Goal: Use online tool/utility: Utilize a website feature to perform a specific function

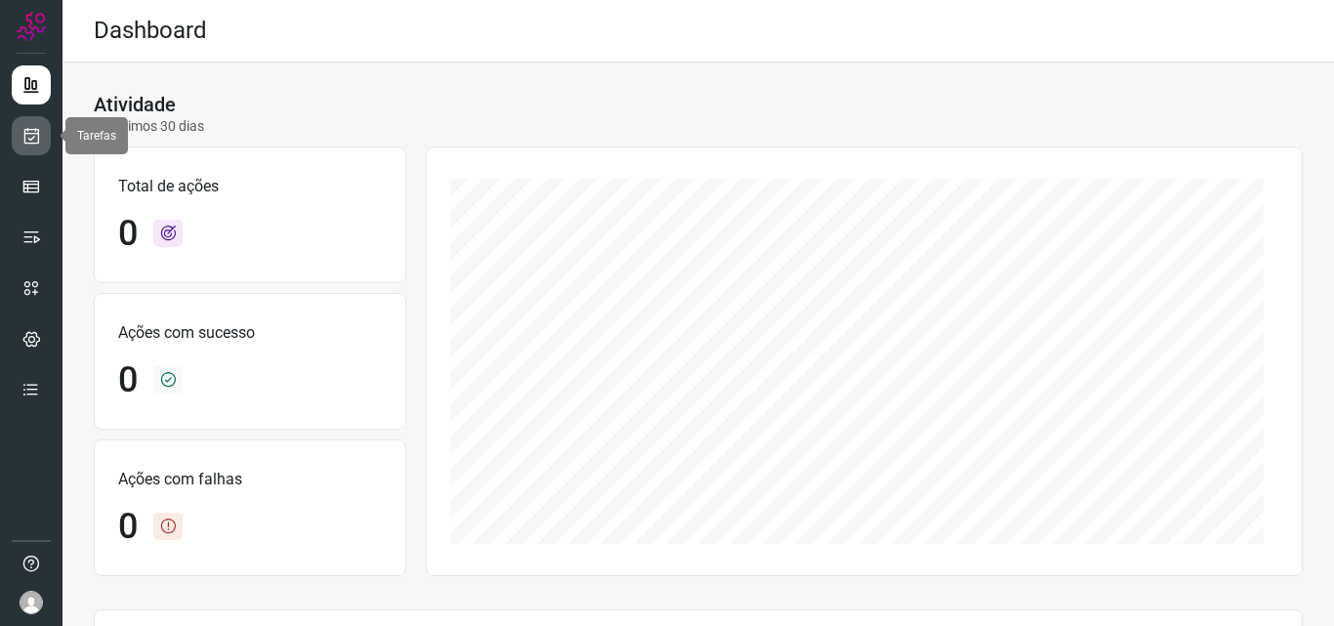
click at [33, 146] on link at bounding box center [31, 135] width 39 height 39
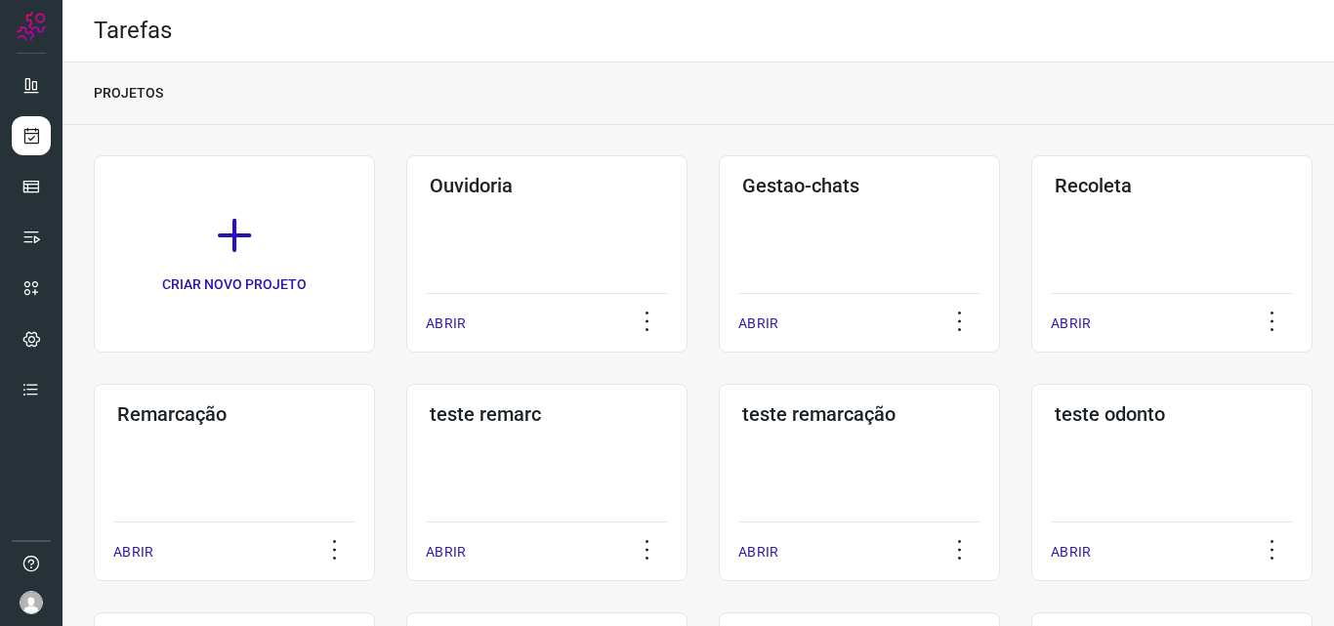
click at [188, 417] on h3 "Remarcação" at bounding box center [234, 413] width 234 height 23
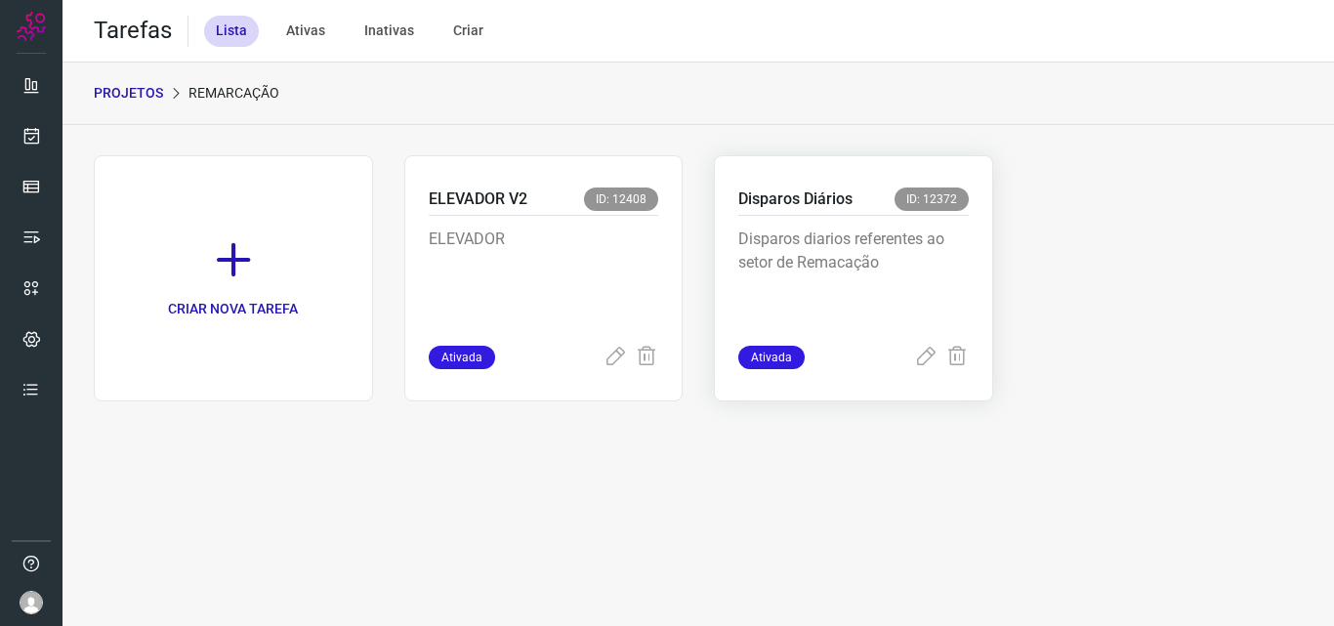
drag, startPoint x: 808, startPoint y: 256, endPoint x: 781, endPoint y: 280, distance: 36.6
click at [807, 256] on p "Disparos diarios referentes ao setor de Remacação" at bounding box center [853, 276] width 230 height 98
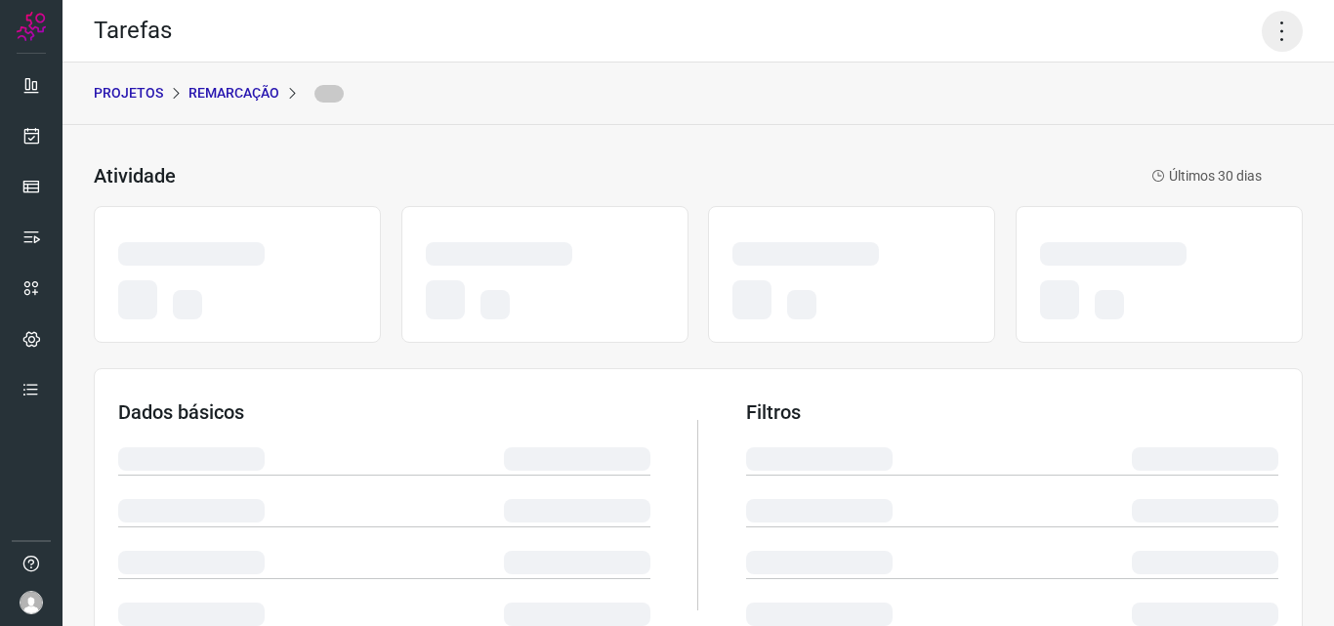
click at [1276, 36] on icon at bounding box center [1281, 31] width 41 height 41
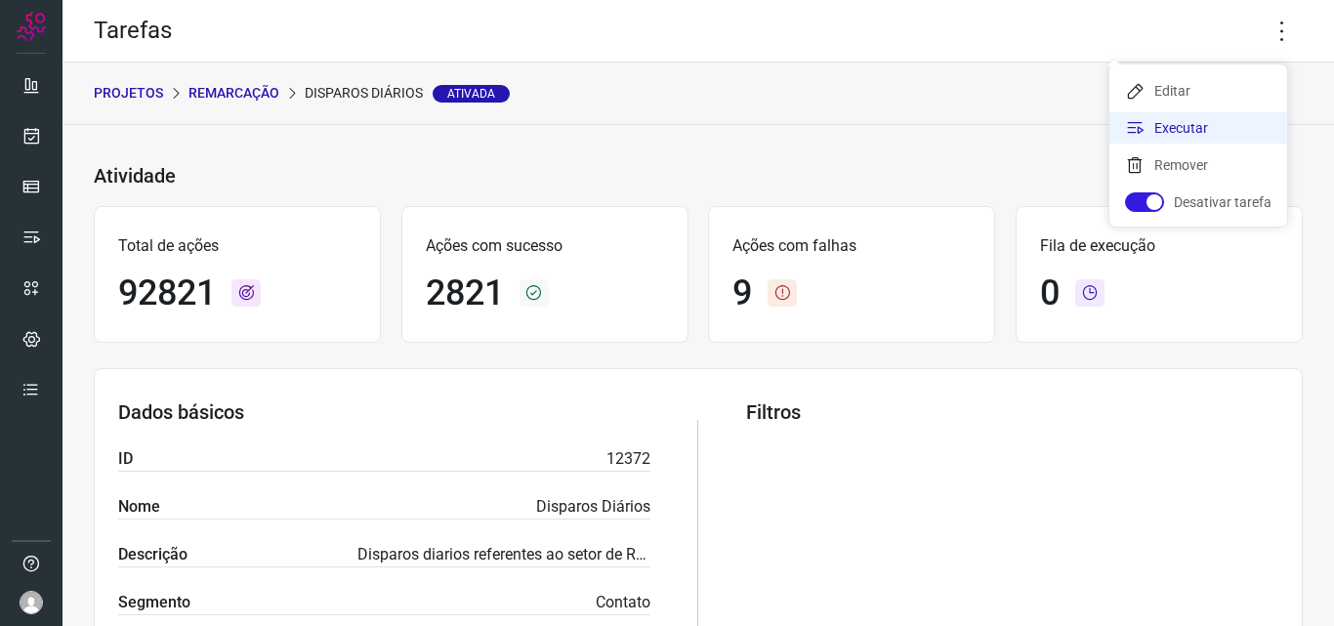
click at [1212, 127] on li "Executar" at bounding box center [1198, 127] width 178 height 31
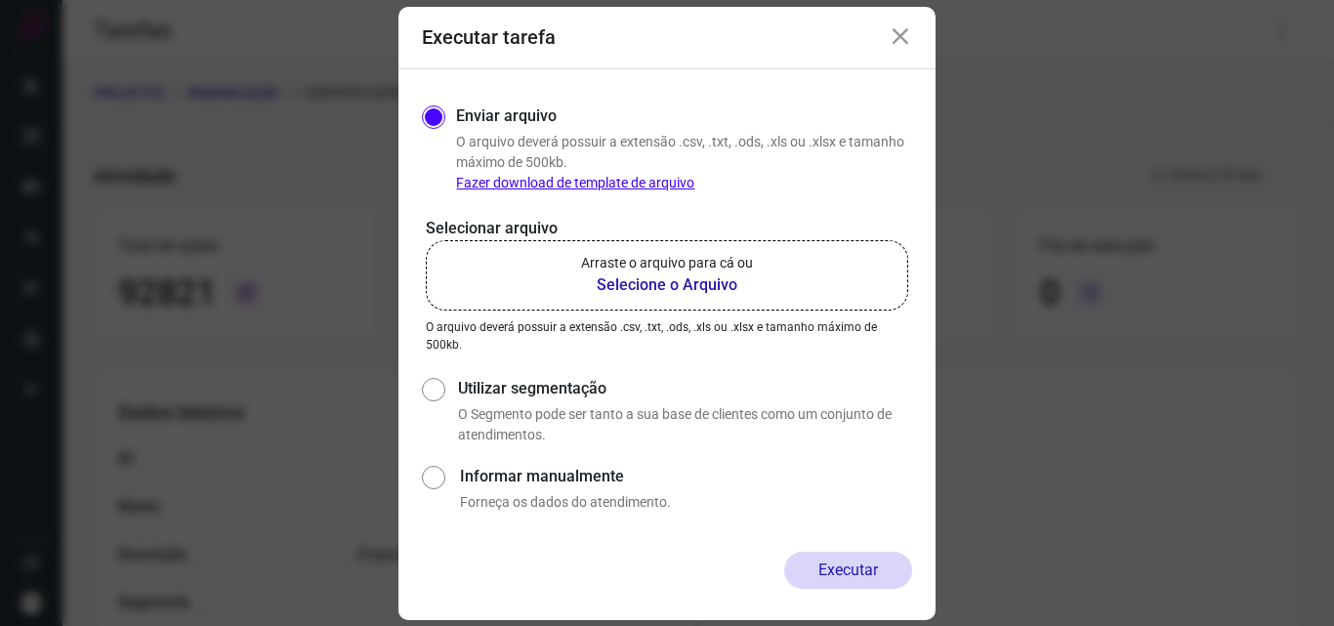
click at [682, 277] on b "Selecione o Arquivo" at bounding box center [667, 284] width 172 height 23
click at [0, 0] on input "Arraste o arquivo para cá ou Selecione o Arquivo" at bounding box center [0, 0] width 0 height 0
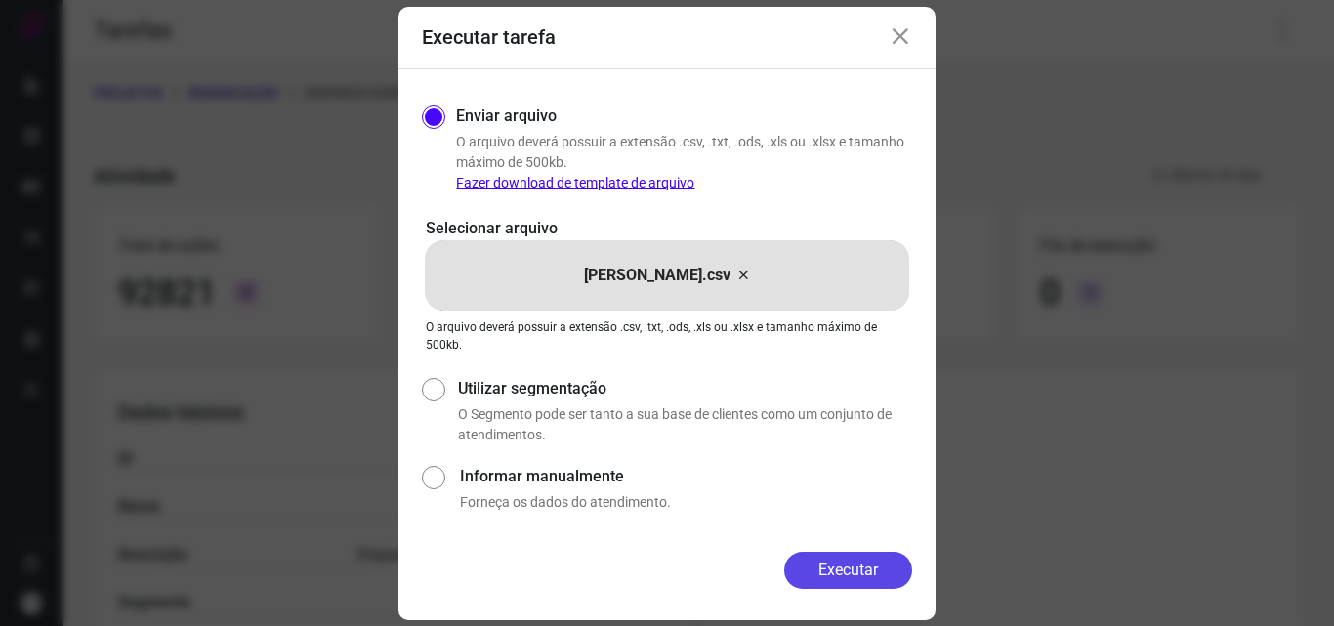
click at [843, 568] on button "Executar" at bounding box center [848, 570] width 128 height 37
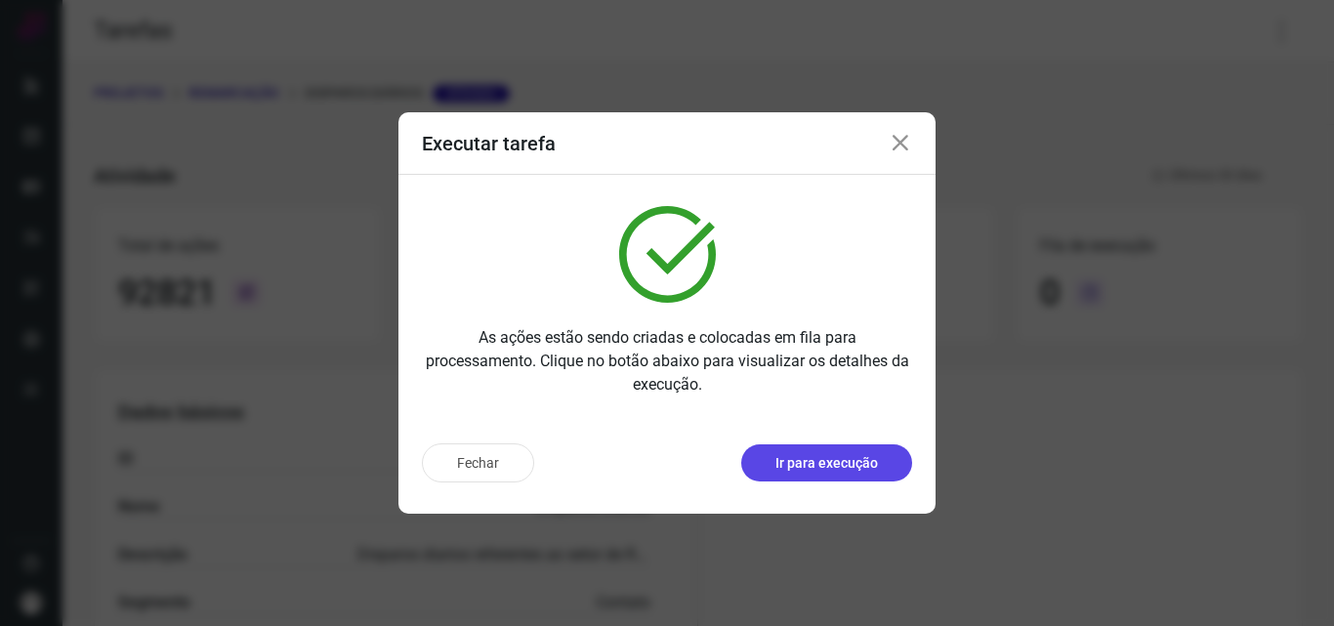
click at [790, 454] on p "Ir para execução" at bounding box center [826, 463] width 103 height 21
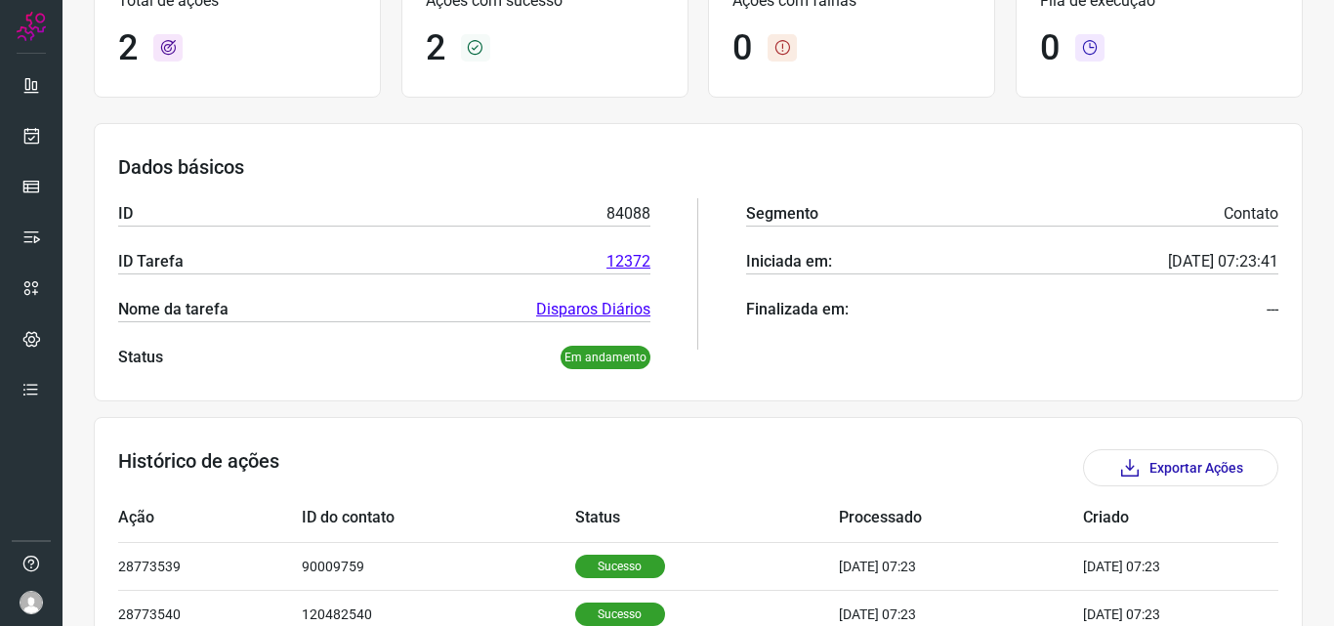
scroll to position [275, 0]
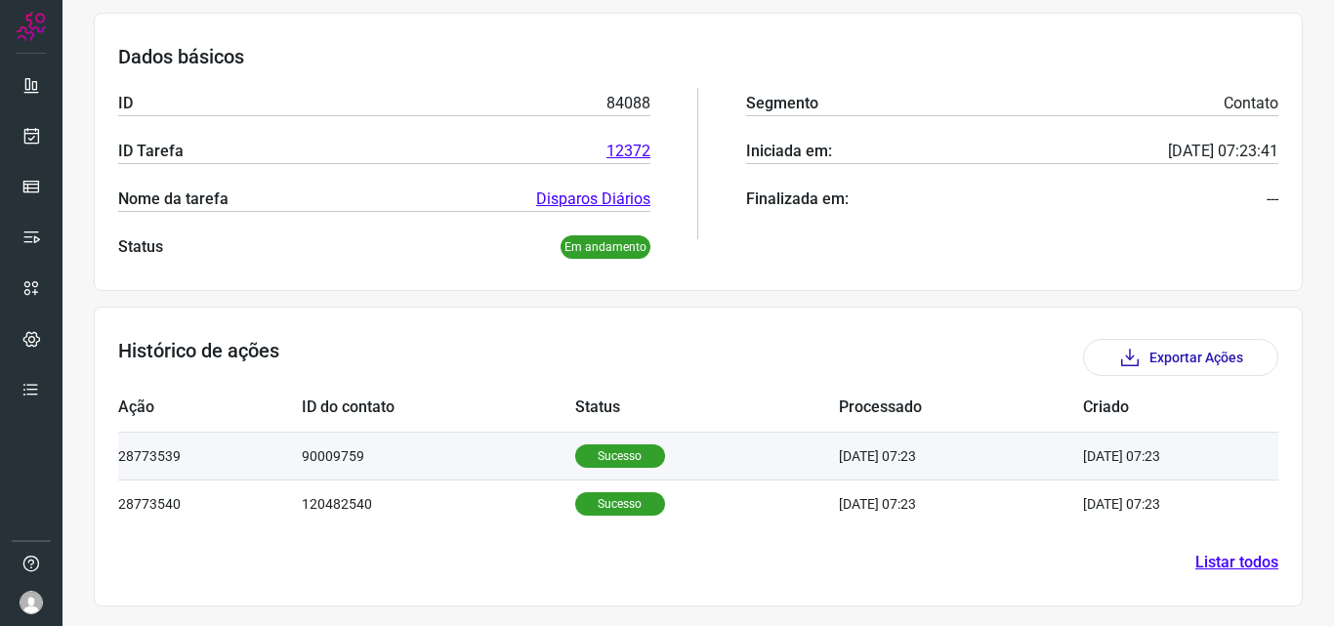
click at [596, 453] on p "Sucesso" at bounding box center [620, 455] width 90 height 23
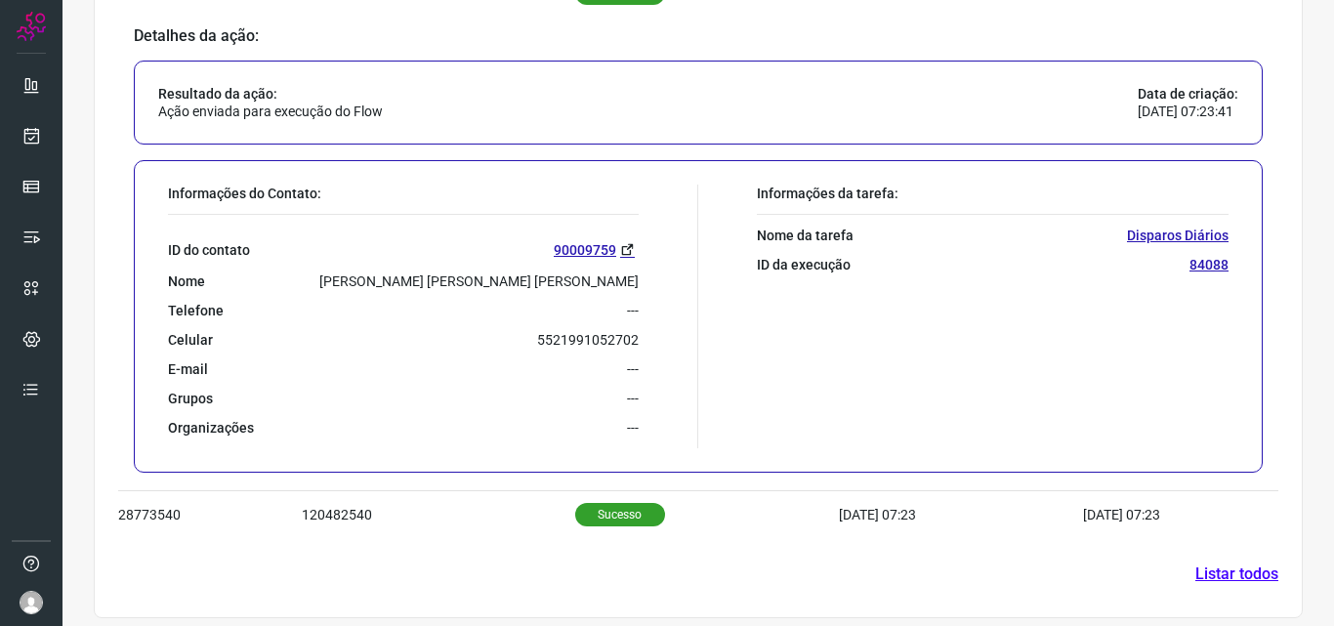
scroll to position [750, 0]
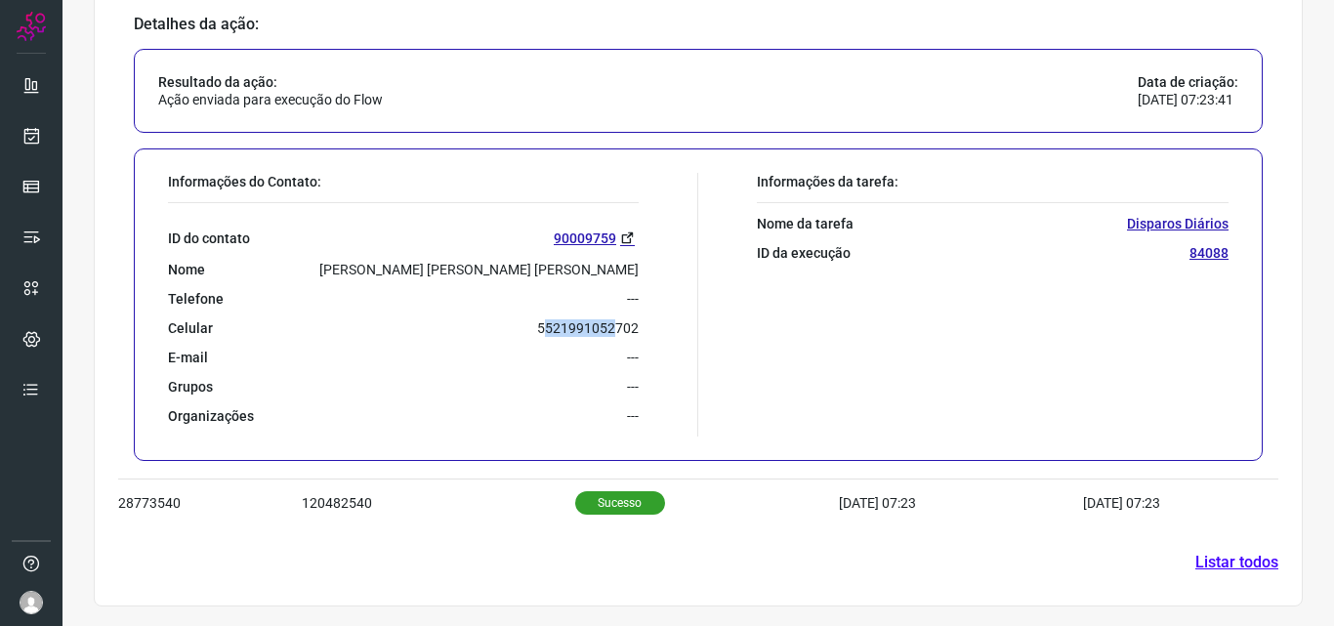
drag, startPoint x: 536, startPoint y: 333, endPoint x: 604, endPoint y: 333, distance: 68.3
click at [604, 333] on p "5521991052702" at bounding box center [588, 328] width 102 height 18
drag, startPoint x: 536, startPoint y: 327, endPoint x: 587, endPoint y: 327, distance: 50.8
click at [587, 327] on p "5521991052702" at bounding box center [588, 328] width 102 height 18
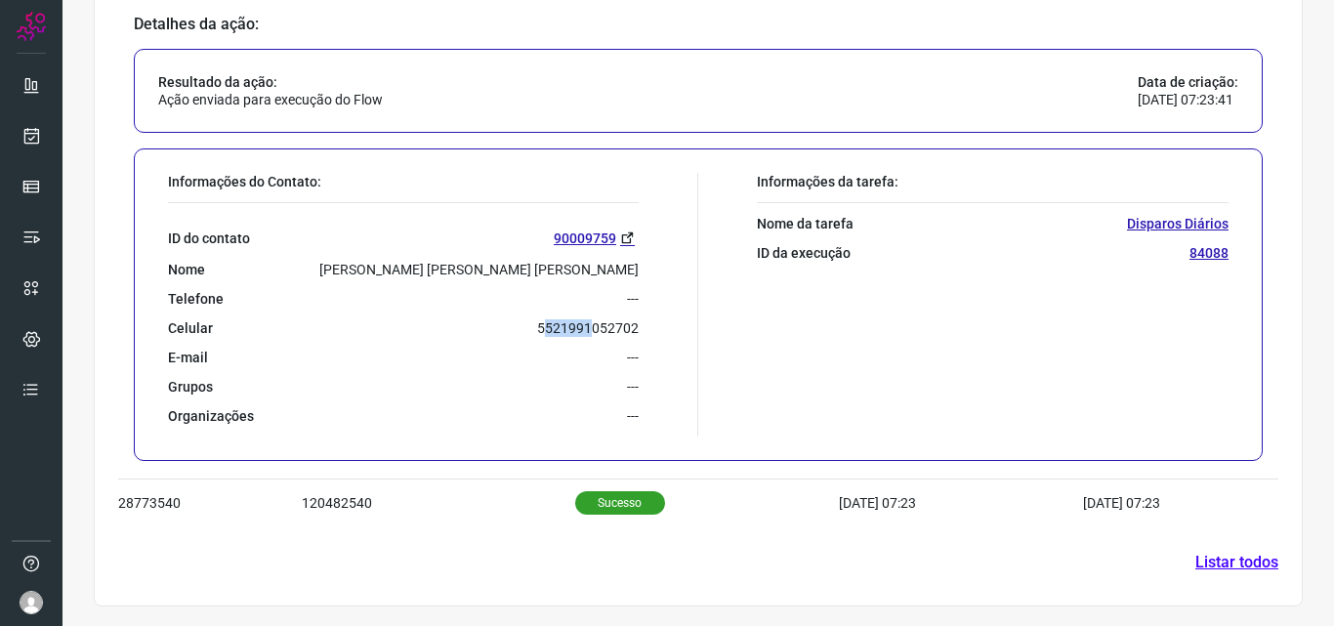
click at [587, 327] on p "5521991052702" at bounding box center [588, 328] width 102 height 18
drag, startPoint x: 533, startPoint y: 326, endPoint x: 634, endPoint y: 331, distance: 100.7
click at [634, 331] on div "Informações do Contato: ID do contato 90009759 Nome Lucia Luiza Da Silva De Oli…" at bounding box center [428, 305] width 540 height 264
copy p "5521991052702"
drag, startPoint x: 47, startPoint y: 157, endPoint x: 27, endPoint y: 135, distance: 29.8
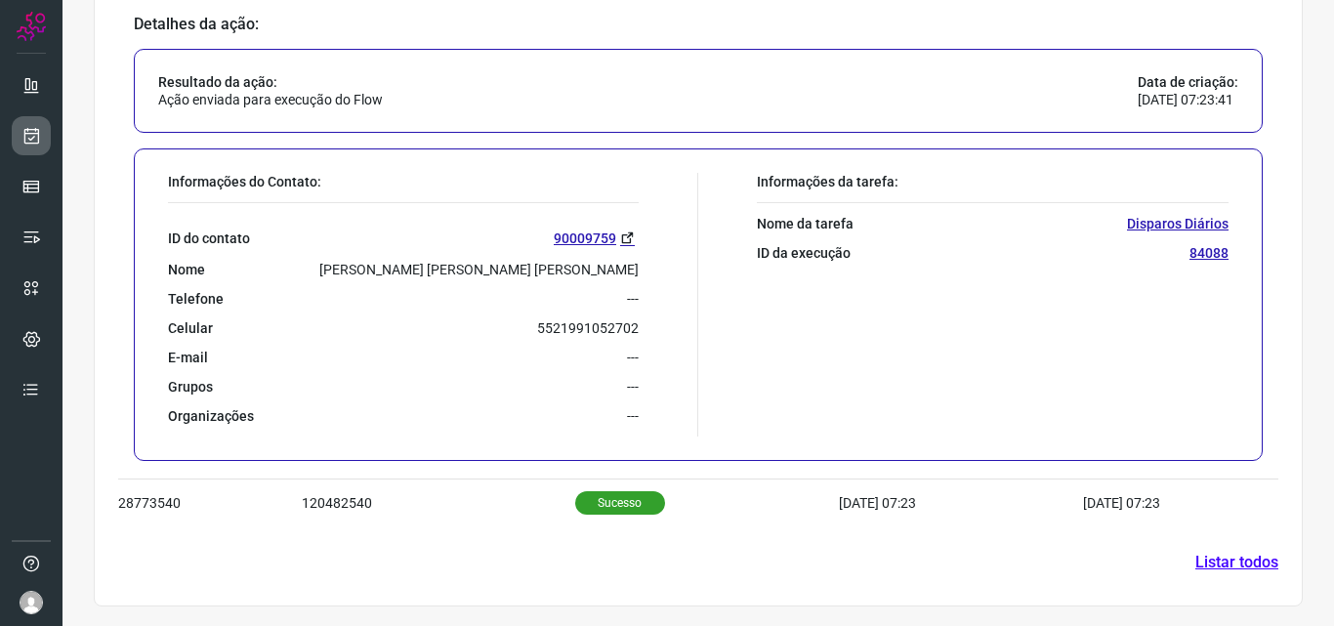
click at [45, 155] on ul at bounding box center [31, 242] width 39 height 355
click at [24, 134] on icon at bounding box center [31, 136] width 21 height 20
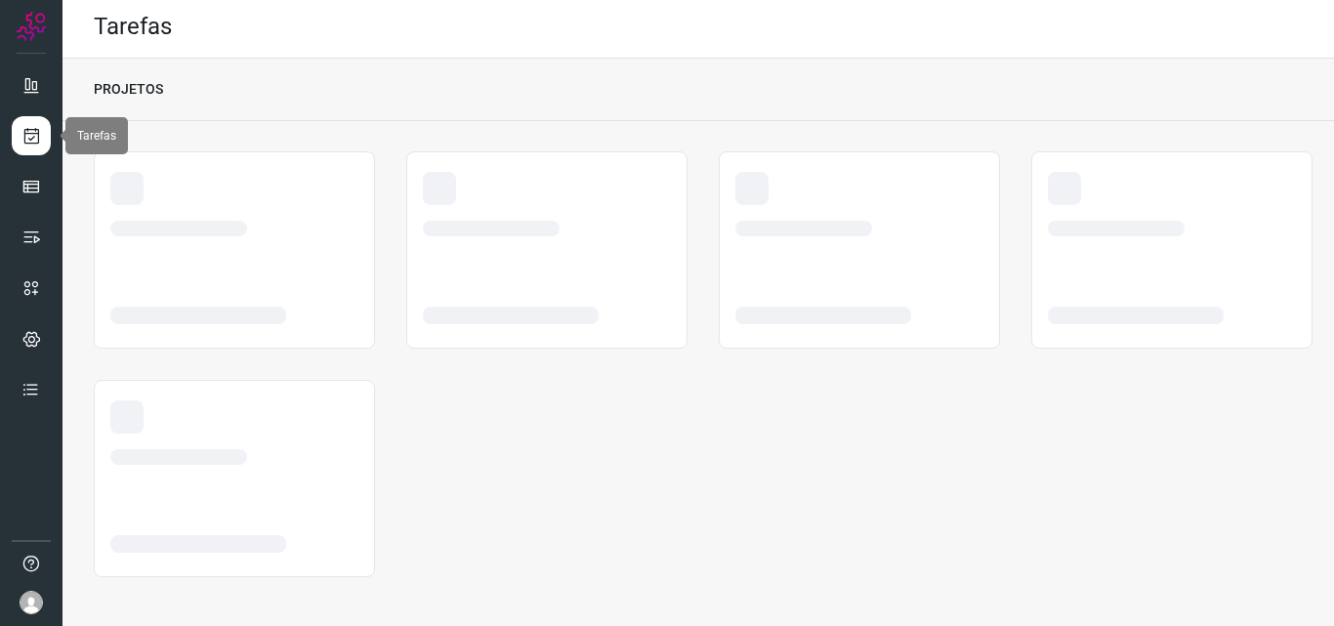
scroll to position [4, 0]
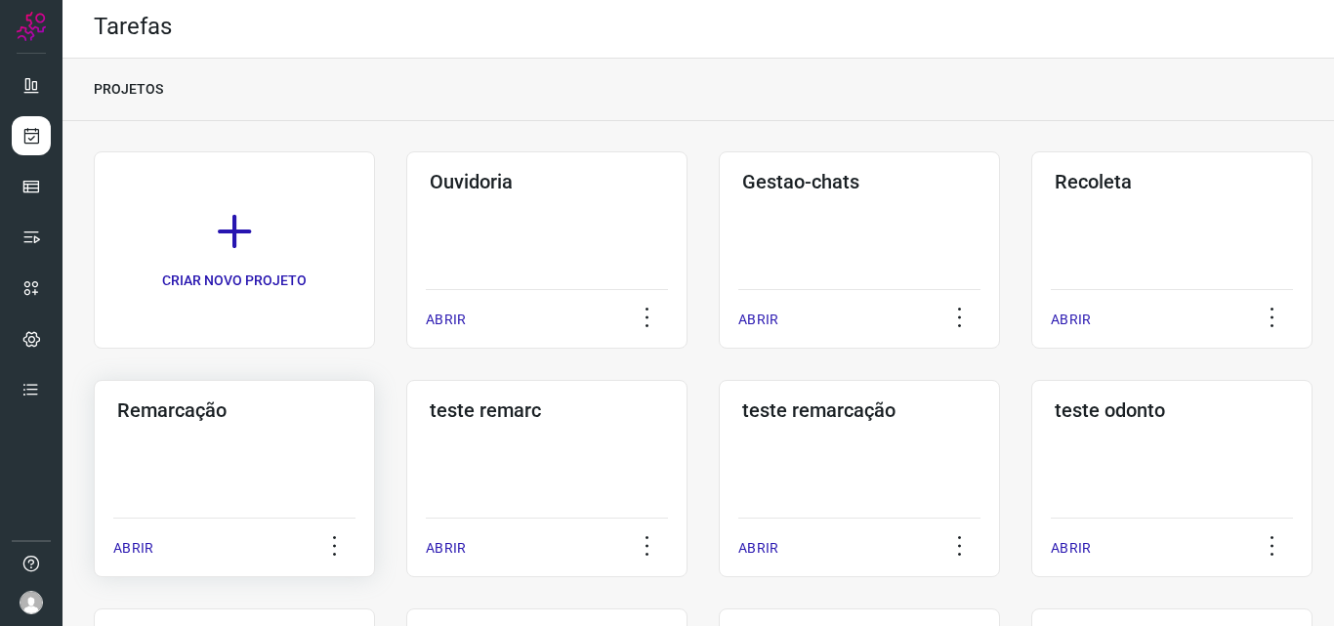
click at [161, 446] on div "Remarcação ABRIR" at bounding box center [234, 478] width 281 height 197
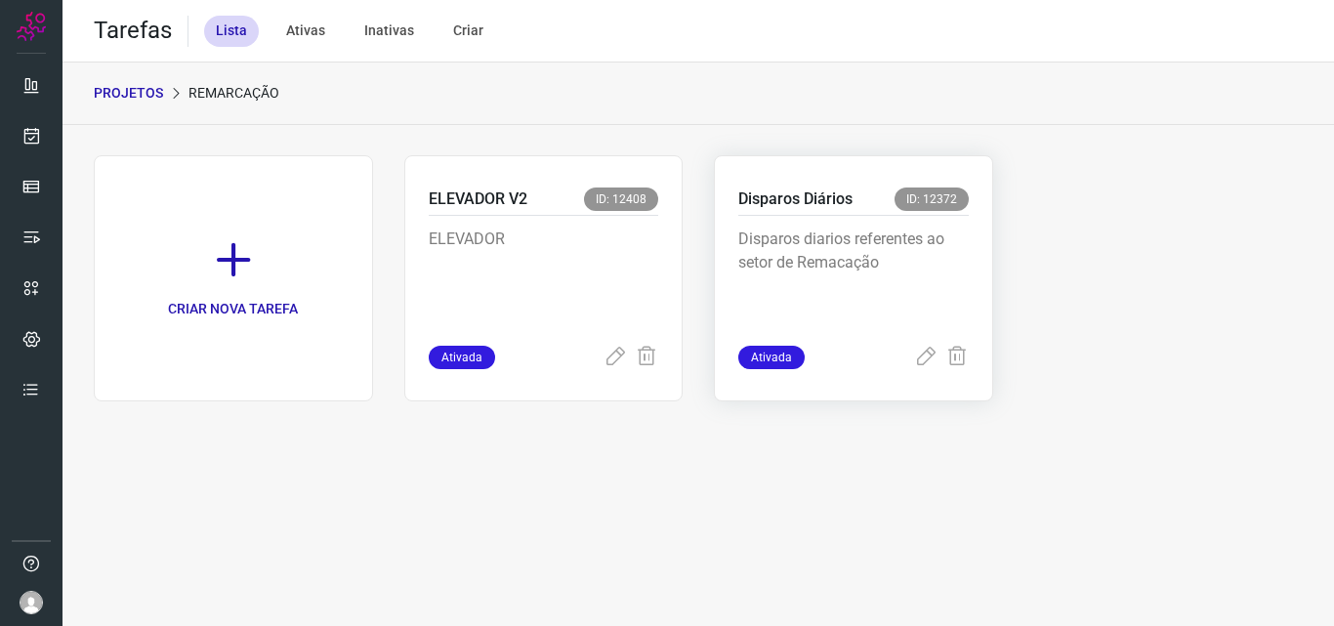
click at [797, 291] on p "Disparos diarios referentes ao setor de Remacação" at bounding box center [853, 276] width 230 height 98
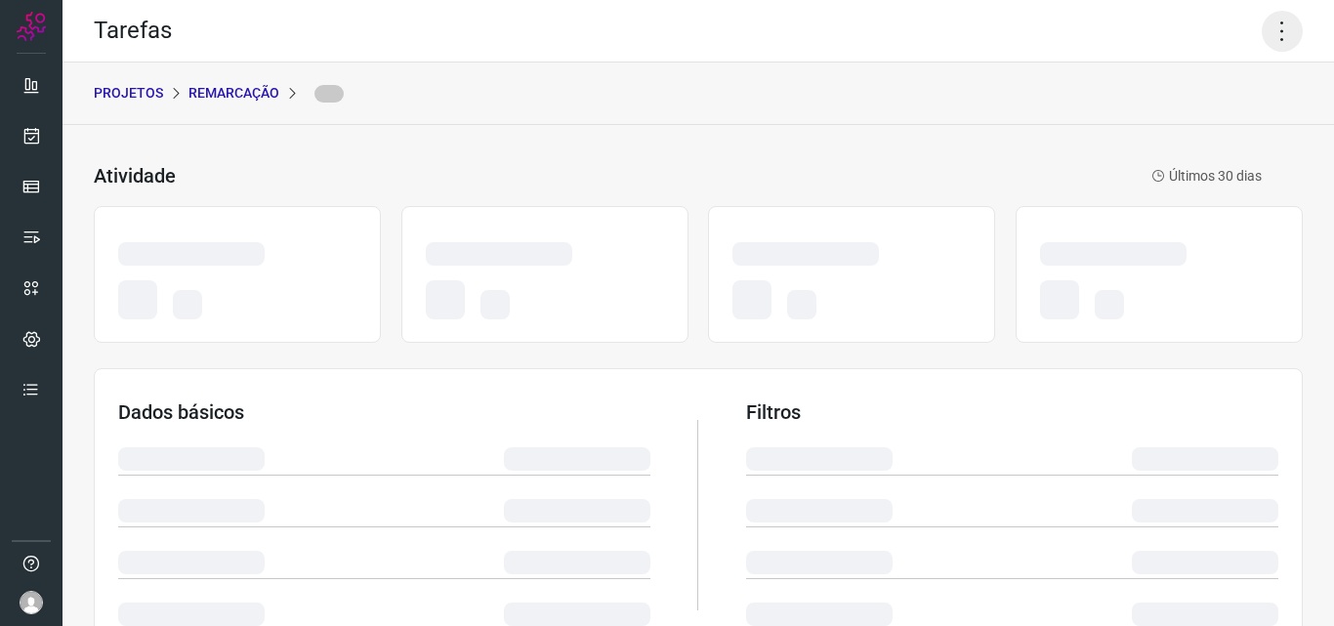
click at [1271, 26] on icon at bounding box center [1281, 31] width 41 height 41
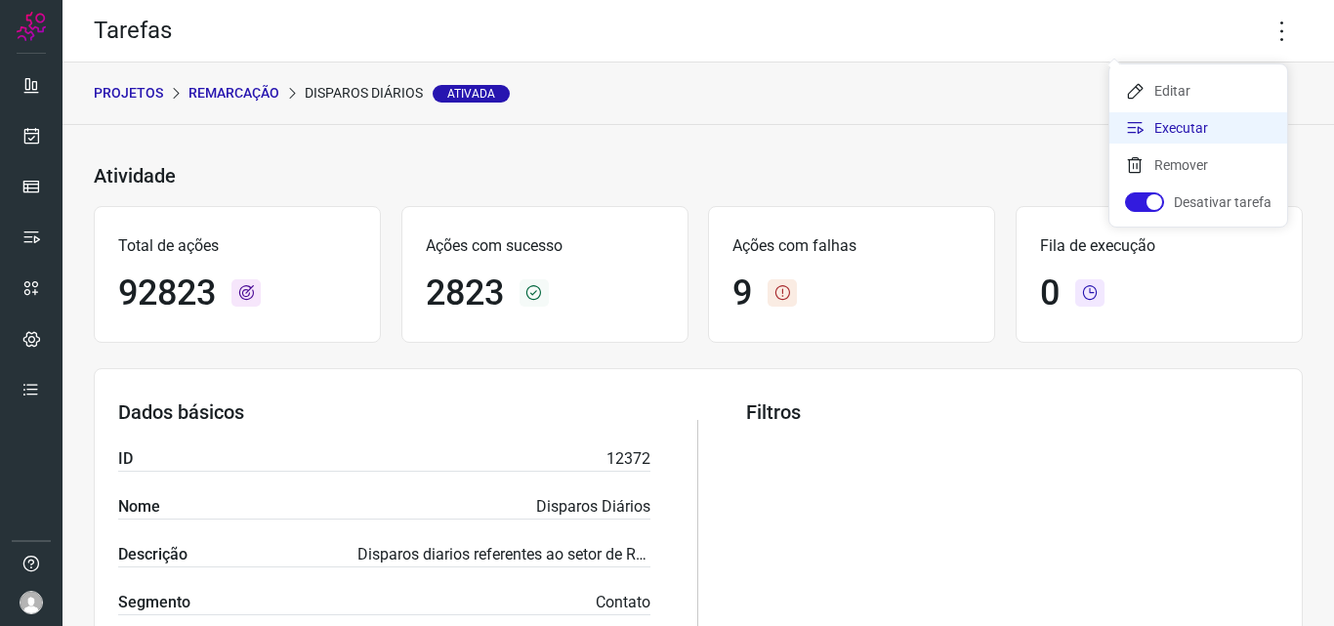
click at [1191, 135] on li "Executar" at bounding box center [1198, 127] width 178 height 31
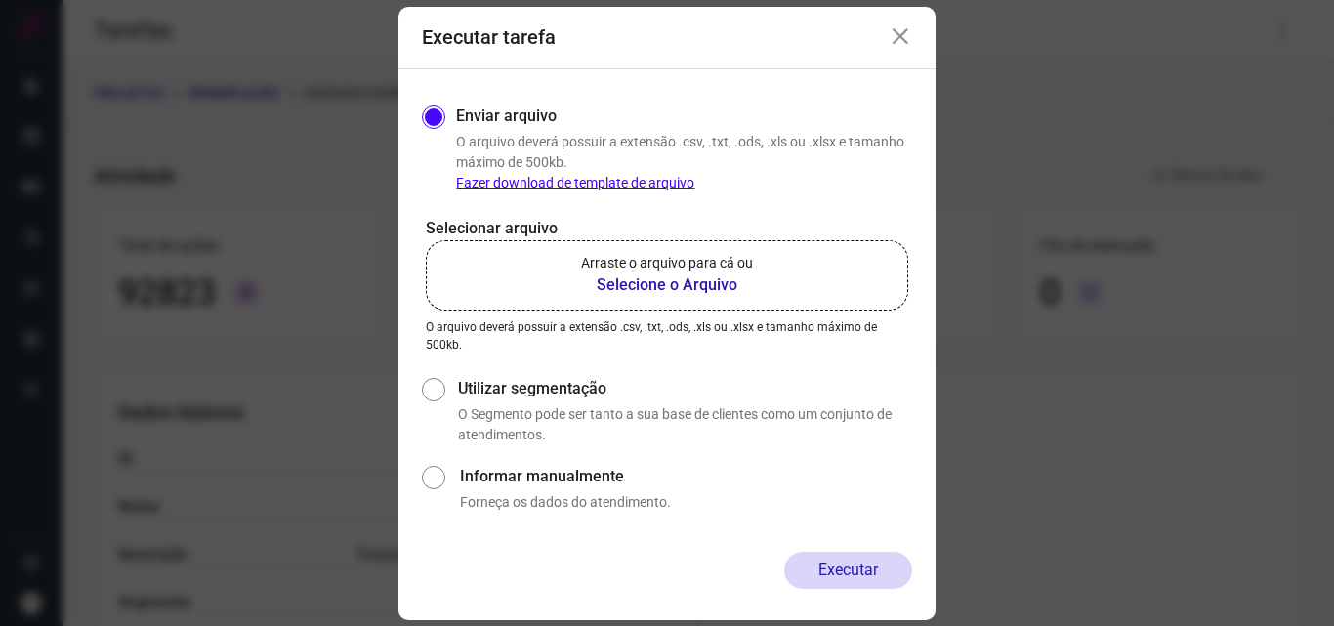
click at [622, 284] on b "Selecione o Arquivo" at bounding box center [667, 284] width 172 height 23
click at [0, 0] on input "Arraste o arquivo para cá ou Selecione o Arquivo" at bounding box center [0, 0] width 0 height 0
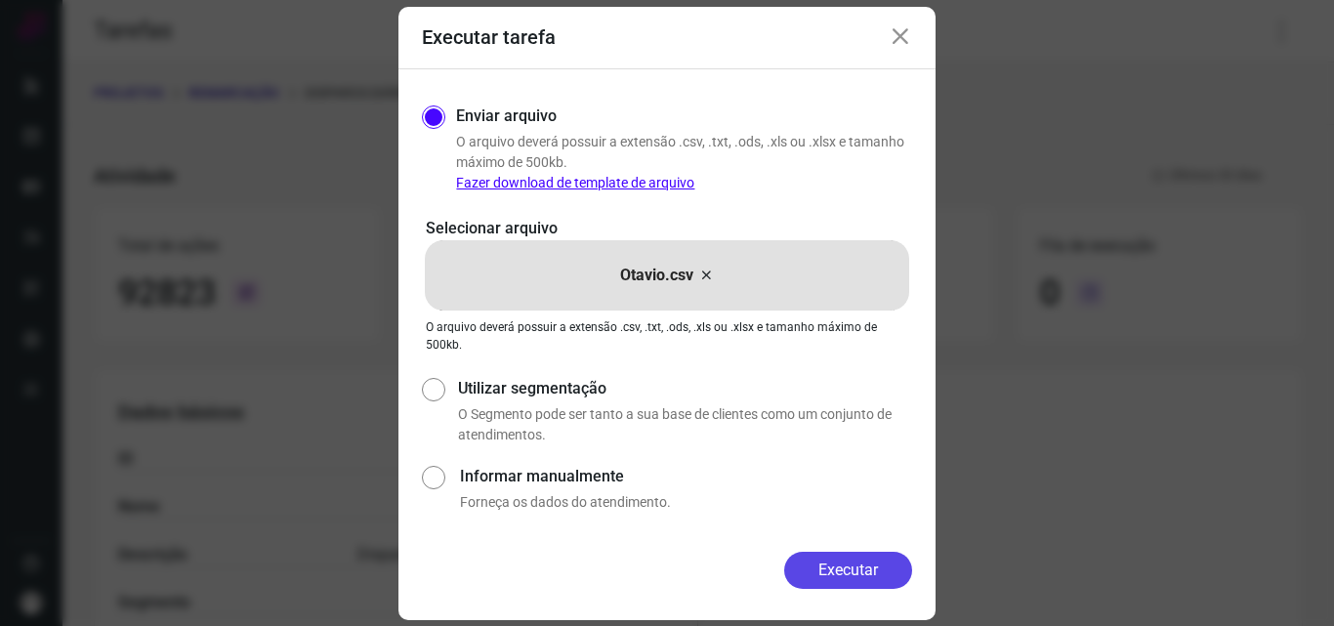
click at [826, 560] on button "Executar" at bounding box center [848, 570] width 128 height 37
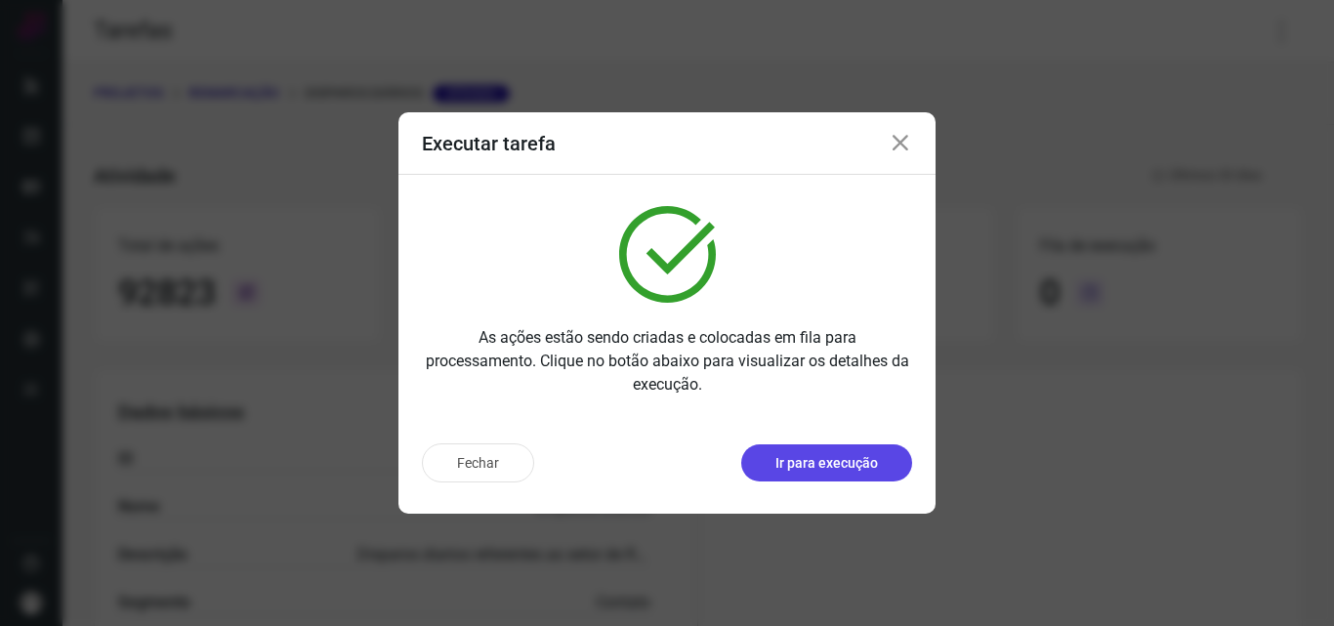
click at [779, 472] on p "Ir para execução" at bounding box center [826, 463] width 103 height 21
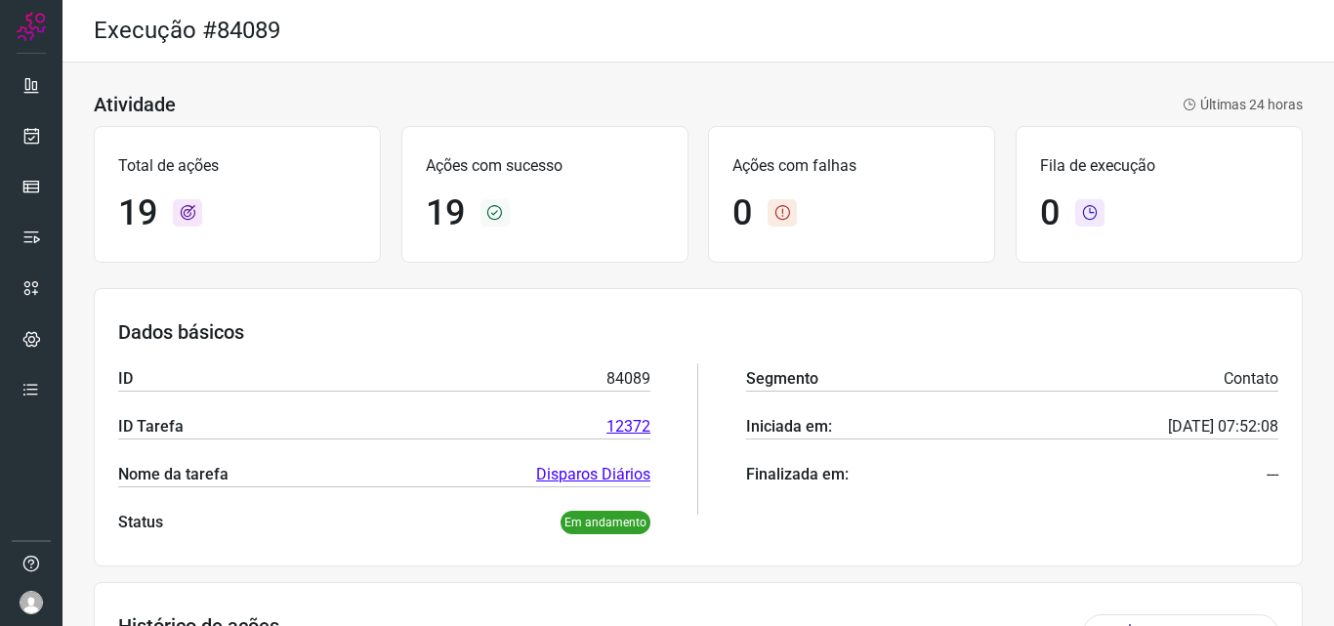
scroll to position [94, 0]
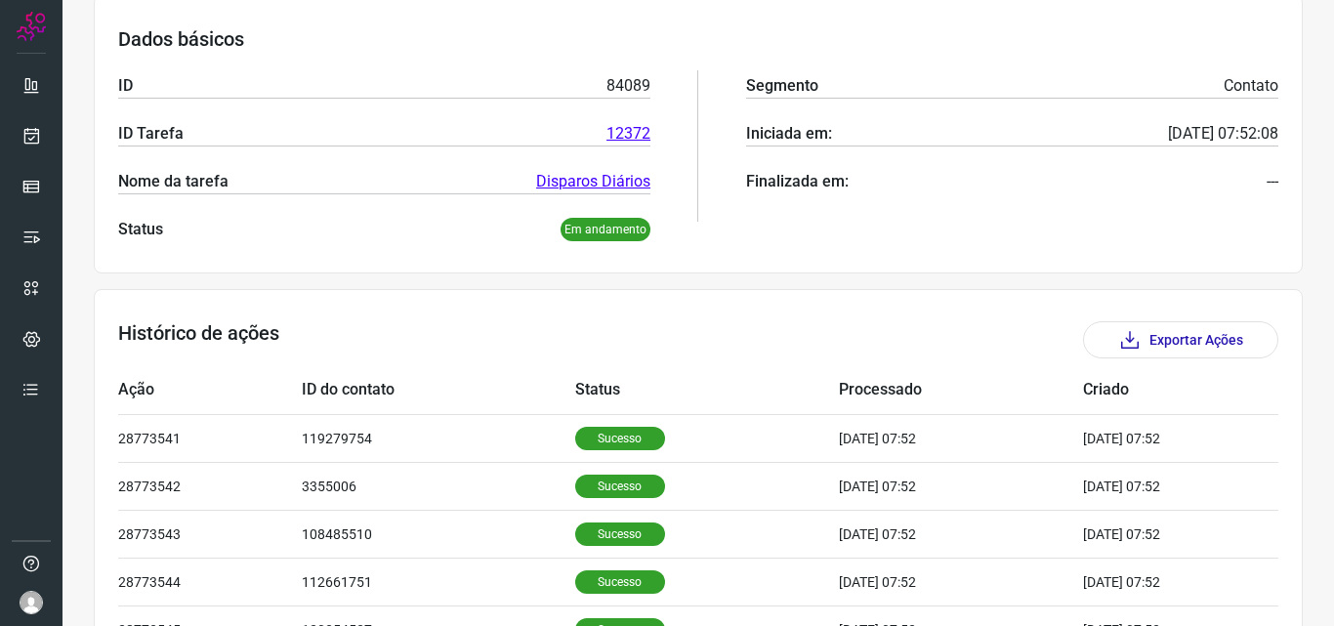
scroll to position [391, 0]
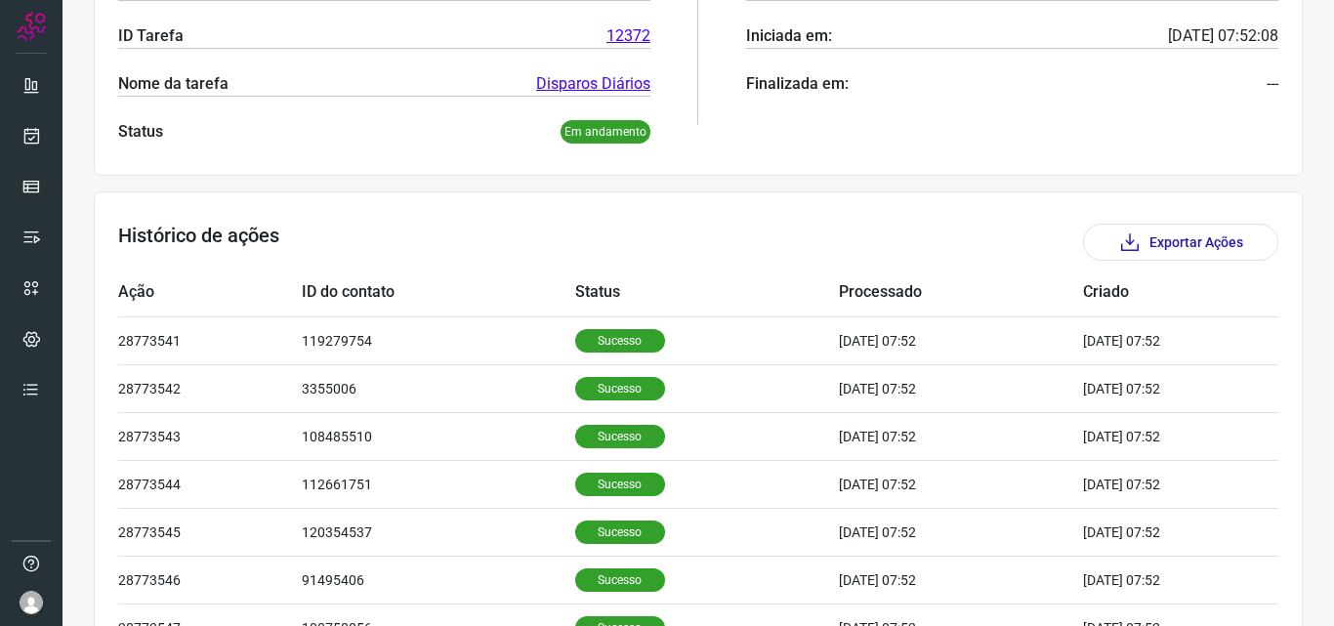
click at [620, 345] on p "Sucesso" at bounding box center [620, 340] width 90 height 23
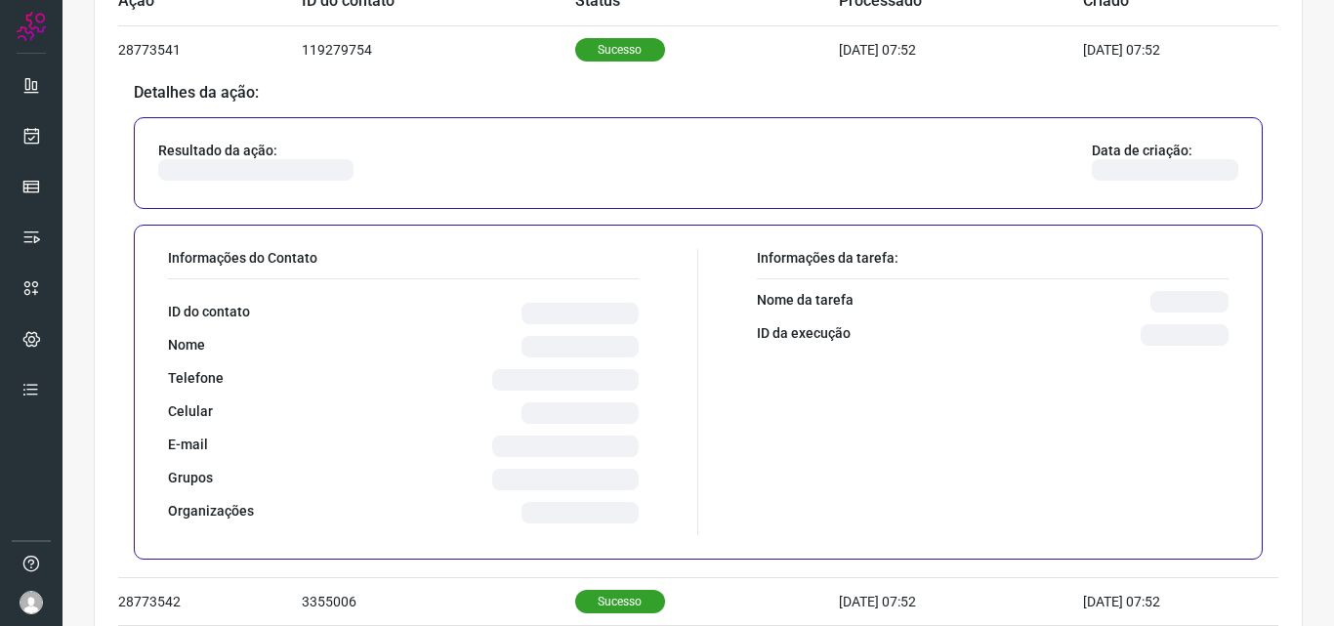
scroll to position [683, 0]
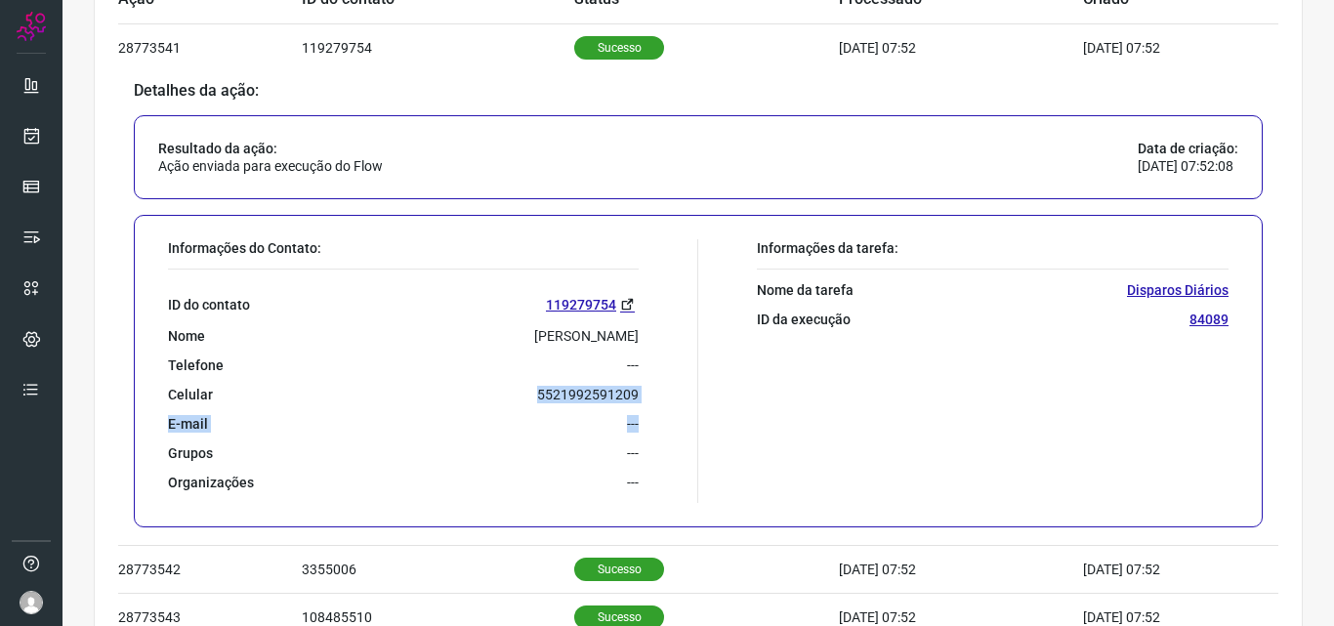
drag, startPoint x: 532, startPoint y: 401, endPoint x: 662, endPoint y: 401, distance: 129.9
click at [667, 403] on div "Informações do Contato: ID do contato 119279754 Nome [PERSON_NAME] Telefone ---…" at bounding box center [428, 371] width 540 height 264
click at [661, 373] on div "Informações do Contato: ID do contato 119279754 Nome [PERSON_NAME] Telefone ---…" at bounding box center [428, 371] width 540 height 264
drag, startPoint x: 530, startPoint y: 392, endPoint x: 638, endPoint y: 391, distance: 107.4
click at [638, 391] on div "Informações do Contato: ID do contato 119279754 Nome [PERSON_NAME] Telefone ---…" at bounding box center [428, 371] width 540 height 264
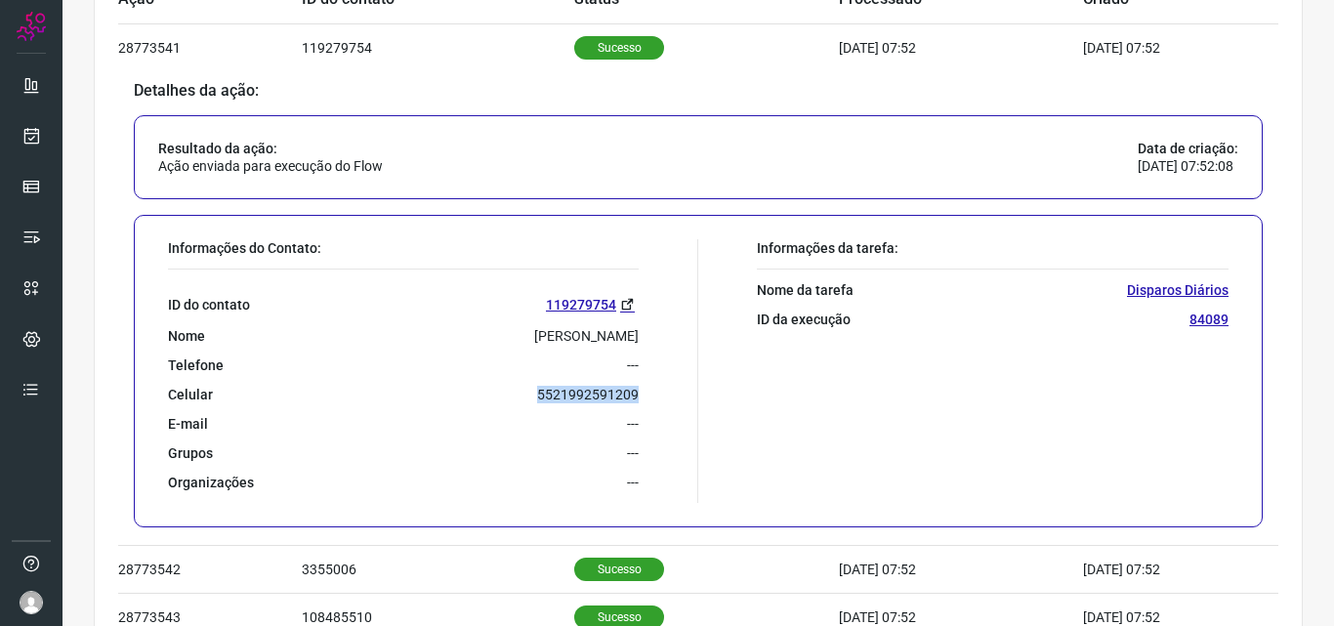
copy p "5521992591209"
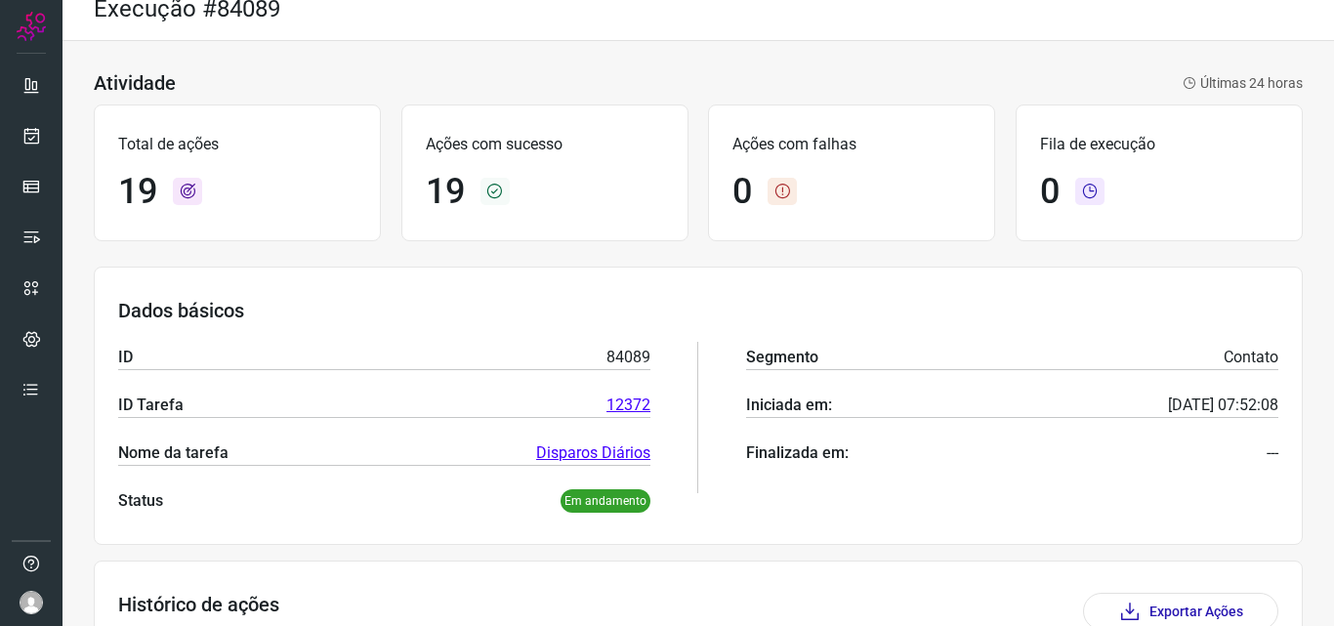
scroll to position [0, 0]
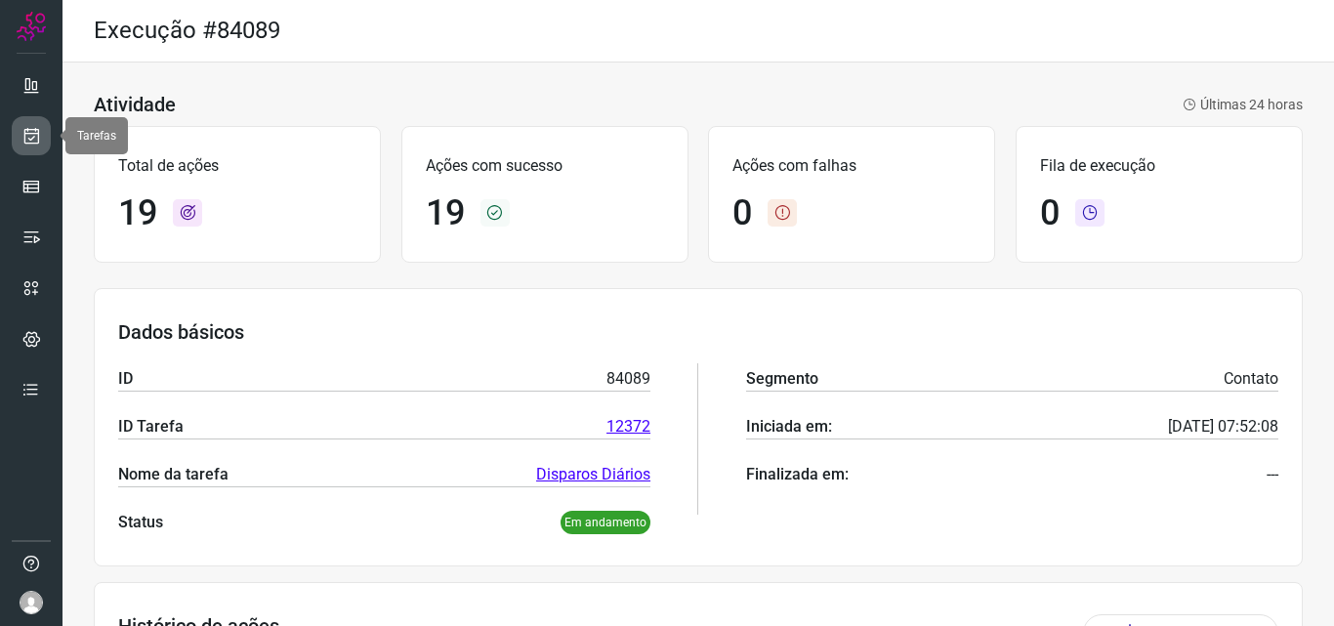
click at [26, 138] on icon at bounding box center [31, 136] width 21 height 20
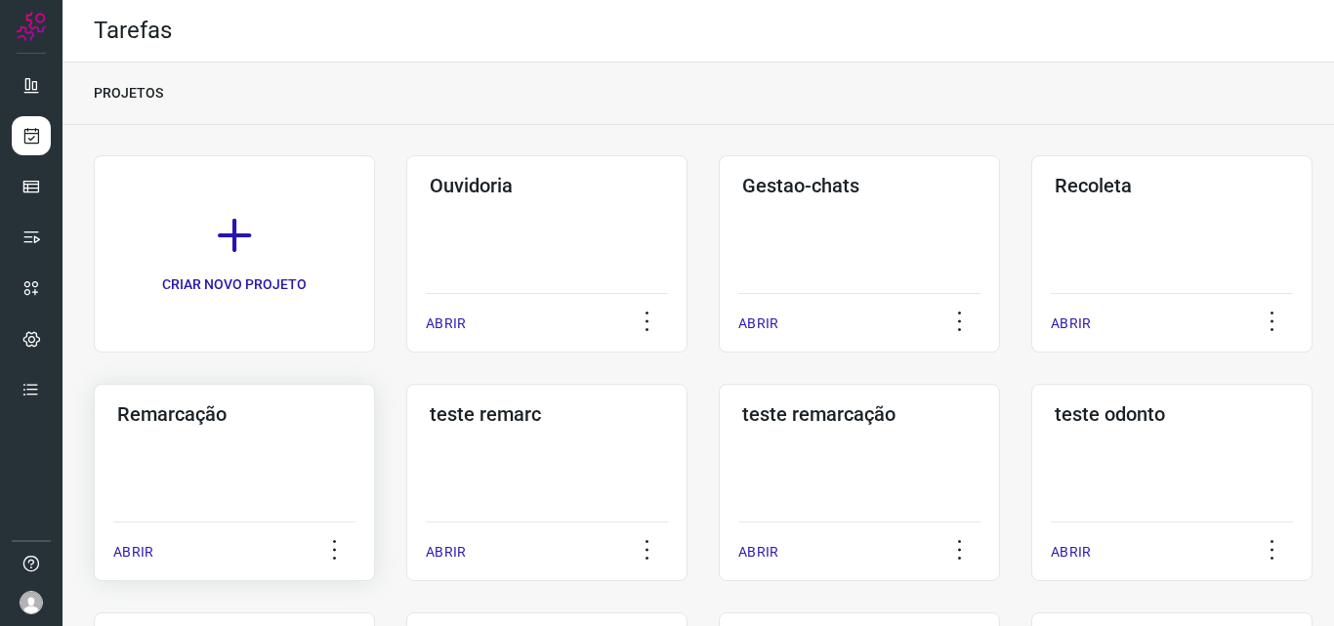
click at [223, 461] on div "Remarcação ABRIR" at bounding box center [234, 482] width 281 height 197
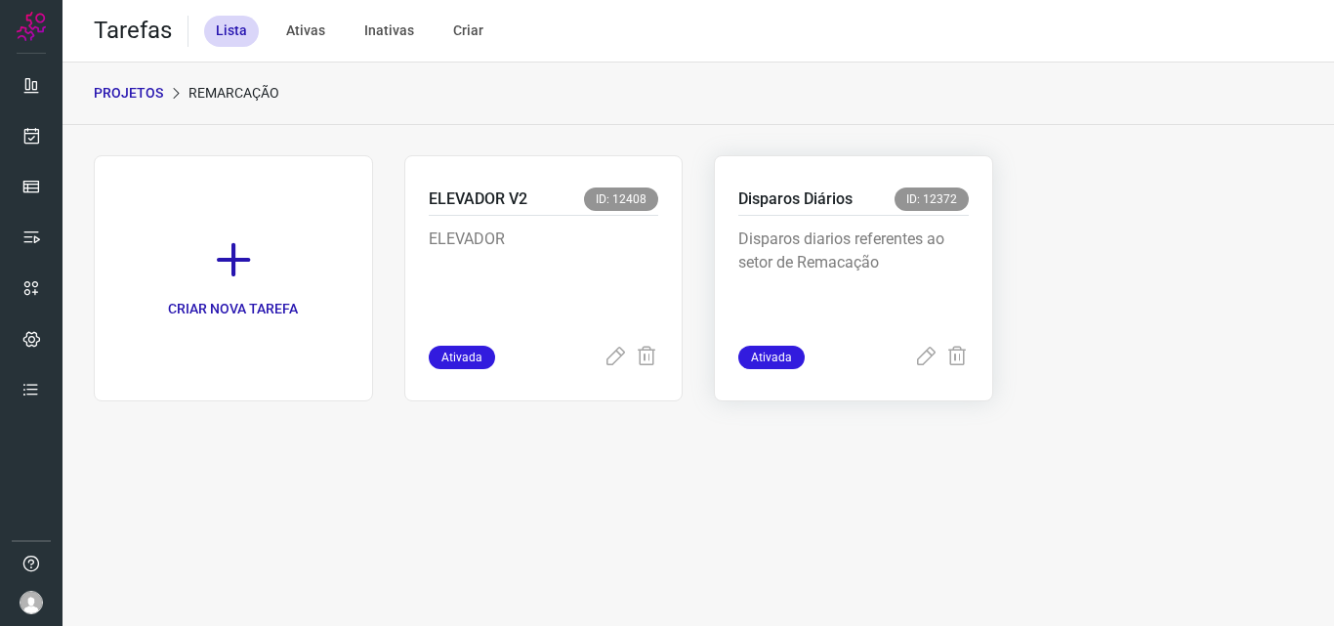
click at [894, 298] on p "Disparos diarios referentes ao setor de Remacação" at bounding box center [853, 276] width 230 height 98
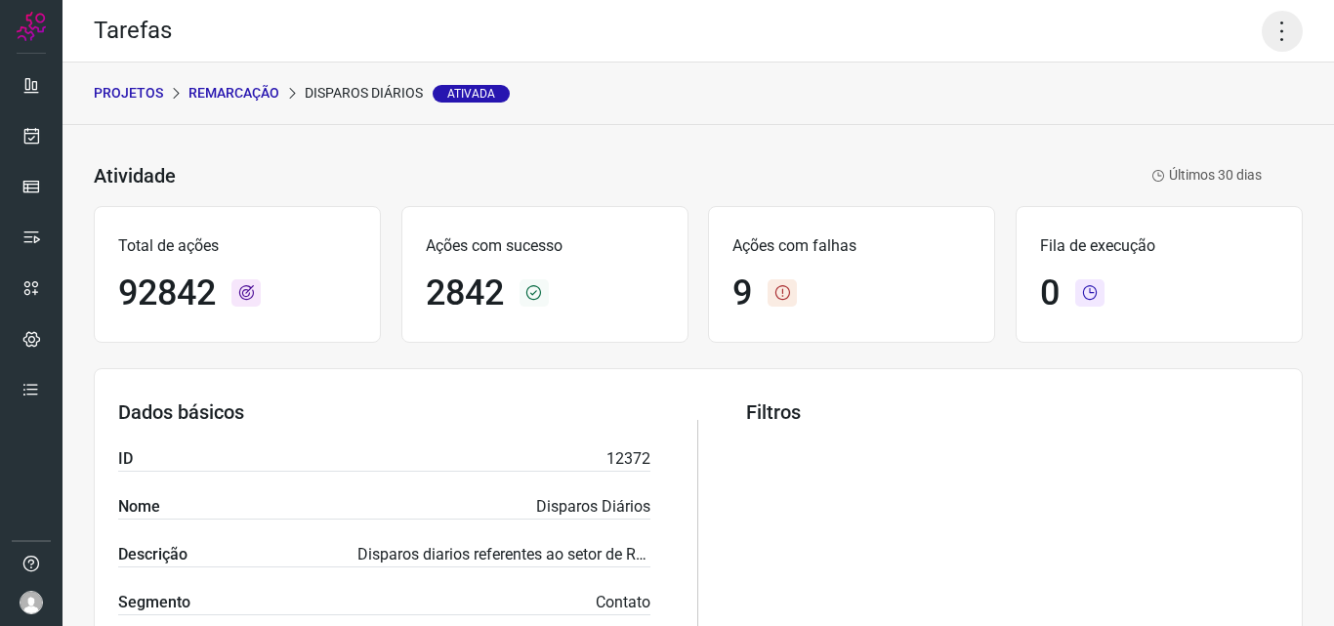
click at [1268, 46] on icon at bounding box center [1281, 31] width 41 height 41
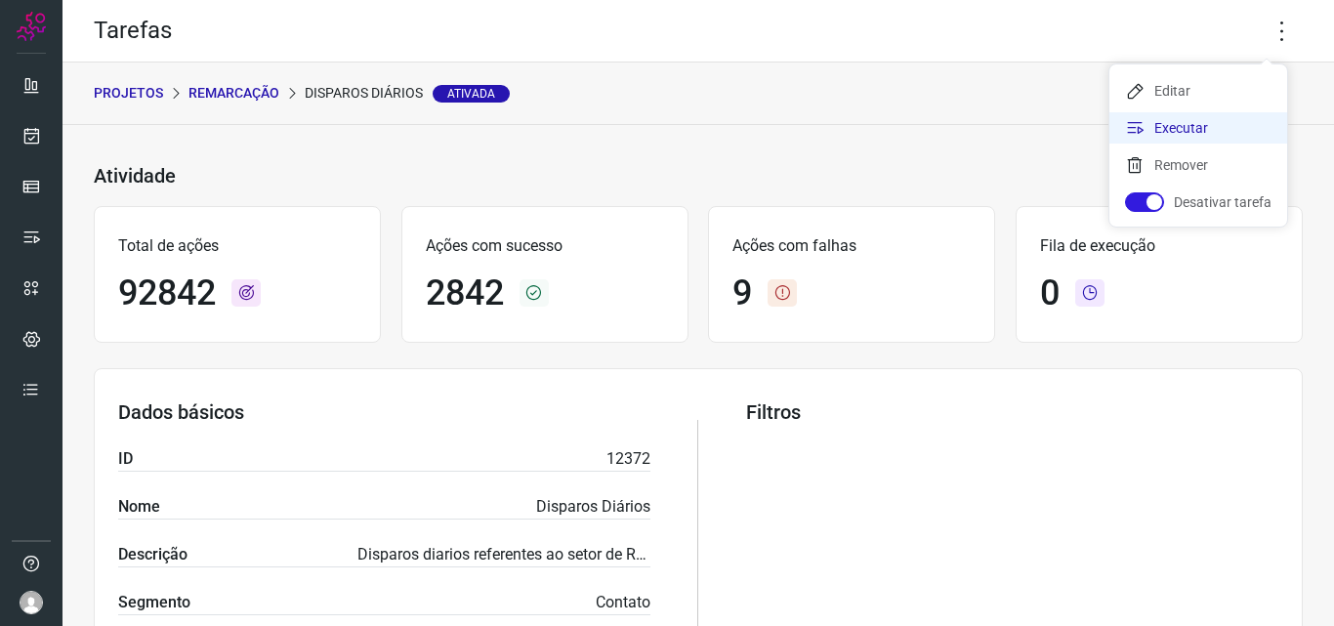
click at [1158, 133] on li "Executar" at bounding box center [1198, 127] width 178 height 31
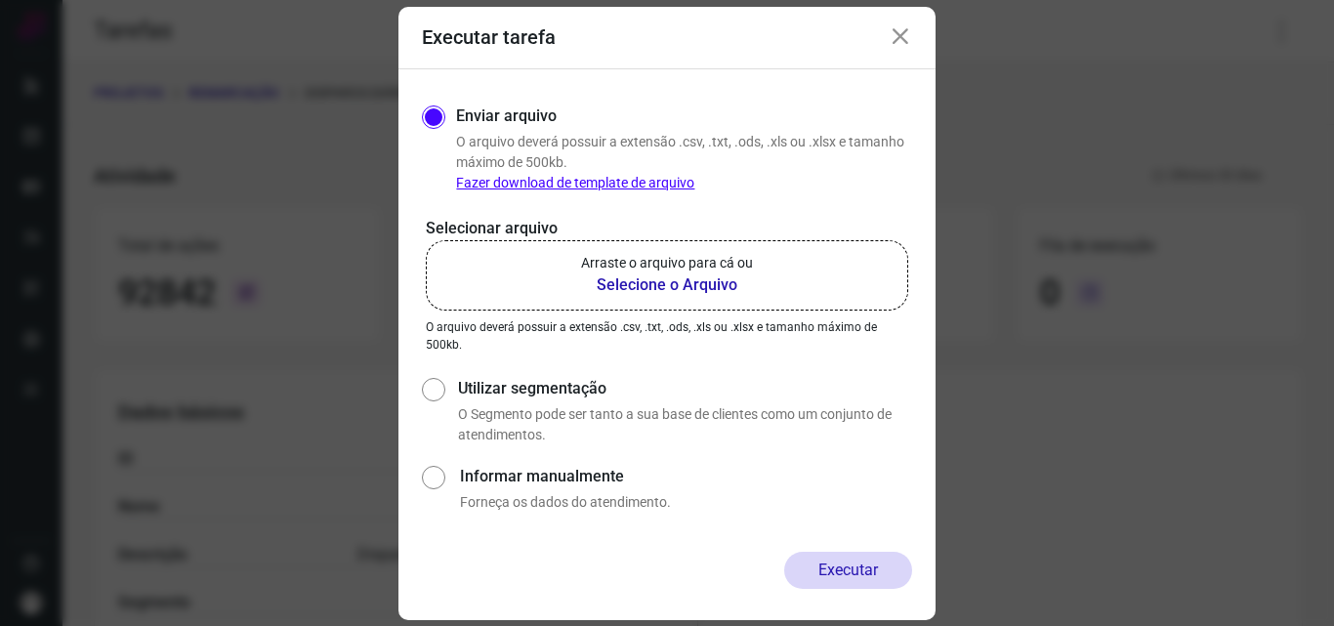
click at [641, 288] on b "Selecione o Arquivo" at bounding box center [667, 284] width 172 height 23
click at [0, 0] on input "Arraste o arquivo para cá ou Selecione o Arquivo" at bounding box center [0, 0] width 0 height 0
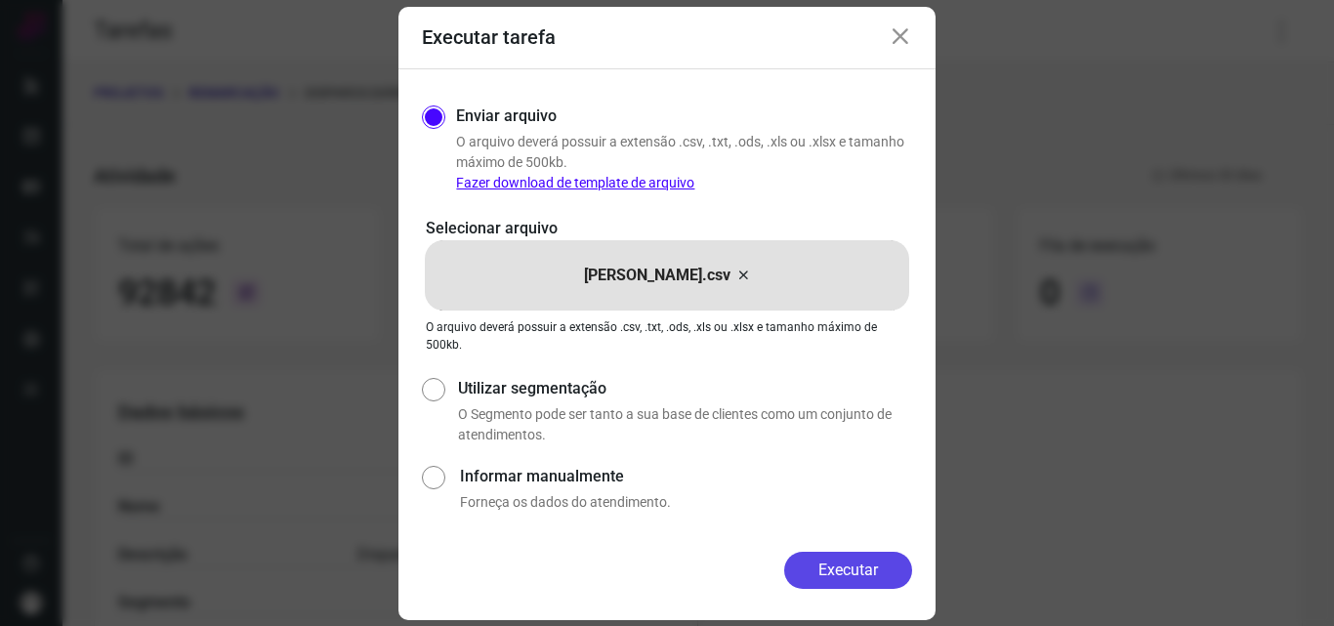
click at [831, 562] on button "Executar" at bounding box center [848, 570] width 128 height 37
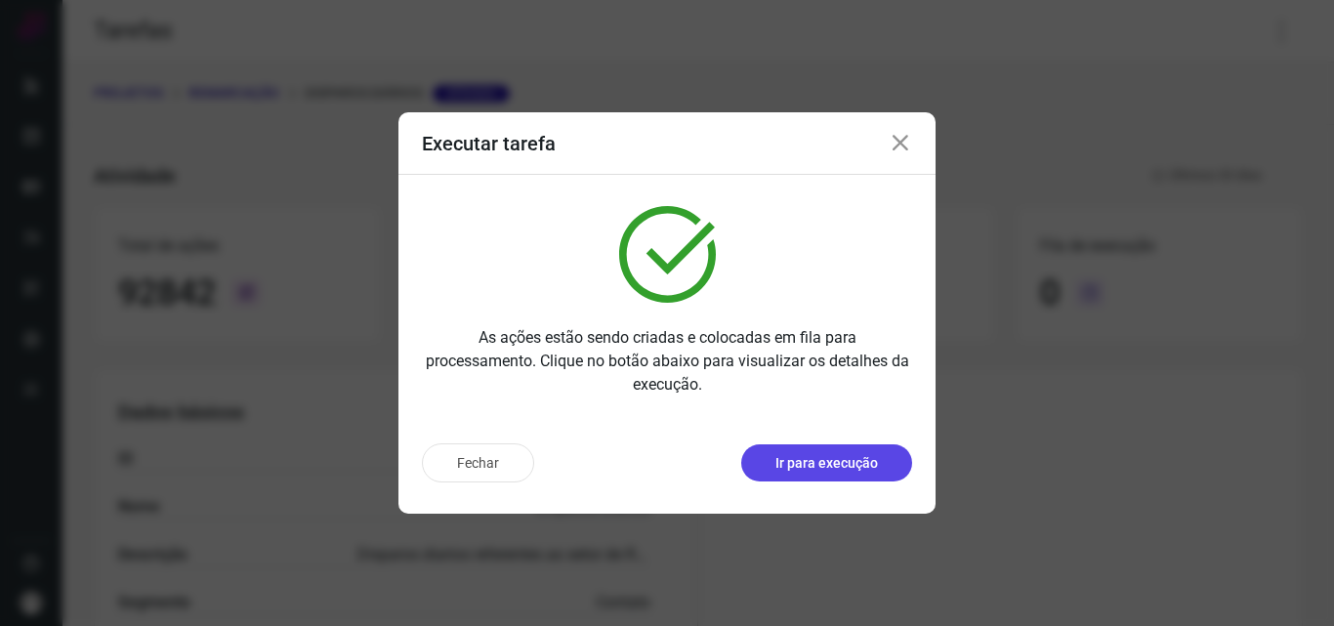
click at [765, 452] on button "Ir para execução" at bounding box center [826, 462] width 171 height 37
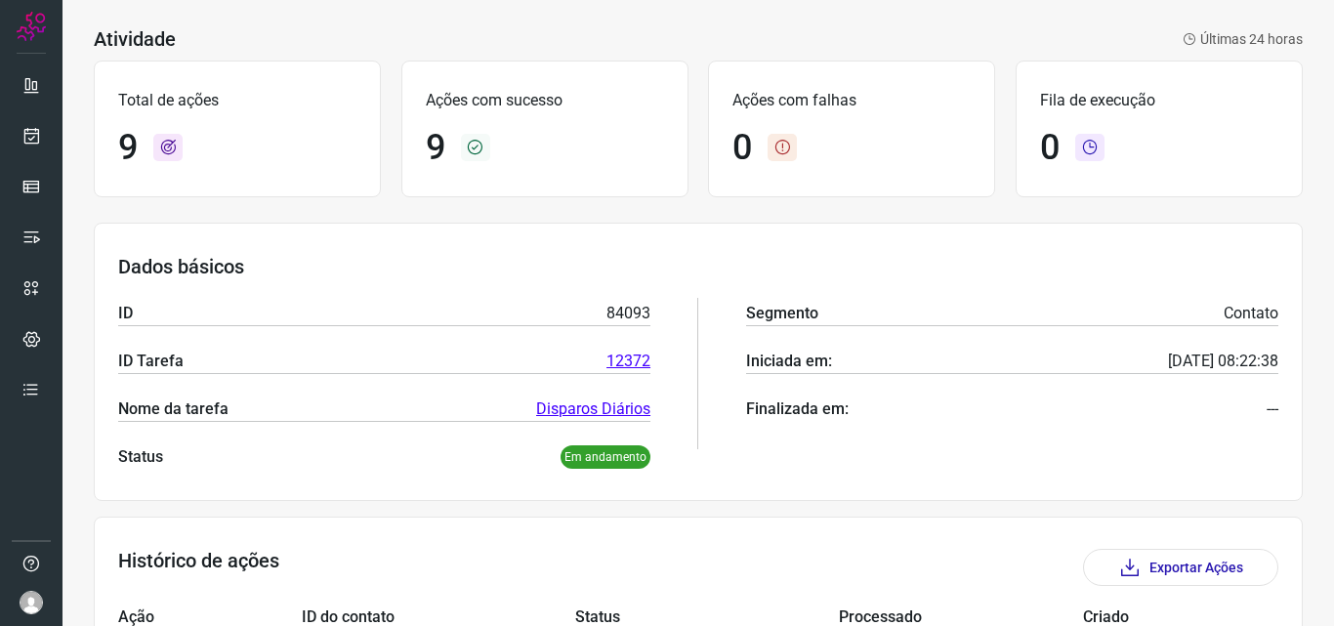
scroll to position [391, 0]
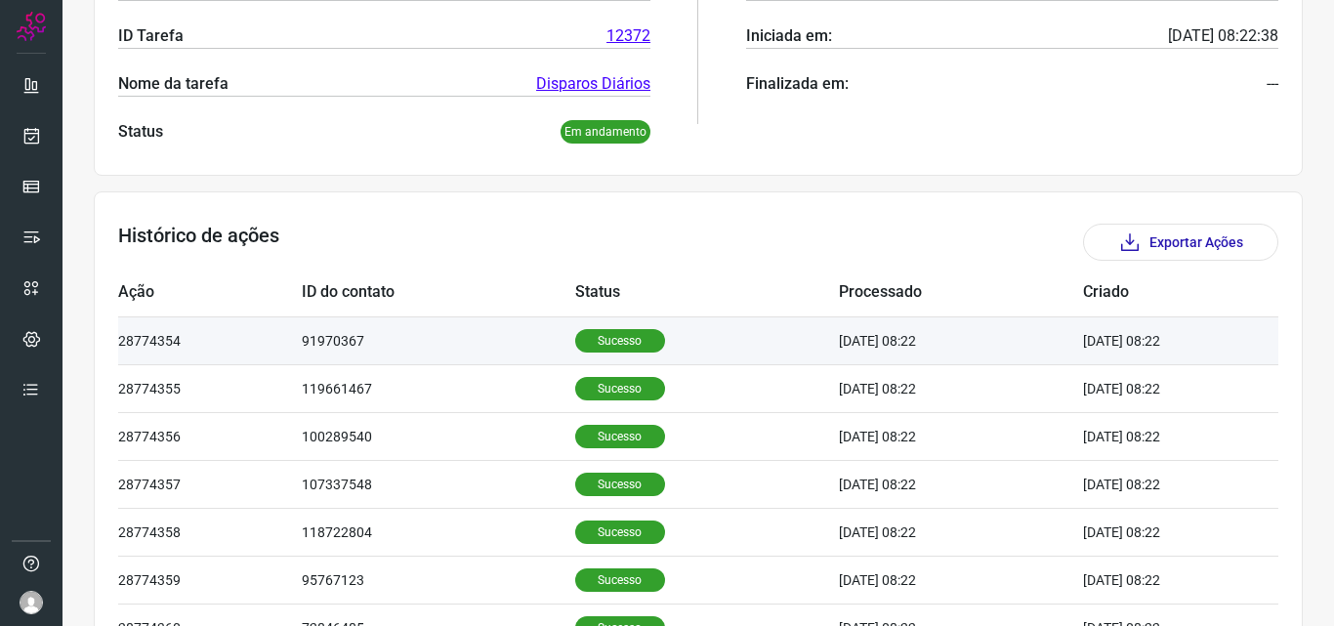
click at [610, 346] on p "Sucesso" at bounding box center [620, 340] width 90 height 23
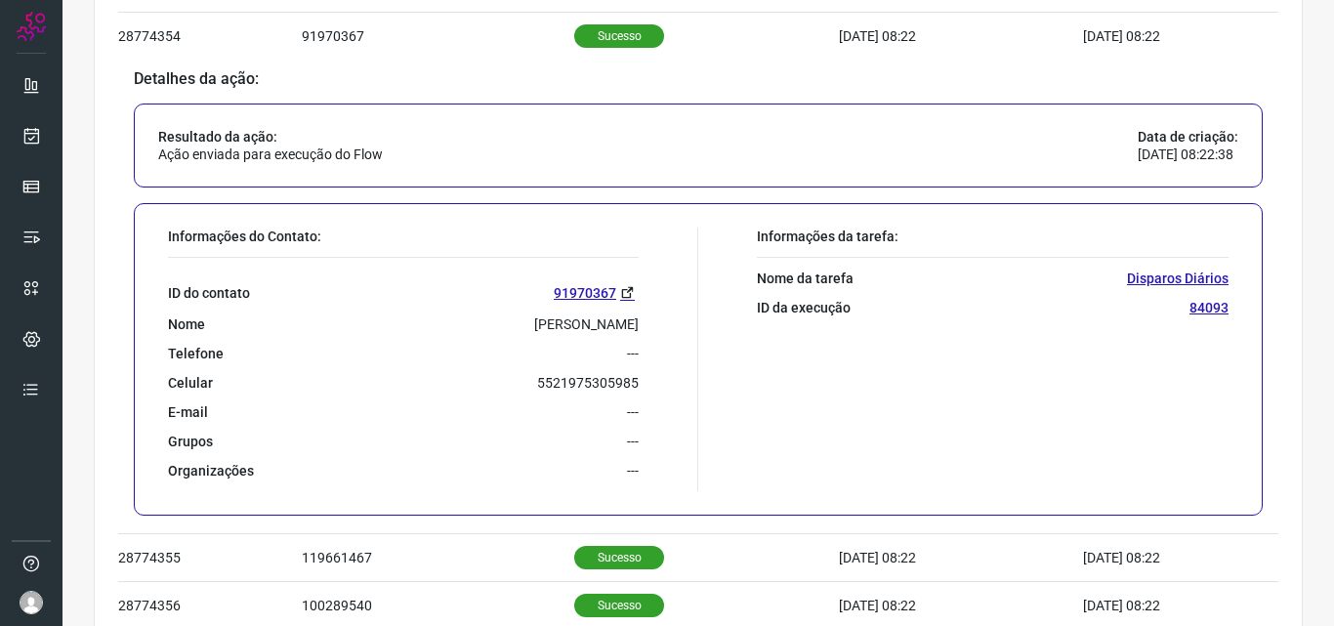
scroll to position [781, 0]
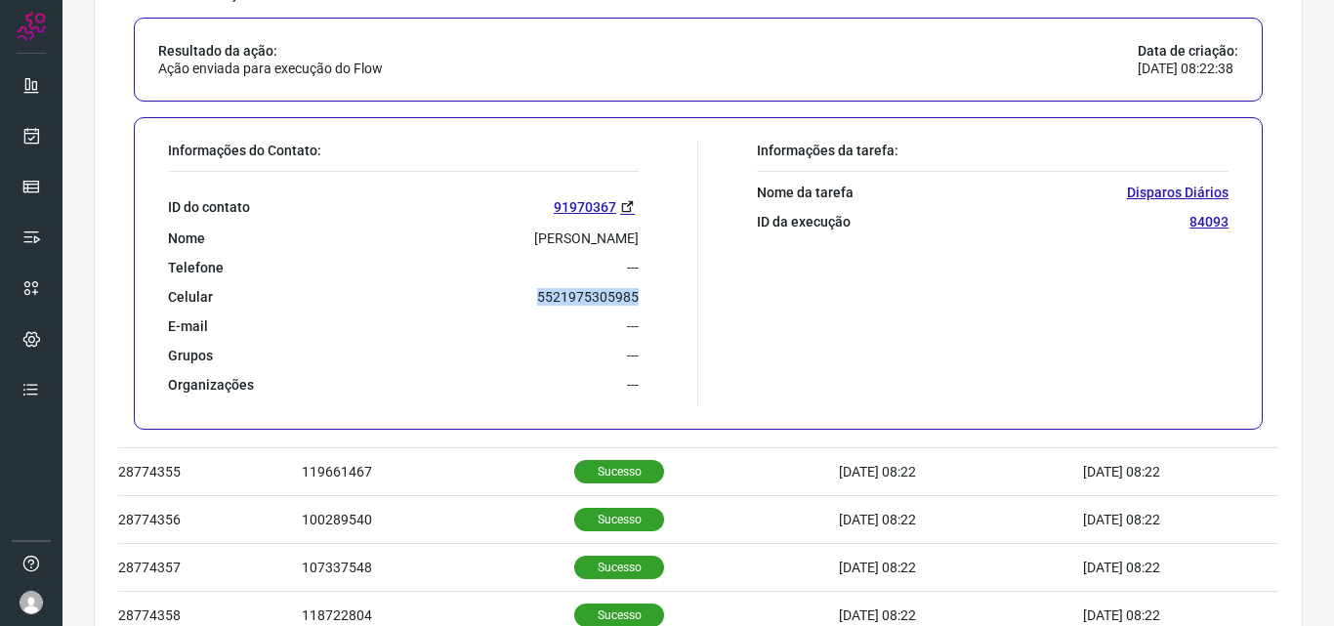
drag, startPoint x: 533, startPoint y: 298, endPoint x: 631, endPoint y: 305, distance: 97.9
click at [631, 305] on p "5521975305985" at bounding box center [588, 297] width 102 height 18
copy p "5521975305985"
click at [38, 135] on icon at bounding box center [31, 136] width 21 height 20
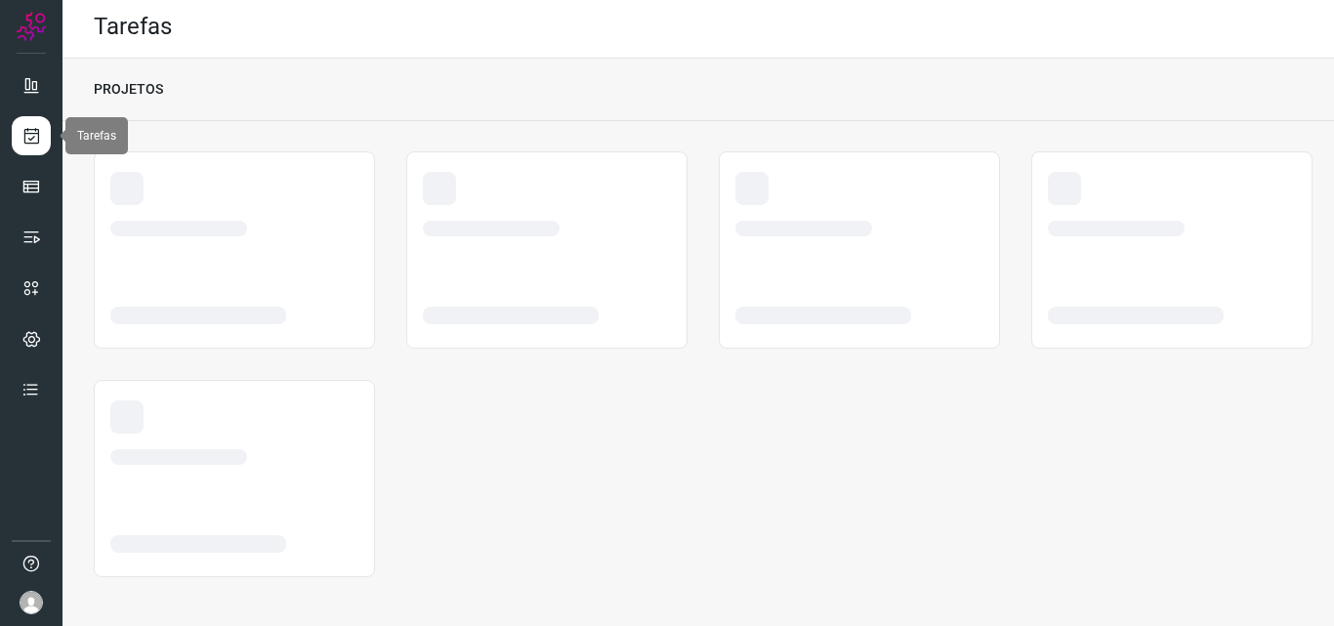
scroll to position [4, 0]
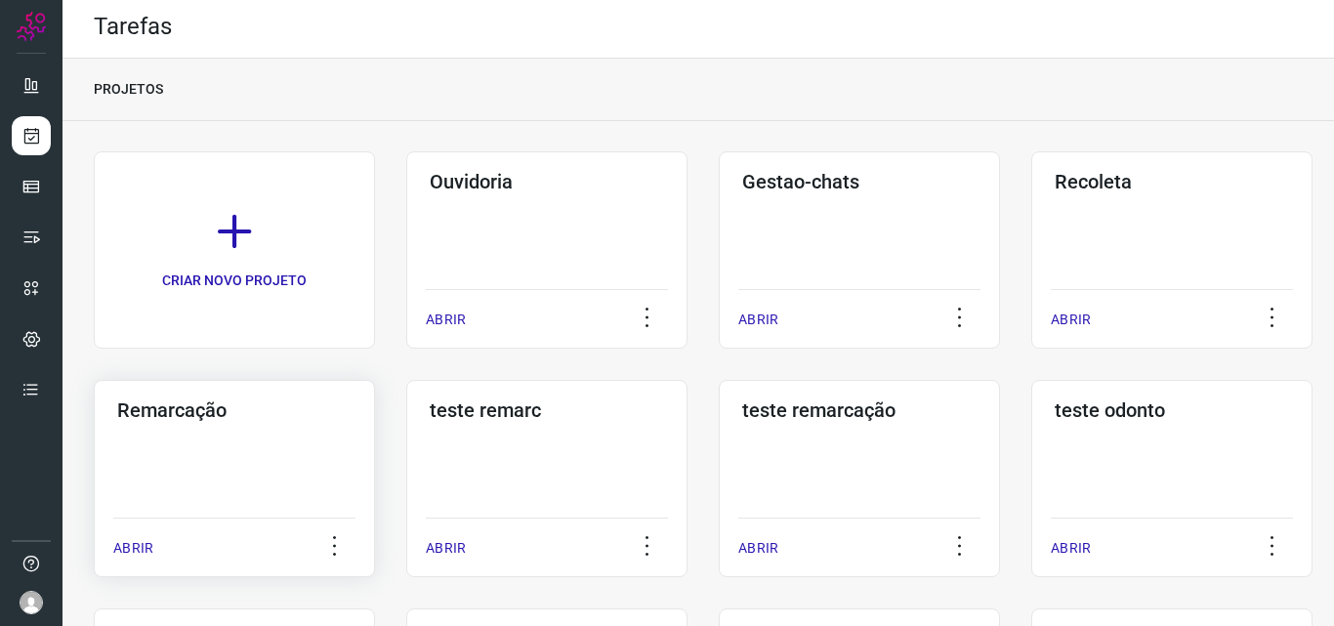
click at [245, 446] on div "Remarcação ABRIR" at bounding box center [234, 478] width 281 height 197
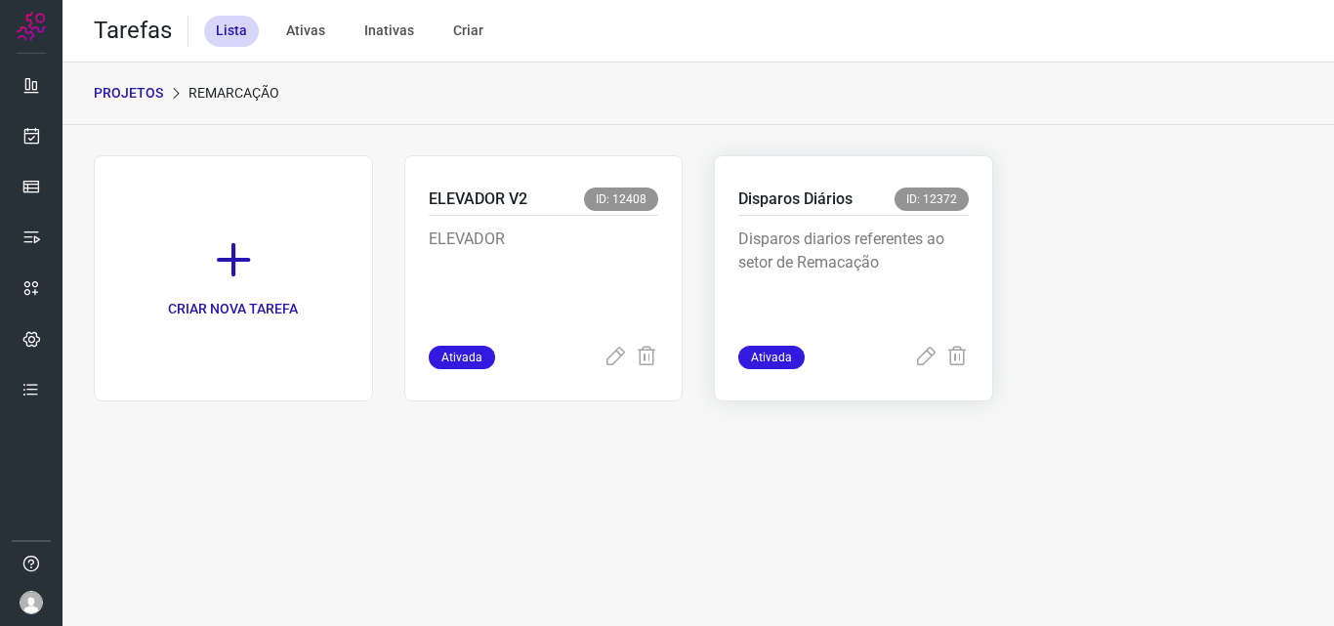
click at [850, 239] on p "Disparos diarios referentes ao setor de Remacação" at bounding box center [853, 276] width 230 height 98
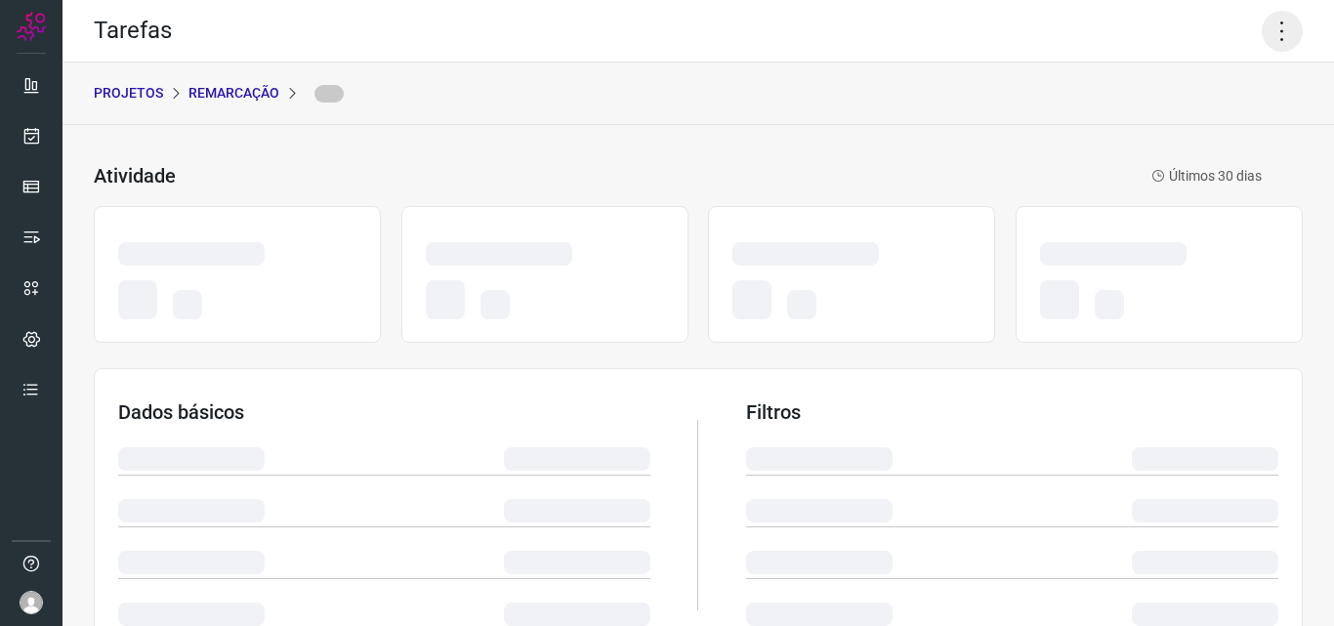
click at [1265, 33] on icon at bounding box center [1281, 31] width 41 height 41
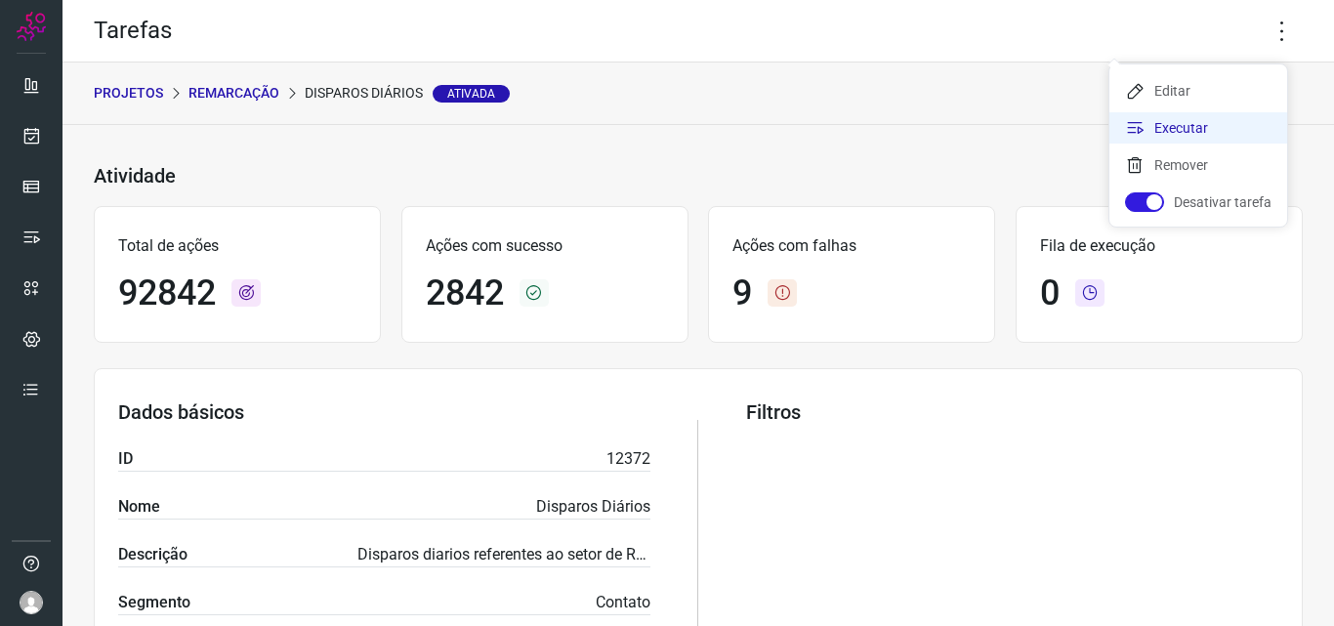
click at [1178, 123] on li "Executar" at bounding box center [1198, 127] width 178 height 31
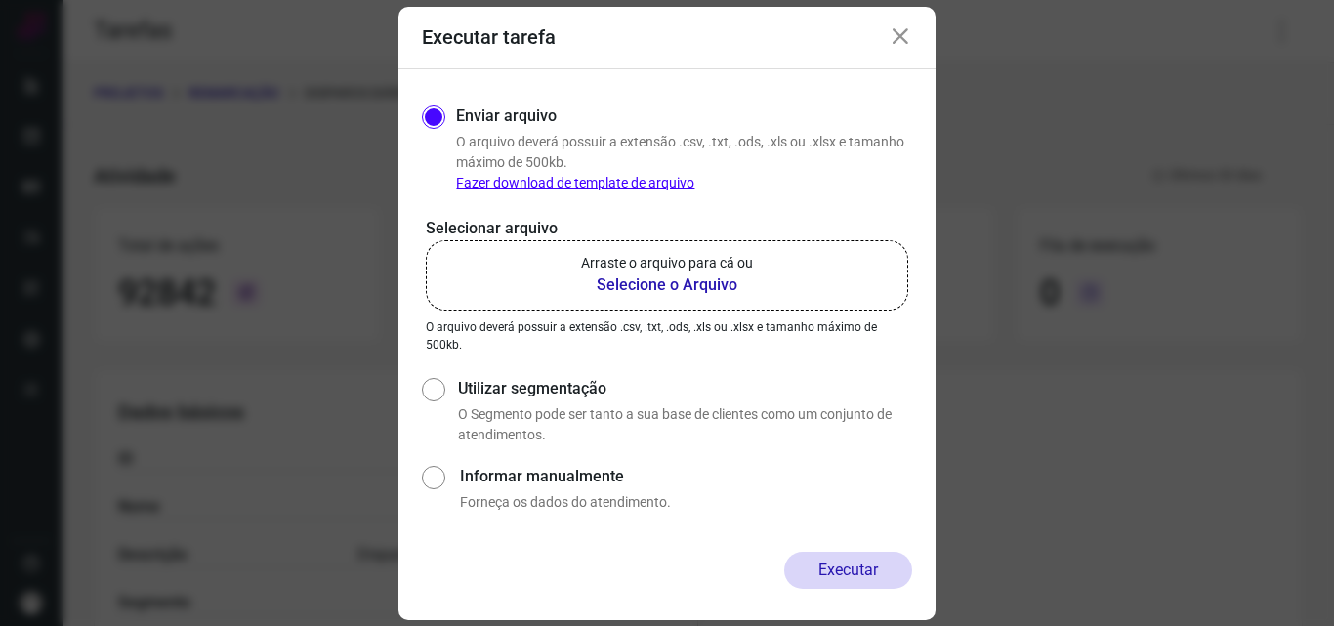
click at [717, 279] on b "Selecione o Arquivo" at bounding box center [667, 284] width 172 height 23
click at [0, 0] on input "Arraste o arquivo para cá ou Selecione o Arquivo" at bounding box center [0, 0] width 0 height 0
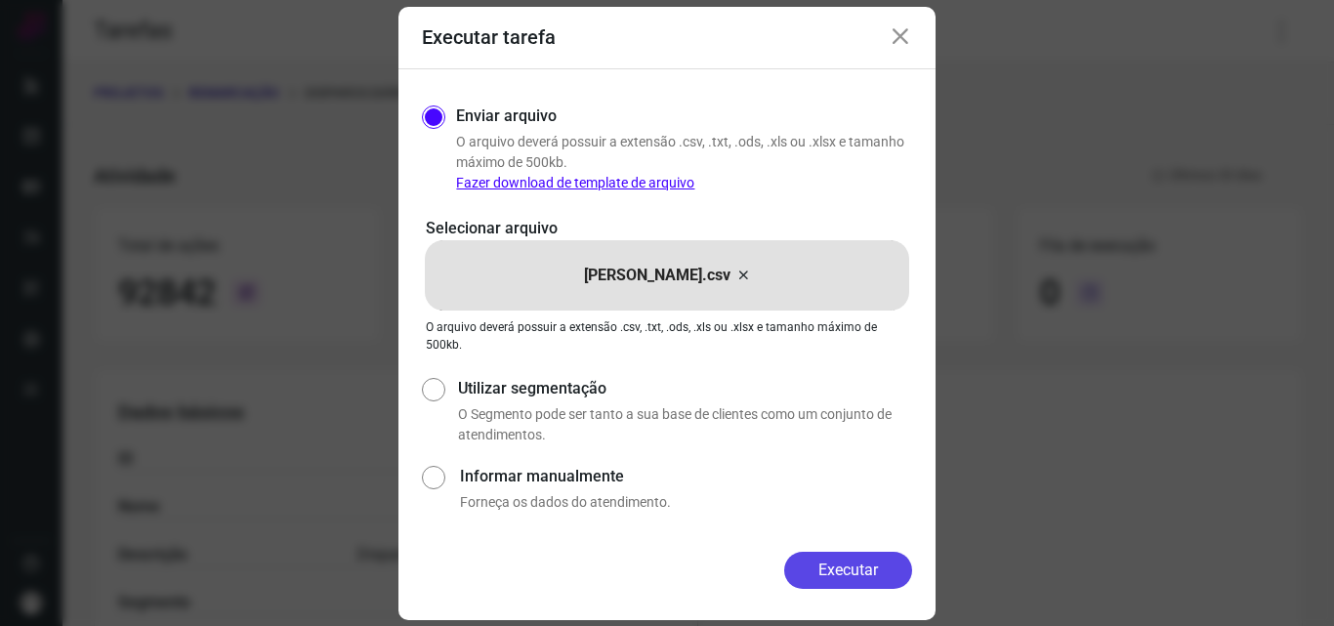
click at [837, 568] on button "Executar" at bounding box center [848, 570] width 128 height 37
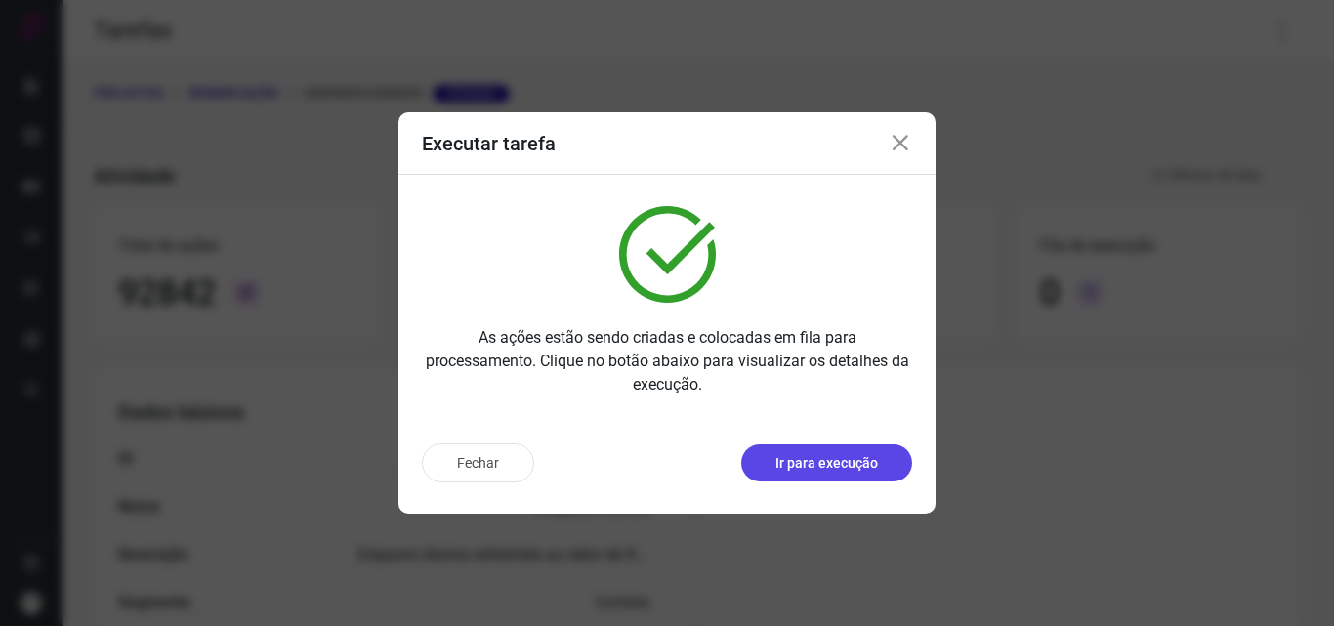
click at [846, 461] on p "Ir para execução" at bounding box center [826, 463] width 103 height 21
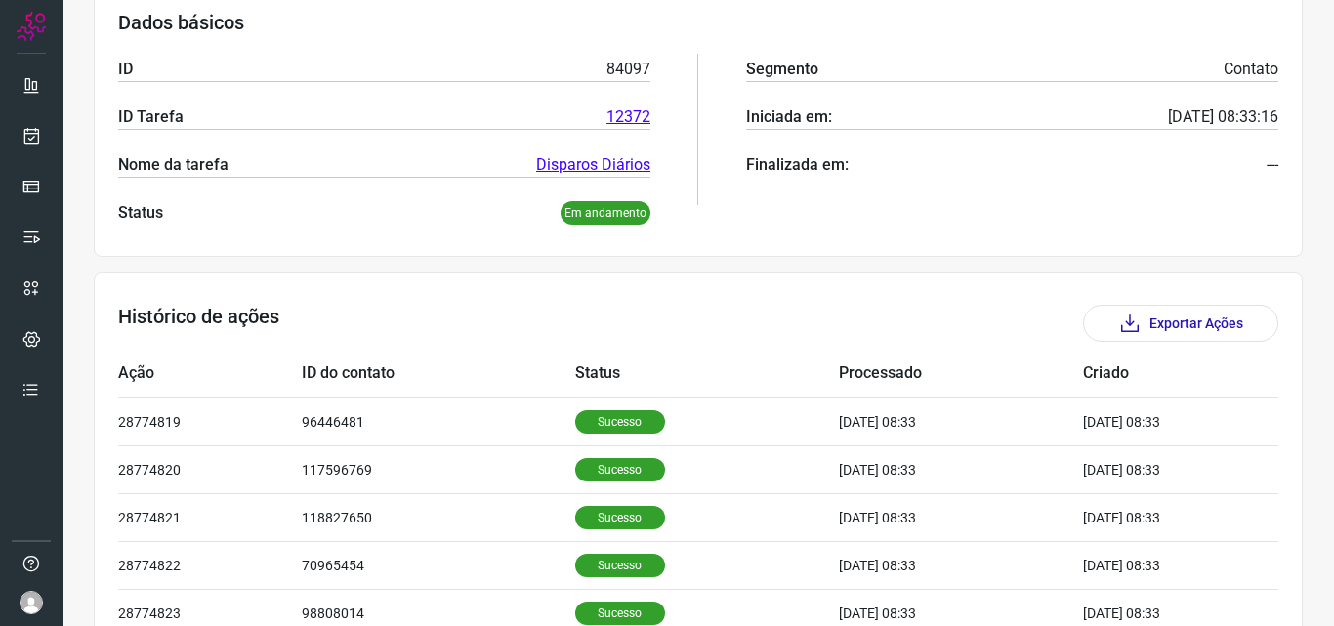
scroll to position [391, 0]
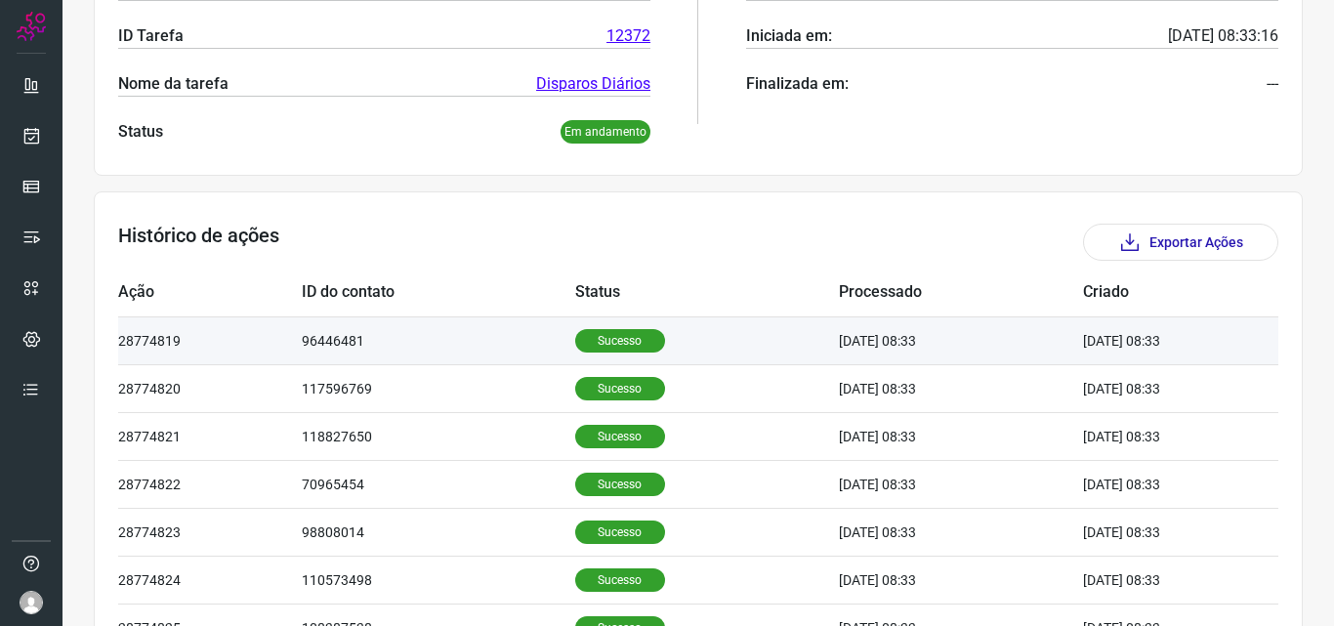
click at [585, 343] on p "Sucesso" at bounding box center [620, 340] width 90 height 23
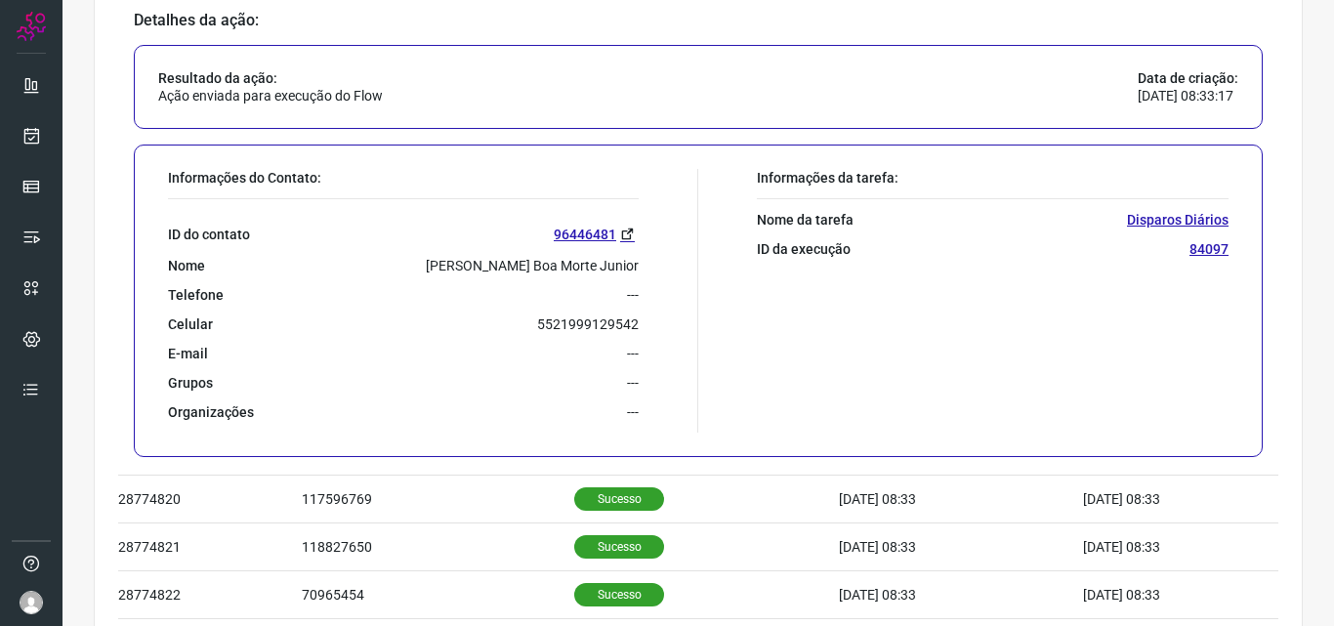
scroll to position [781, 0]
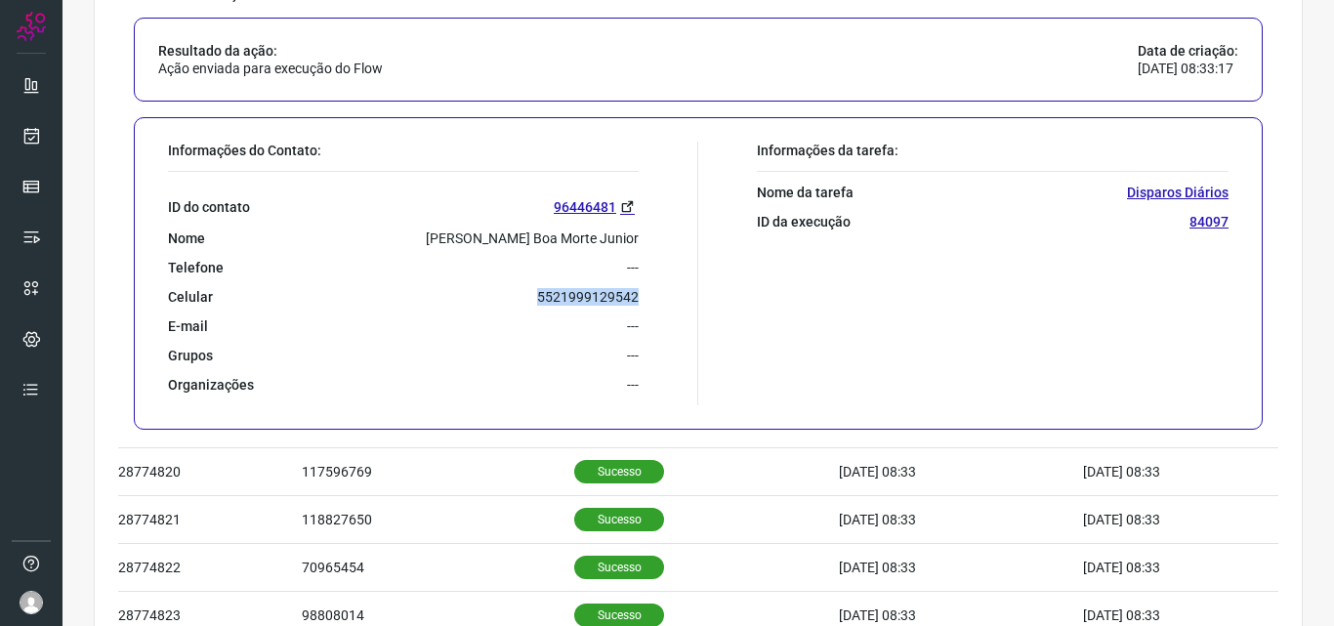
drag, startPoint x: 529, startPoint y: 300, endPoint x: 636, endPoint y: 301, distance: 106.4
click at [636, 301] on div "Informações do Contato: ID do contato 96446481 Nome [PERSON_NAME] Boa Morte Jun…" at bounding box center [428, 274] width 540 height 264
copy p "5521999129542"
click at [20, 147] on link at bounding box center [31, 135] width 39 height 39
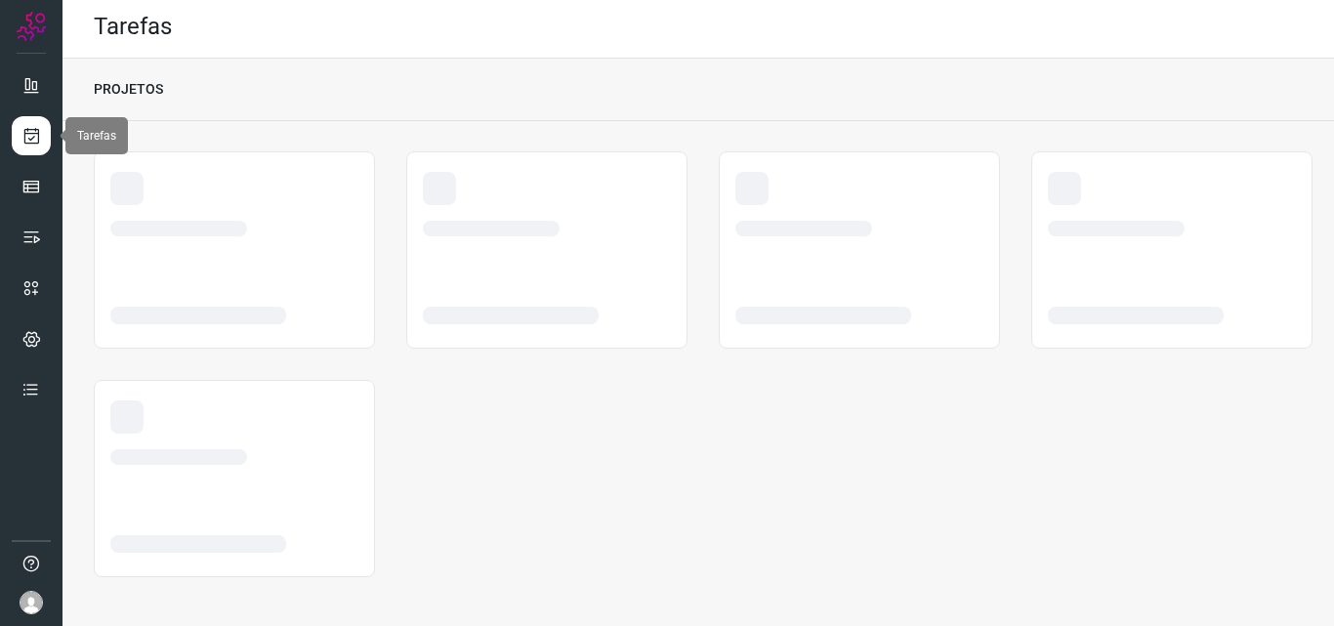
scroll to position [4, 0]
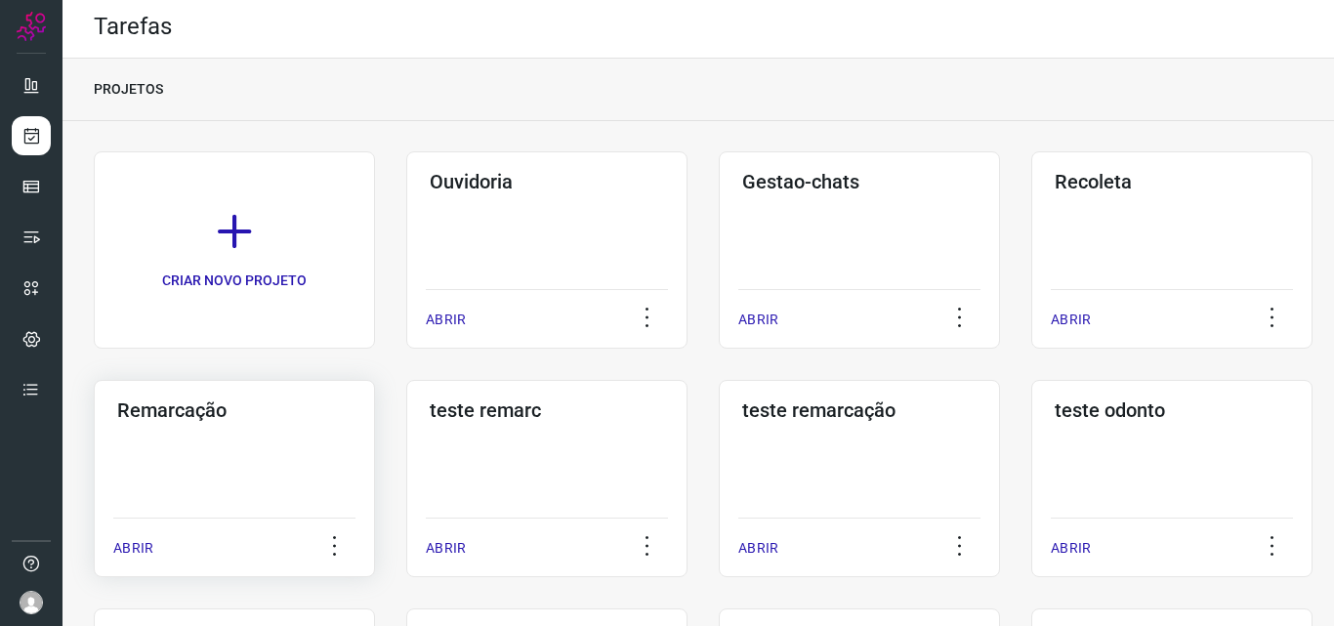
click at [213, 444] on div "Remarcação ABRIR" at bounding box center [234, 478] width 281 height 197
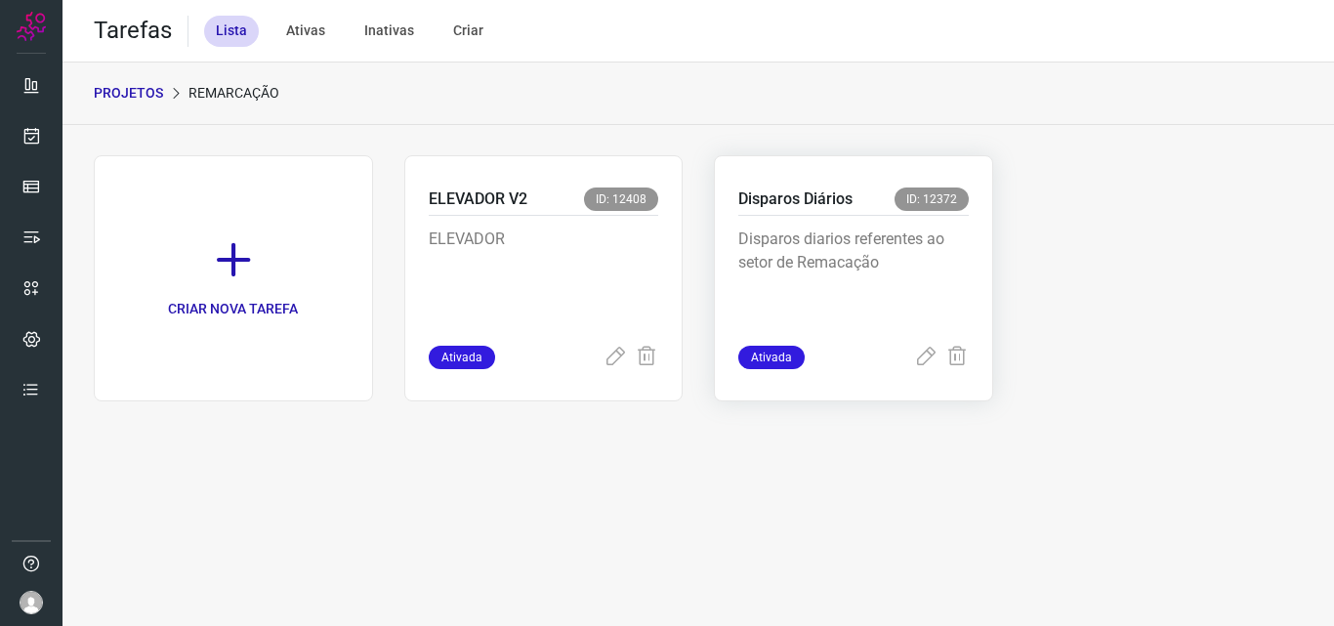
click at [865, 273] on p "Disparos diarios referentes ao setor de Remacação" at bounding box center [853, 276] width 230 height 98
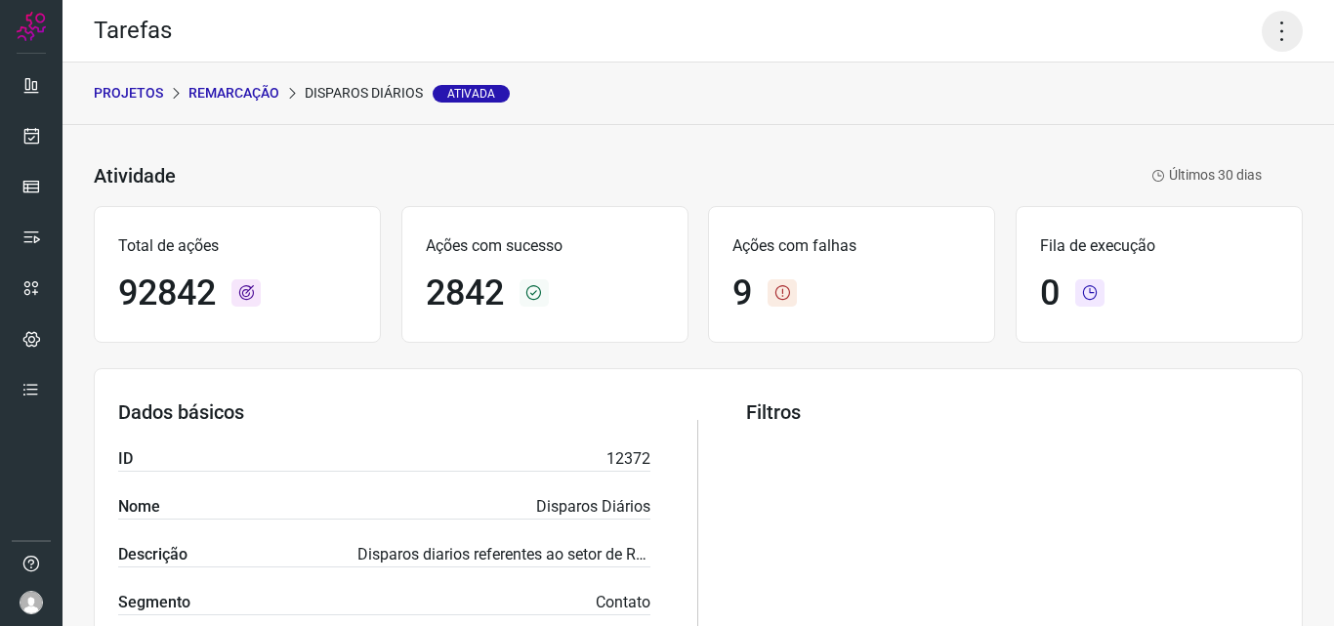
click at [1264, 26] on icon at bounding box center [1281, 31] width 41 height 41
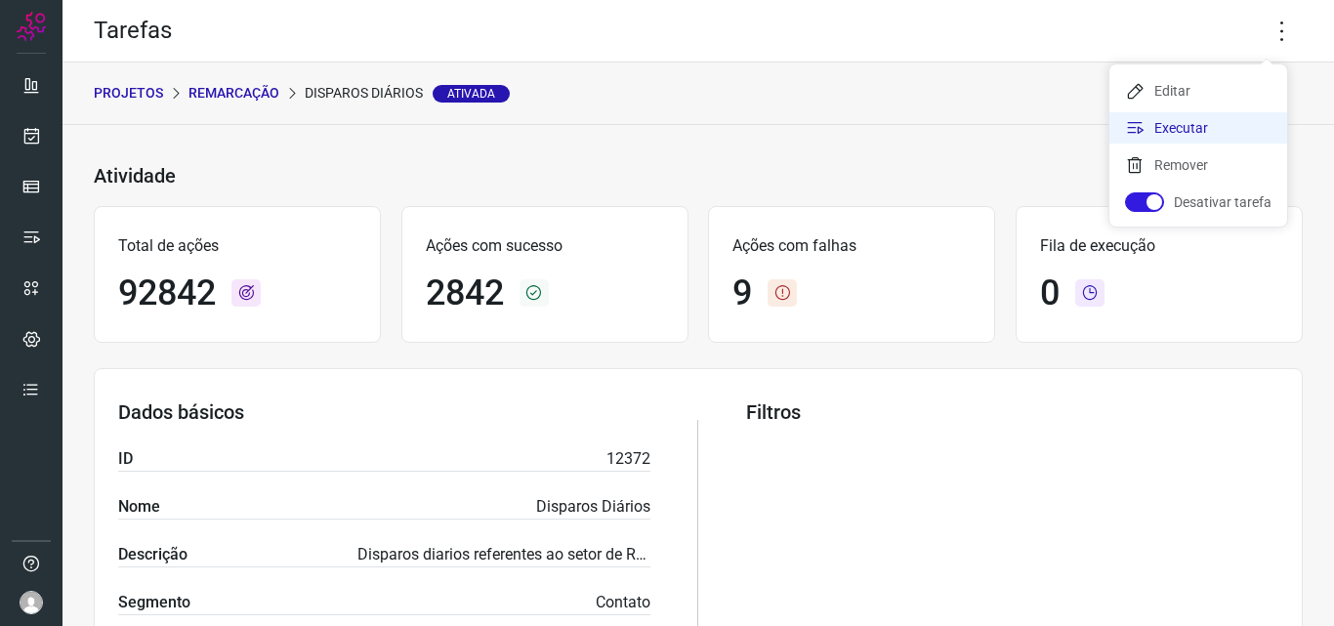
click at [1222, 120] on li "Executar" at bounding box center [1198, 127] width 178 height 31
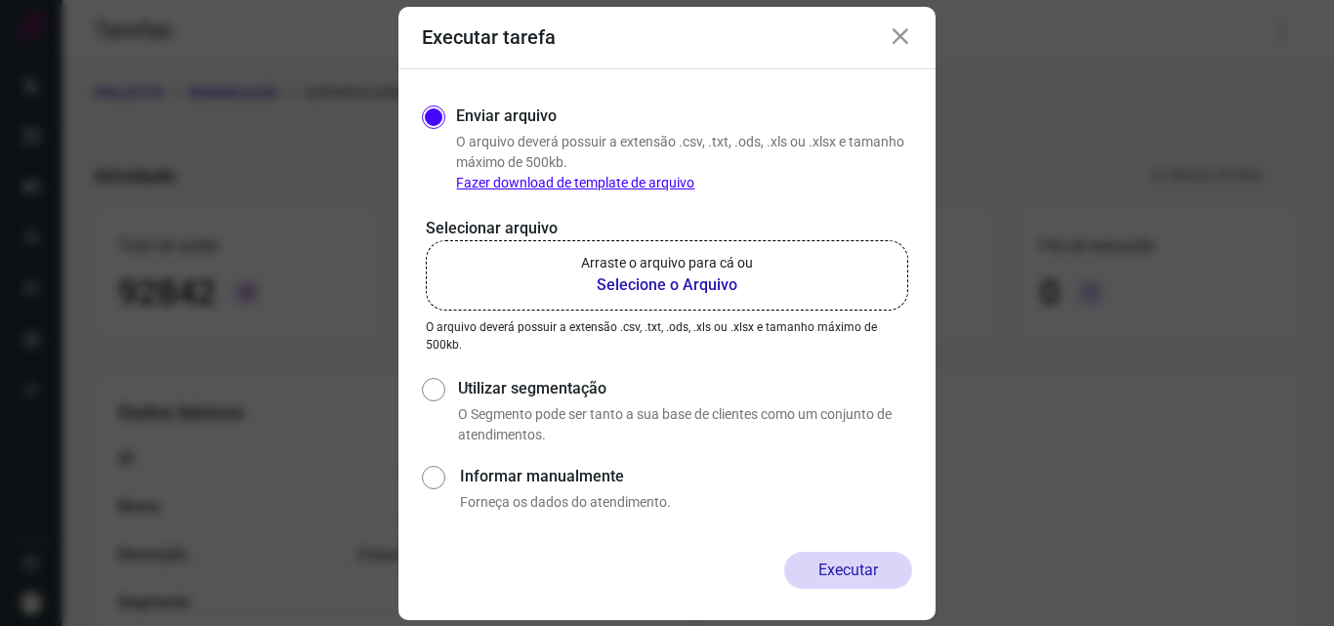
click at [670, 285] on b "Selecione o Arquivo" at bounding box center [667, 284] width 172 height 23
click at [0, 0] on input "Arraste o arquivo para cá ou Selecione o Arquivo" at bounding box center [0, 0] width 0 height 0
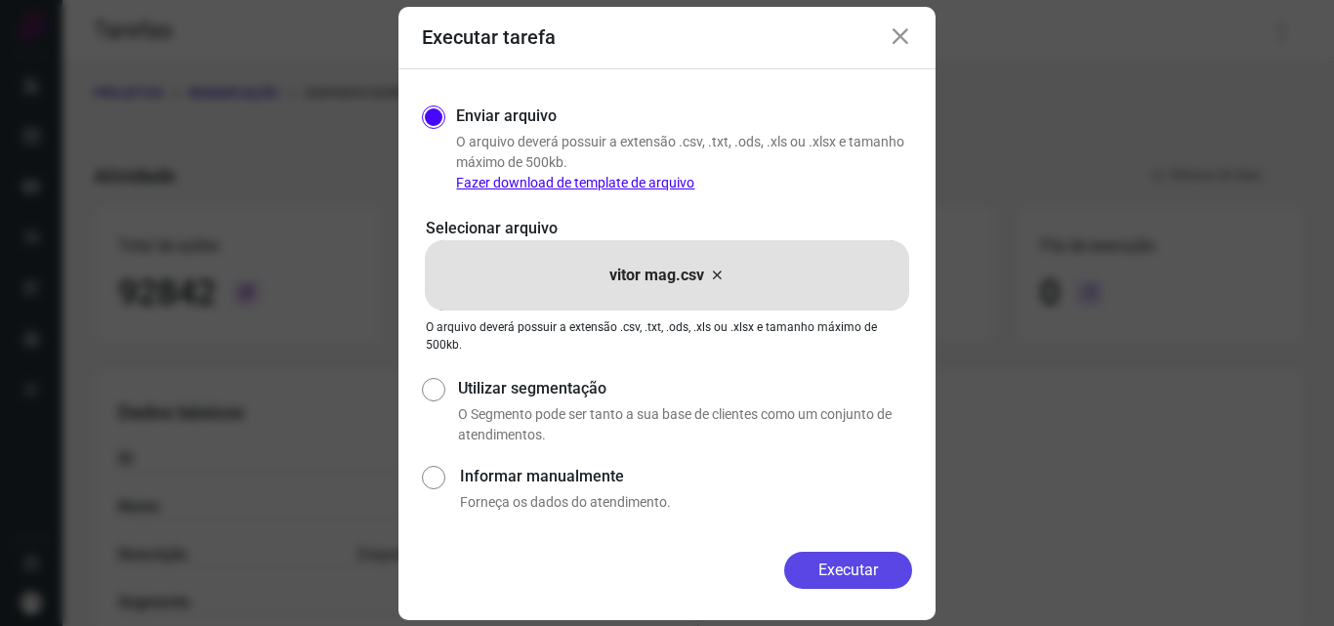
click at [837, 580] on button "Executar" at bounding box center [848, 570] width 128 height 37
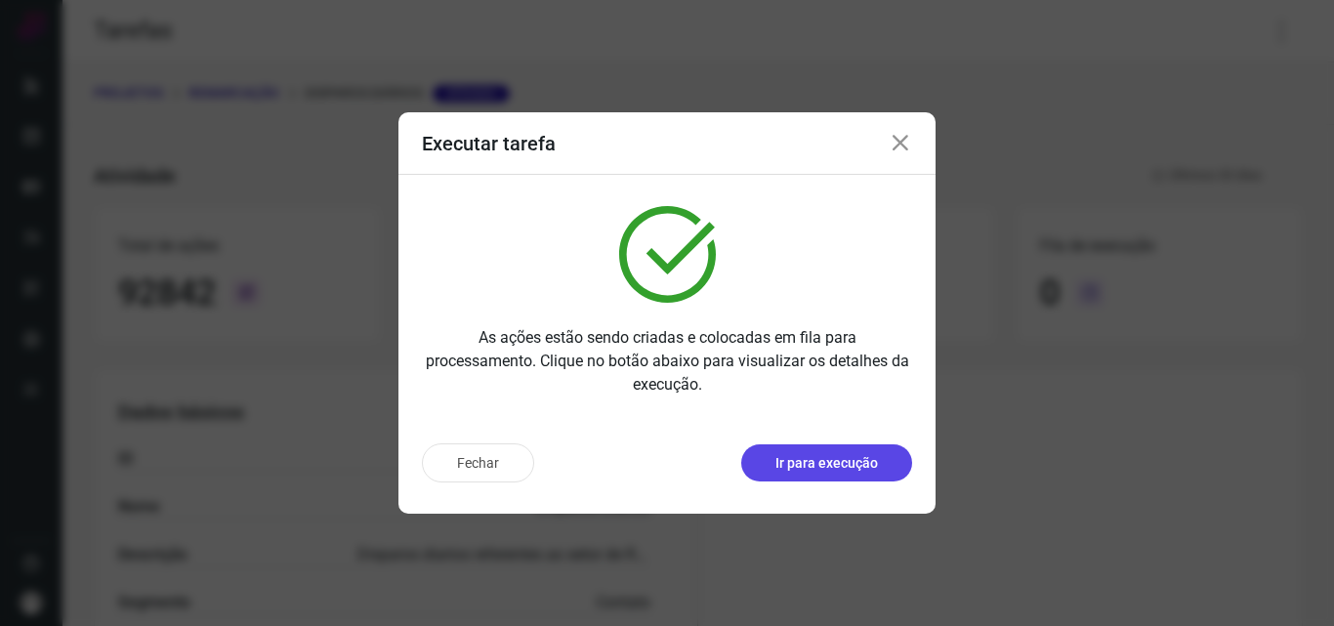
click at [785, 468] on p "Ir para execução" at bounding box center [826, 463] width 103 height 21
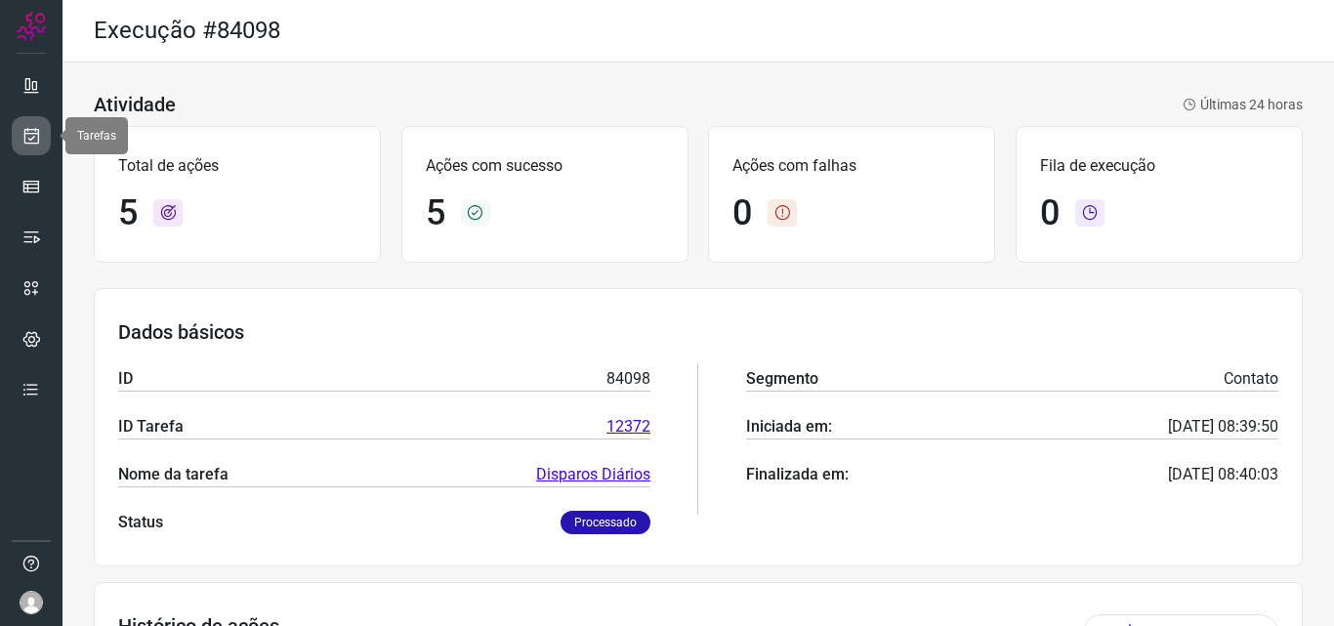
click at [31, 148] on link at bounding box center [31, 135] width 39 height 39
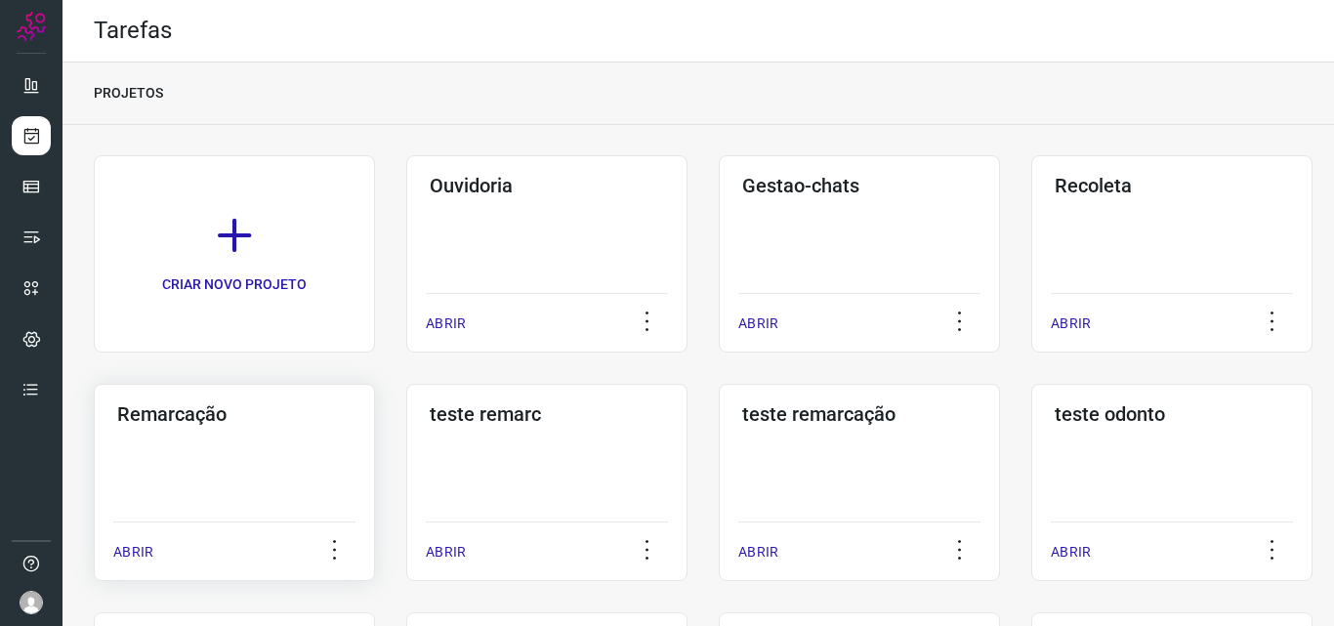
click at [209, 443] on div "Remarcação ABRIR" at bounding box center [234, 482] width 281 height 197
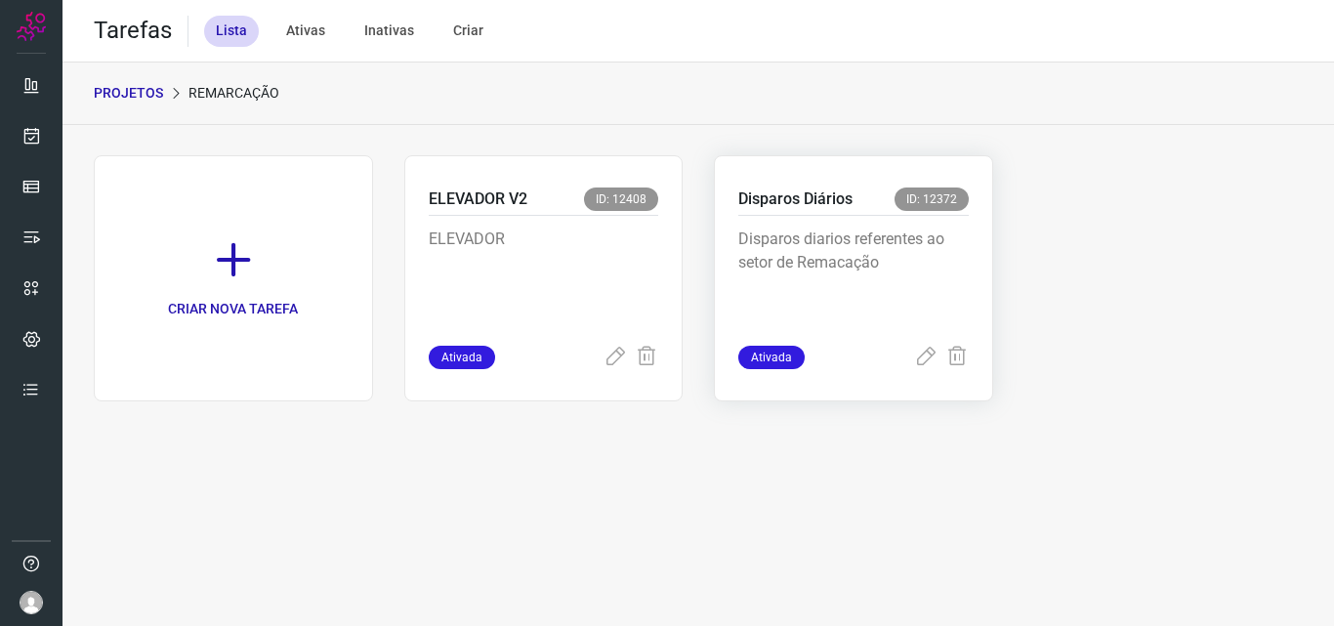
click at [921, 262] on p "Disparos diarios referentes ao setor de Remacação" at bounding box center [853, 276] width 230 height 98
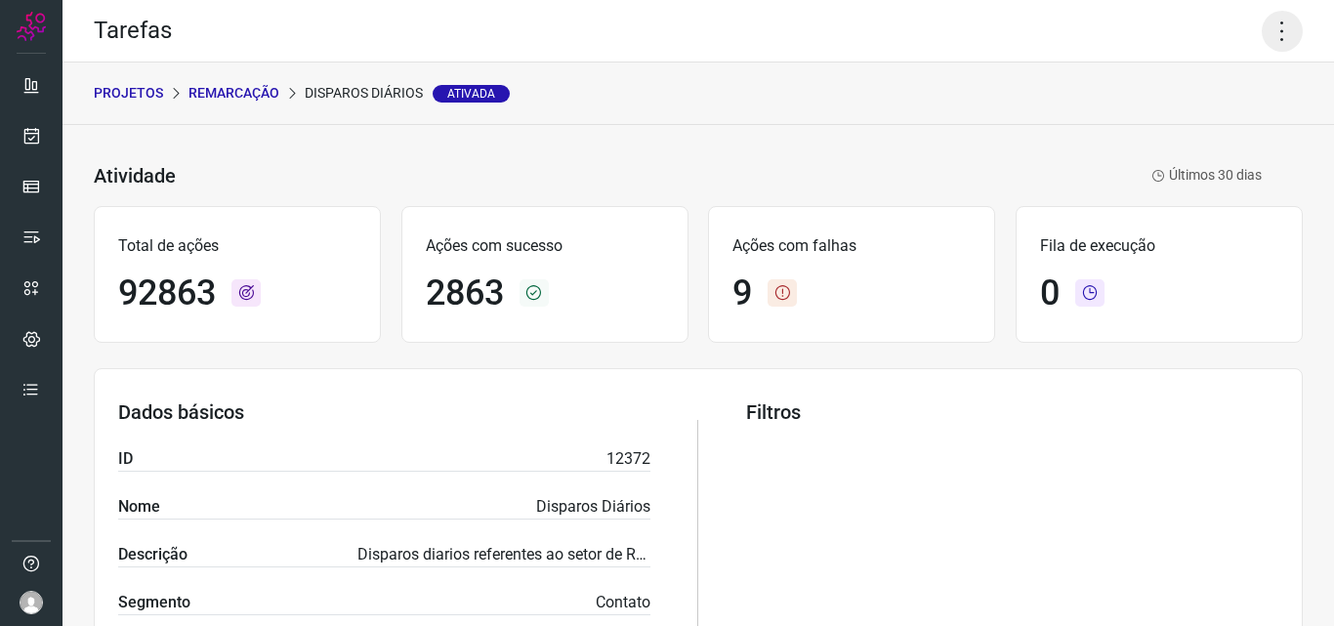
click at [1263, 31] on icon at bounding box center [1281, 31] width 41 height 41
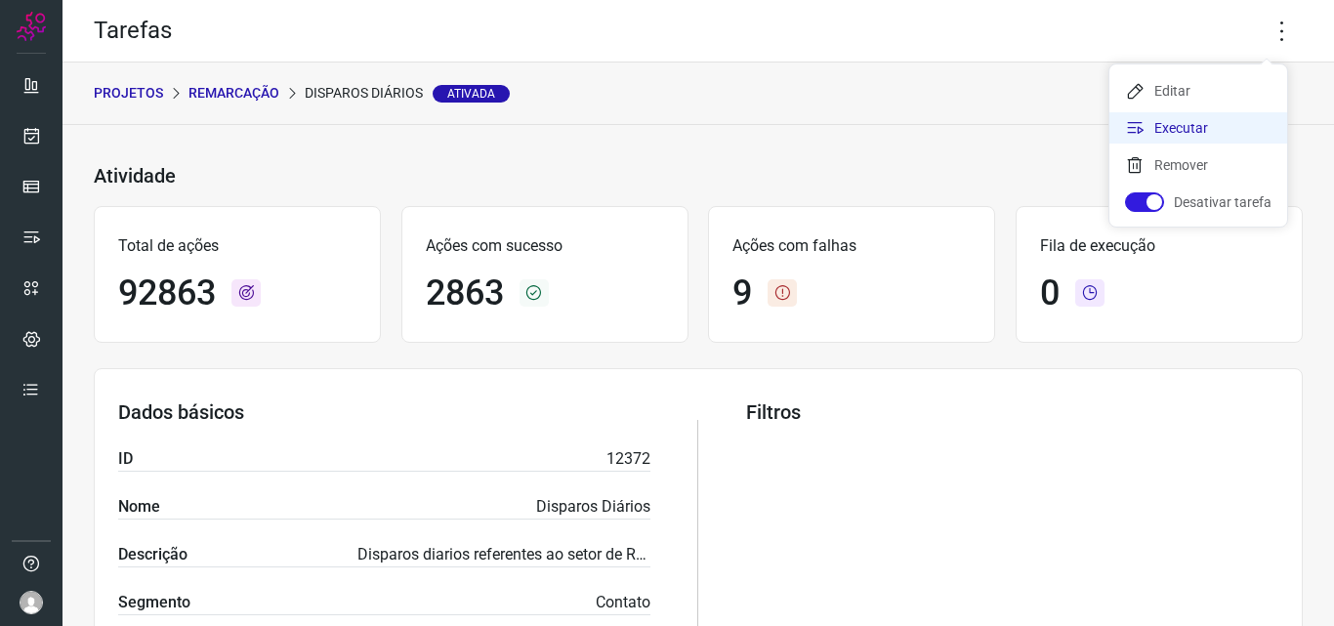
click at [1199, 125] on li "Executar" at bounding box center [1198, 127] width 178 height 31
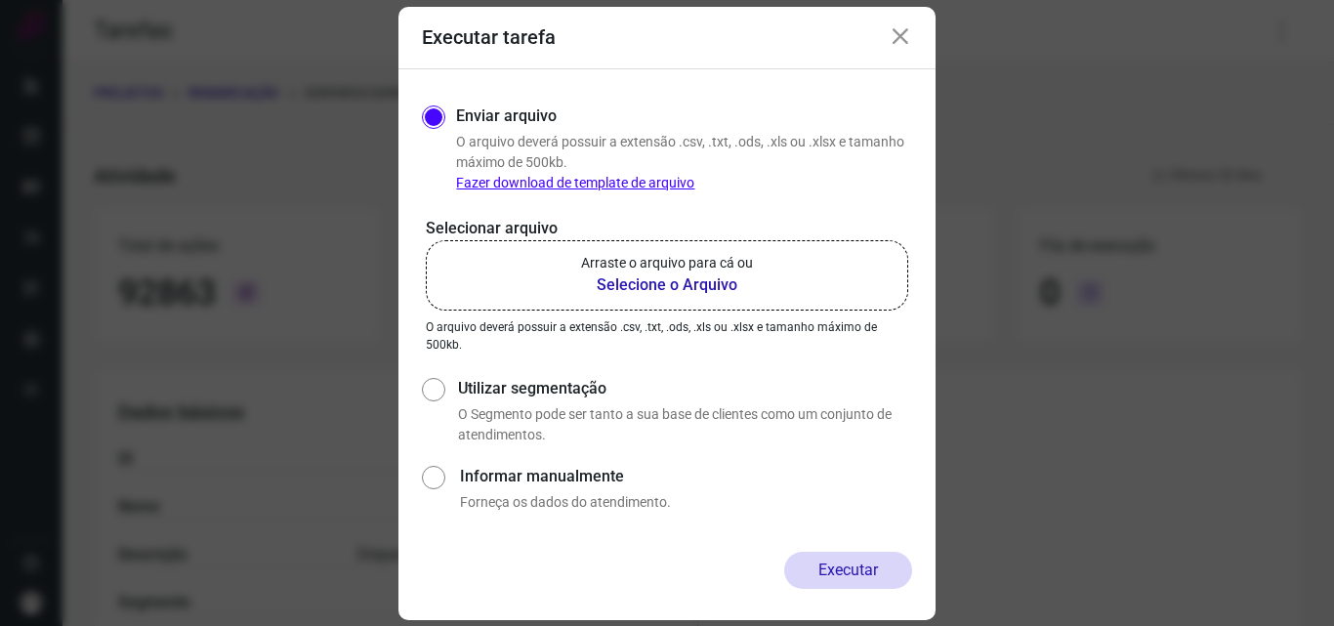
click at [660, 290] on b "Selecione o Arquivo" at bounding box center [667, 284] width 172 height 23
click at [0, 0] on input "Arraste o arquivo para cá ou Selecione o Arquivo" at bounding box center [0, 0] width 0 height 0
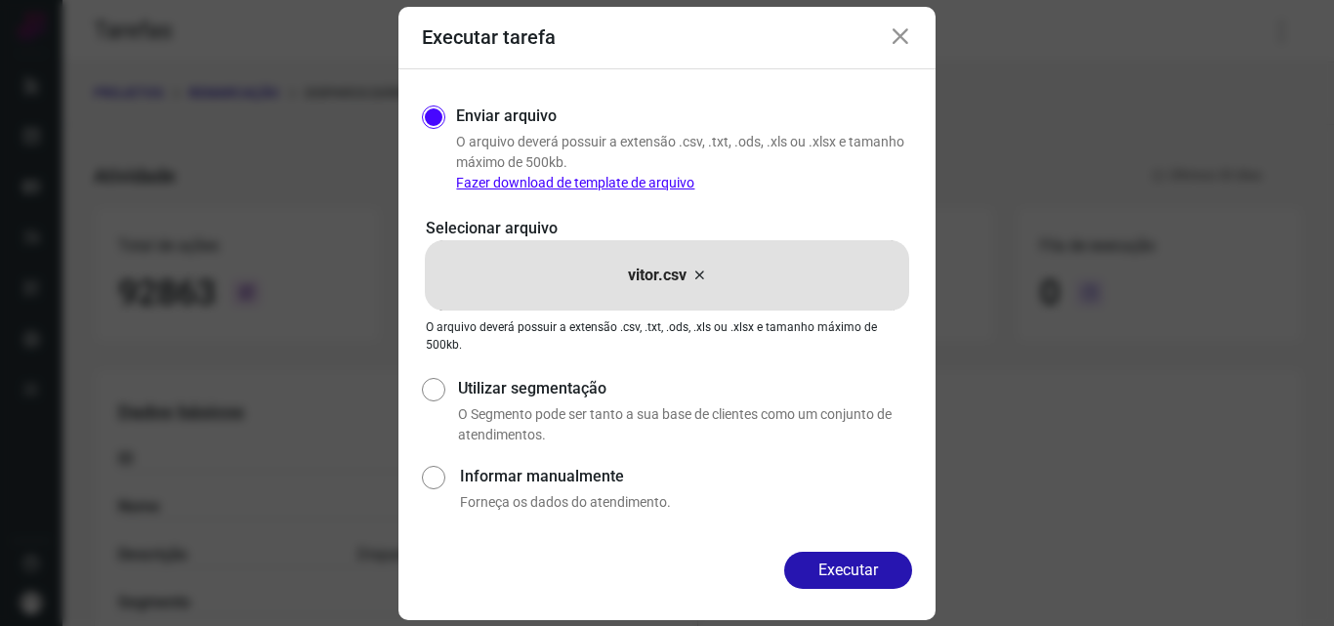
drag, startPoint x: 866, startPoint y: 573, endPoint x: 847, endPoint y: 558, distance: 23.6
click at [866, 572] on button "Executar" at bounding box center [848, 570] width 128 height 37
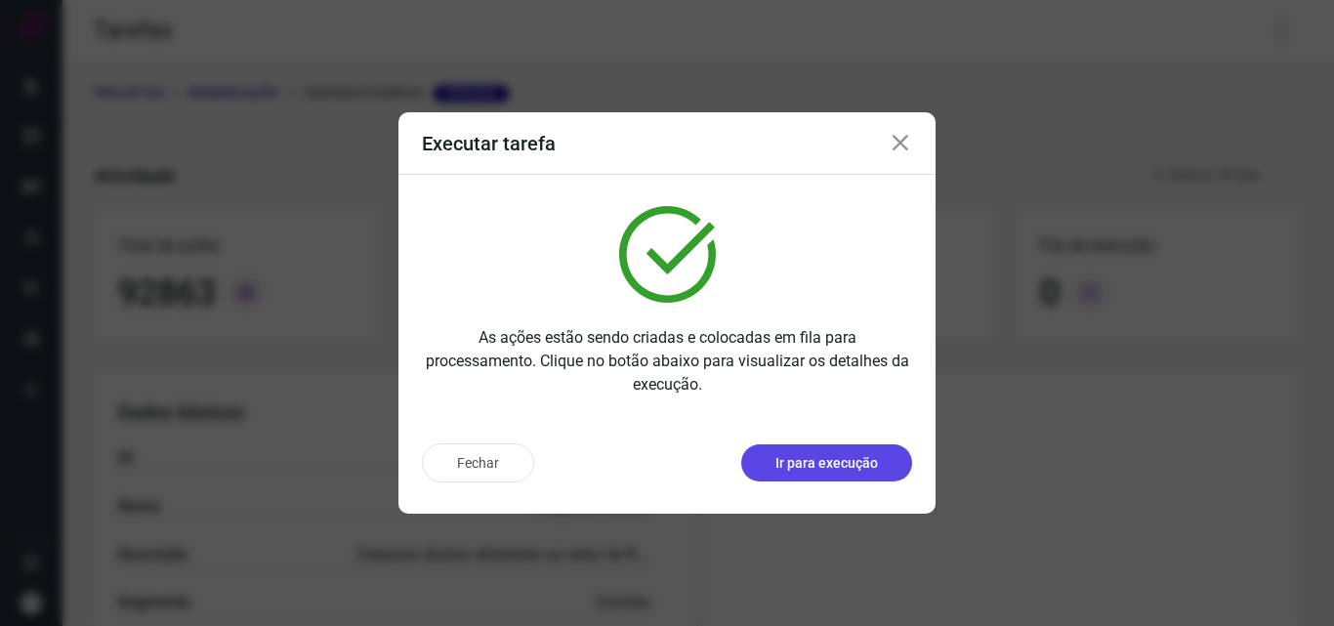
click at [810, 463] on p "Ir para execução" at bounding box center [826, 463] width 103 height 21
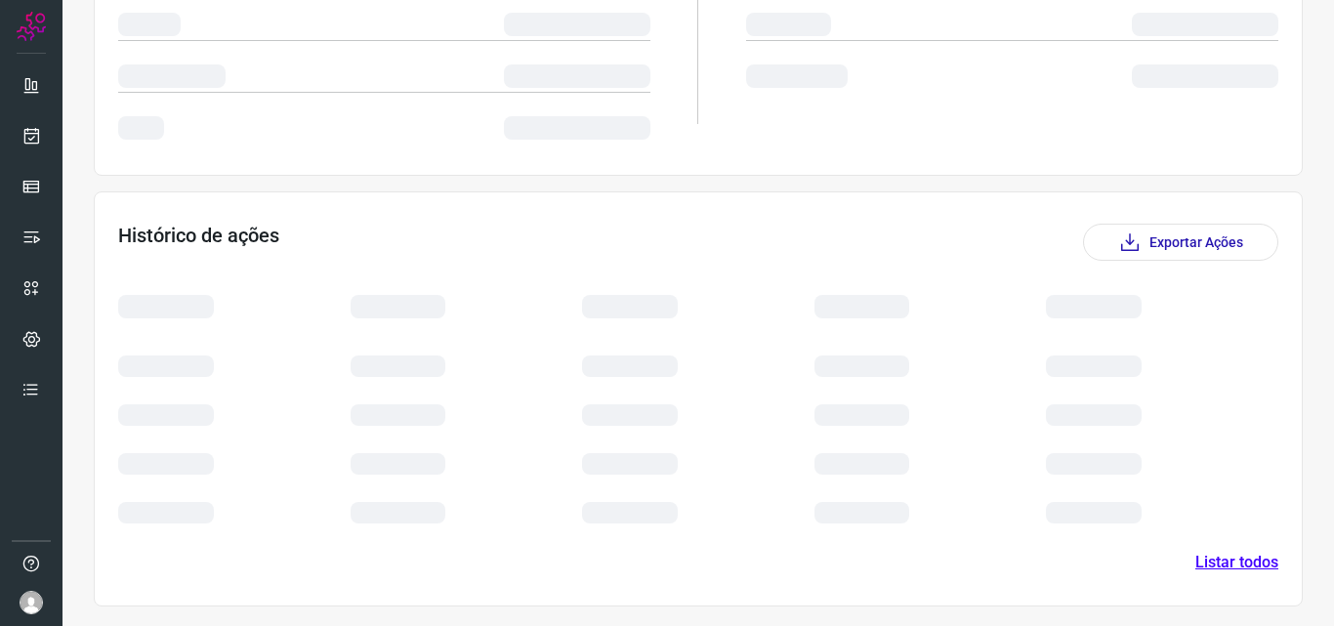
scroll to position [227, 0]
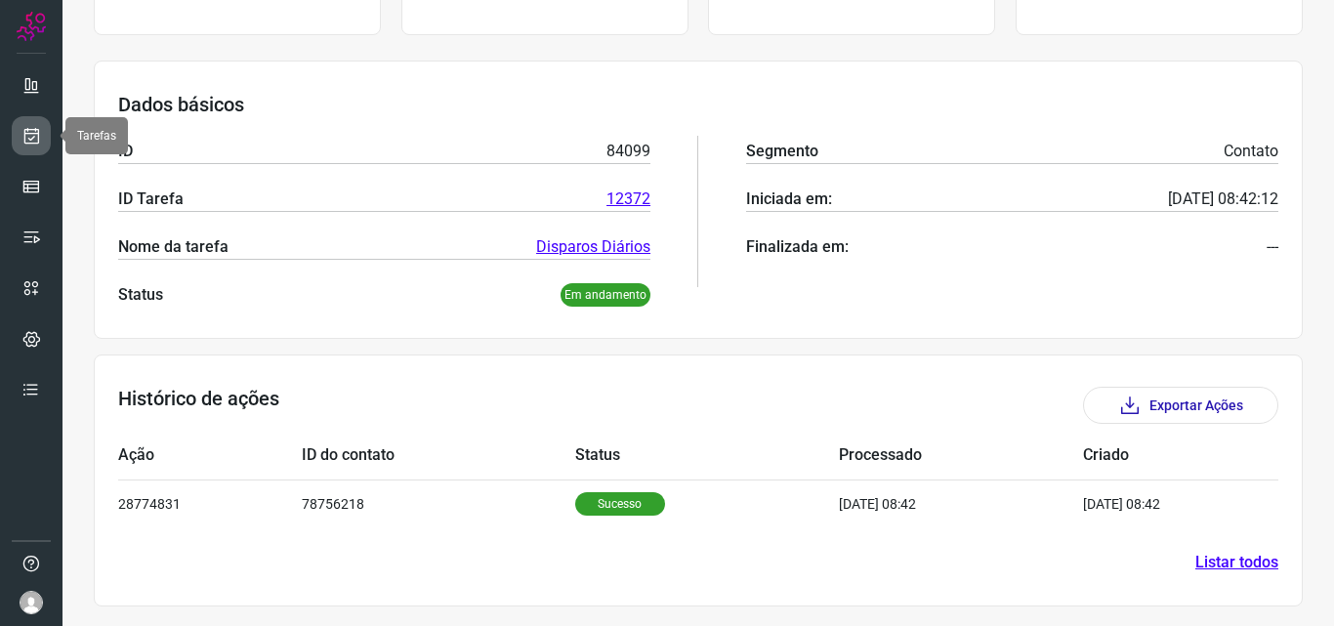
click at [18, 140] on link at bounding box center [31, 135] width 39 height 39
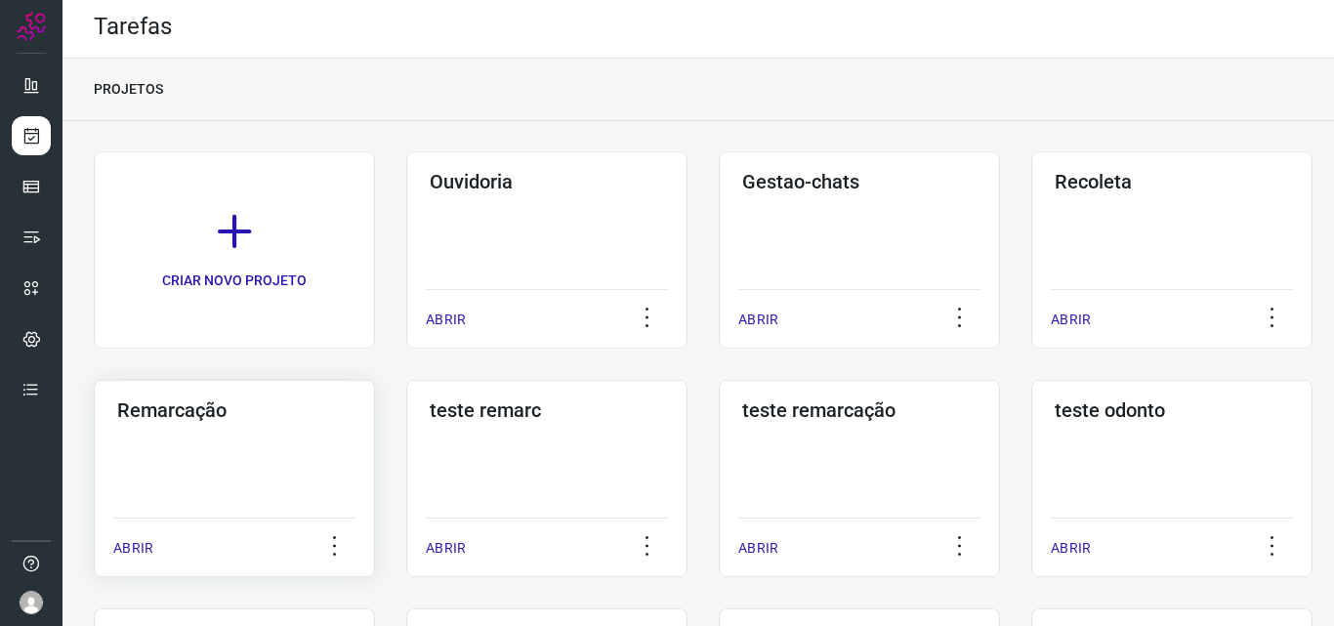
click at [204, 451] on div "Remarcação ABRIR" at bounding box center [234, 478] width 281 height 197
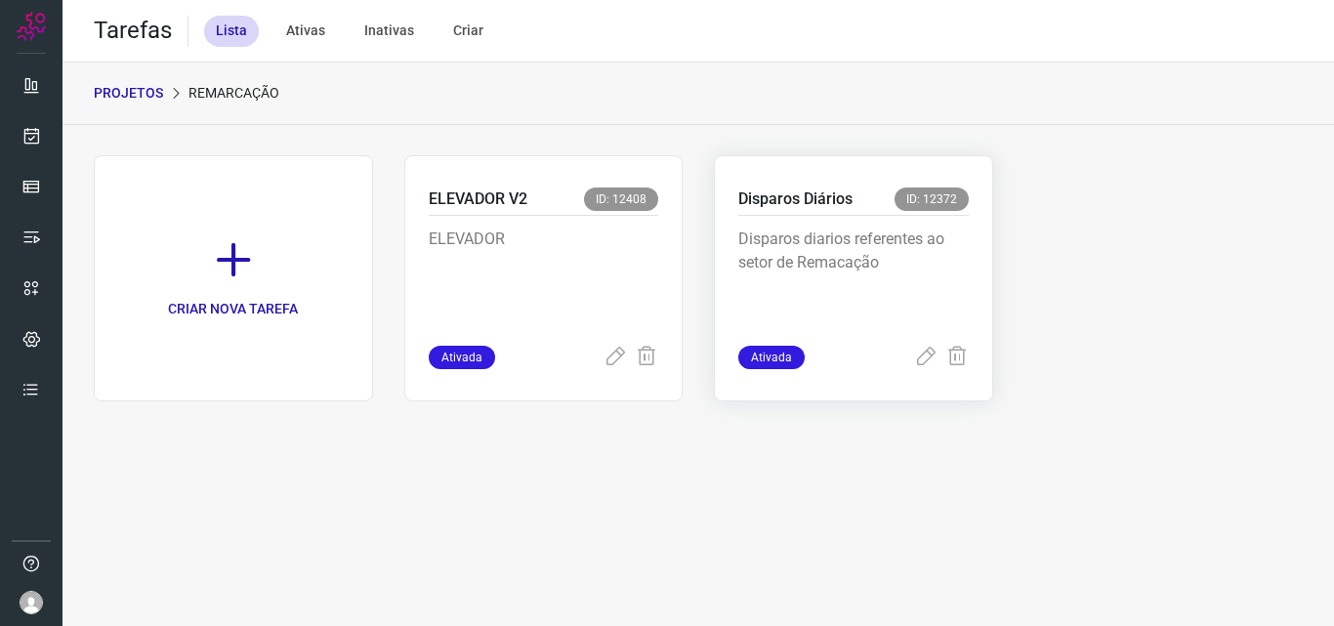
click at [886, 255] on p "Disparos diarios referentes ao setor de Remacação" at bounding box center [853, 276] width 230 height 98
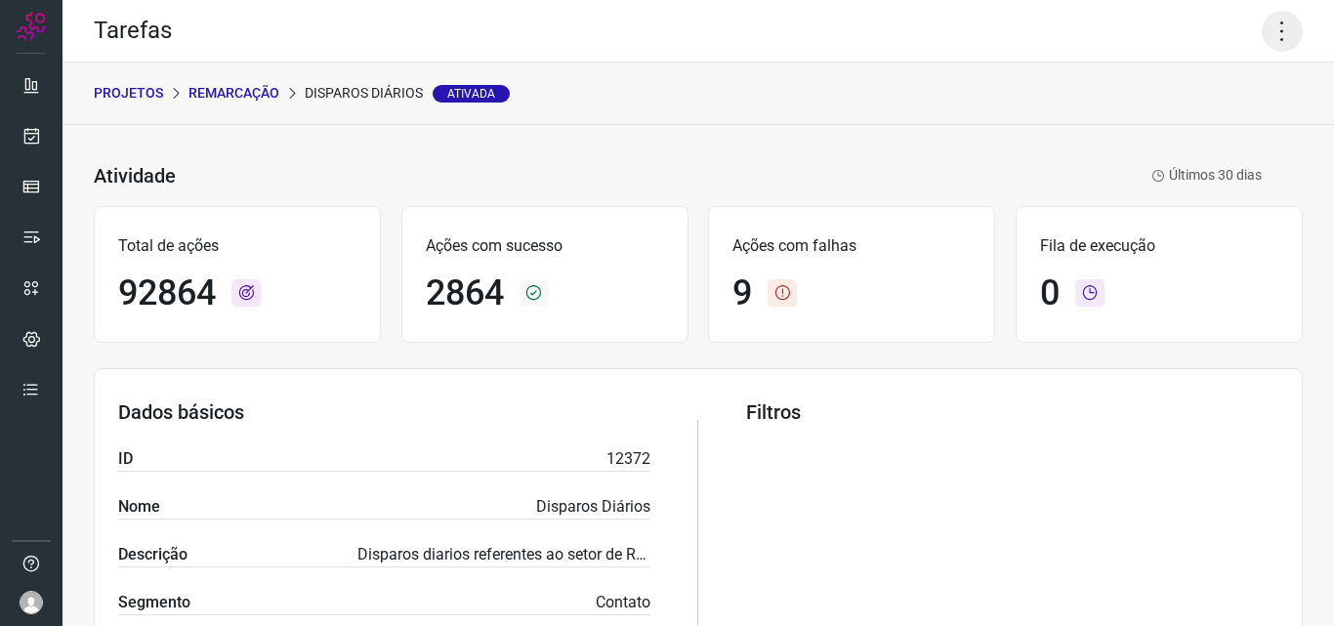
click at [1261, 35] on icon at bounding box center [1281, 31] width 41 height 41
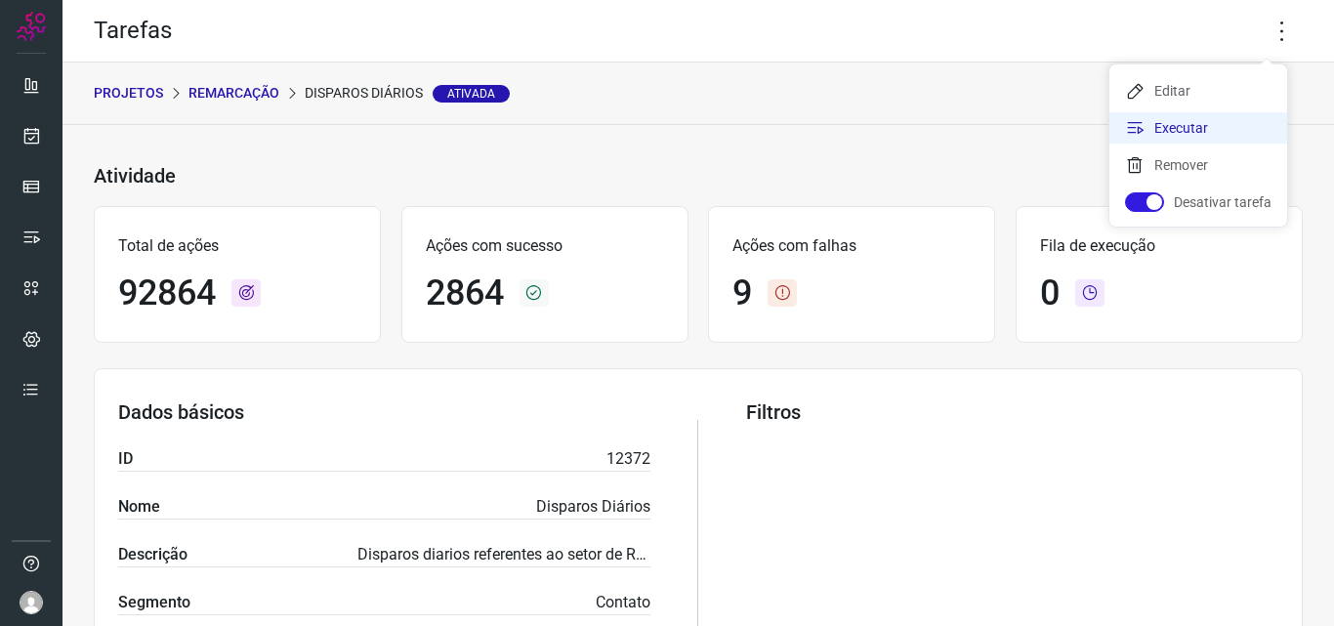
click at [1170, 133] on li "Executar" at bounding box center [1198, 127] width 178 height 31
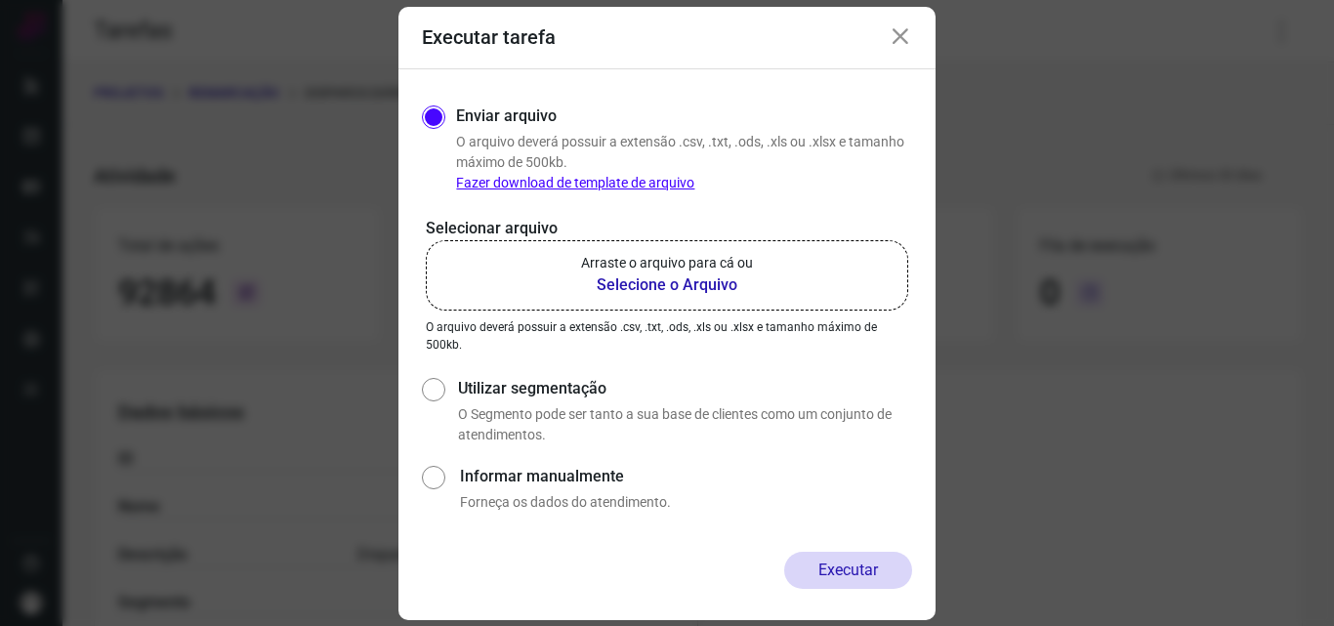
click at [669, 288] on b "Selecione o Arquivo" at bounding box center [667, 284] width 172 height 23
click at [0, 0] on input "Arraste o arquivo para cá ou Selecione o Arquivo" at bounding box center [0, 0] width 0 height 0
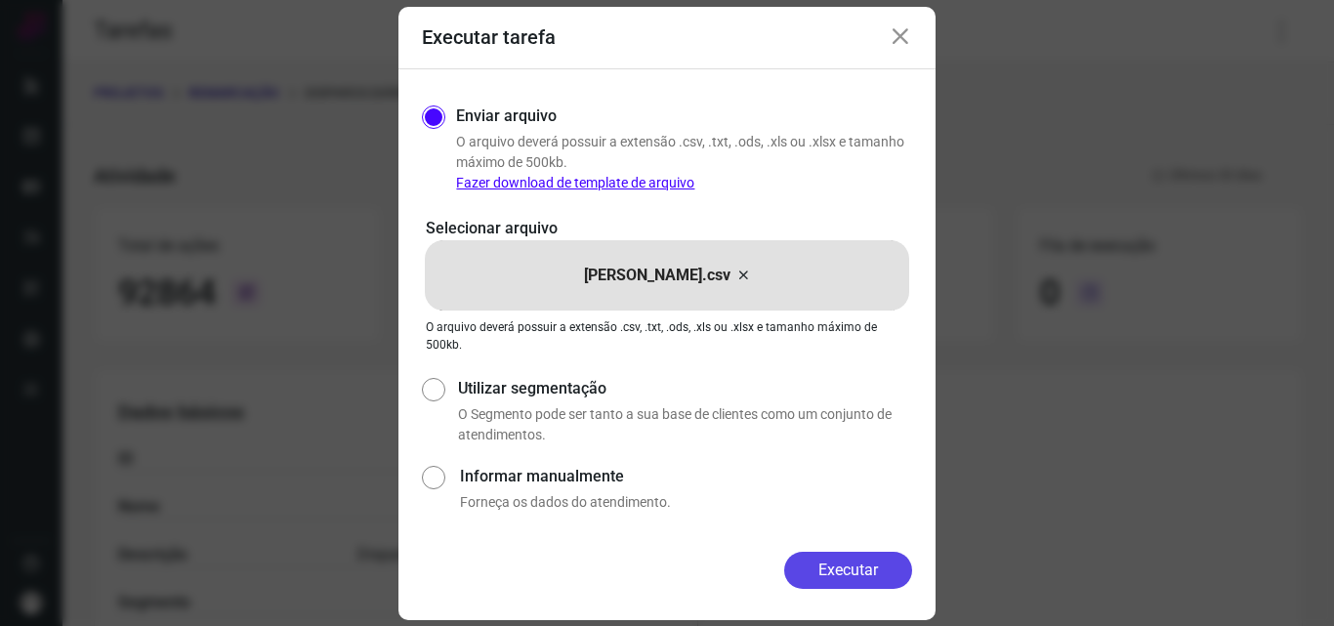
click at [876, 558] on button "Executar" at bounding box center [848, 570] width 128 height 37
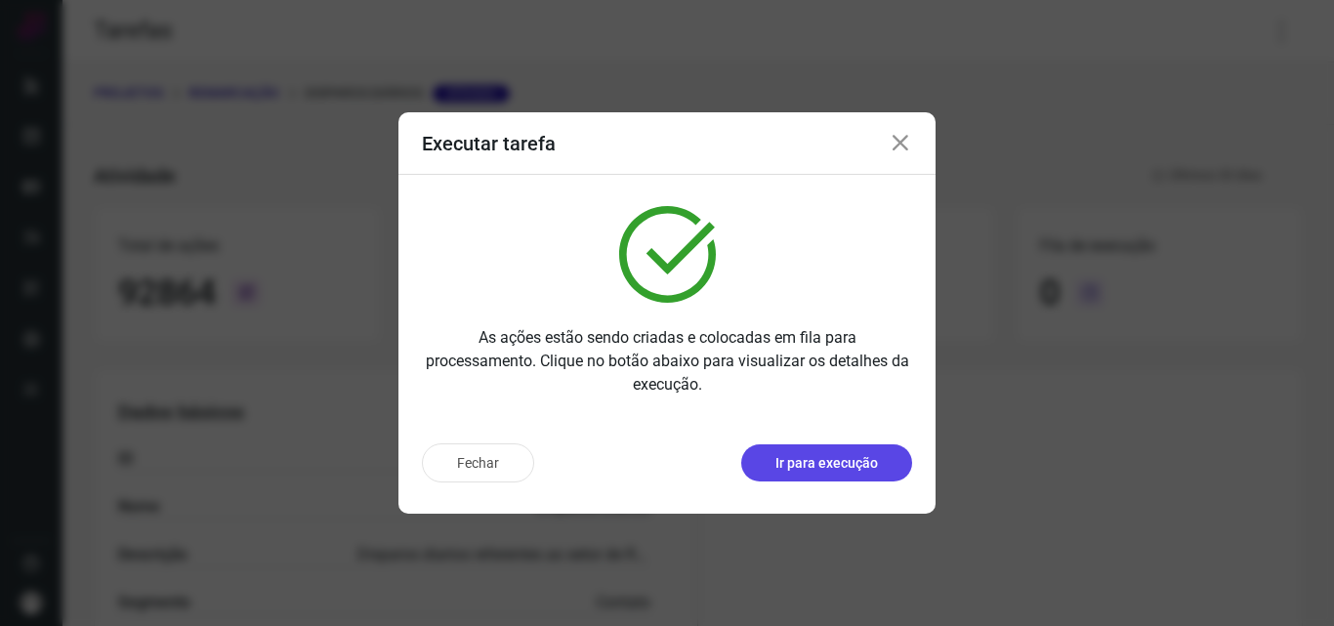
click at [806, 457] on p "Ir para execução" at bounding box center [826, 463] width 103 height 21
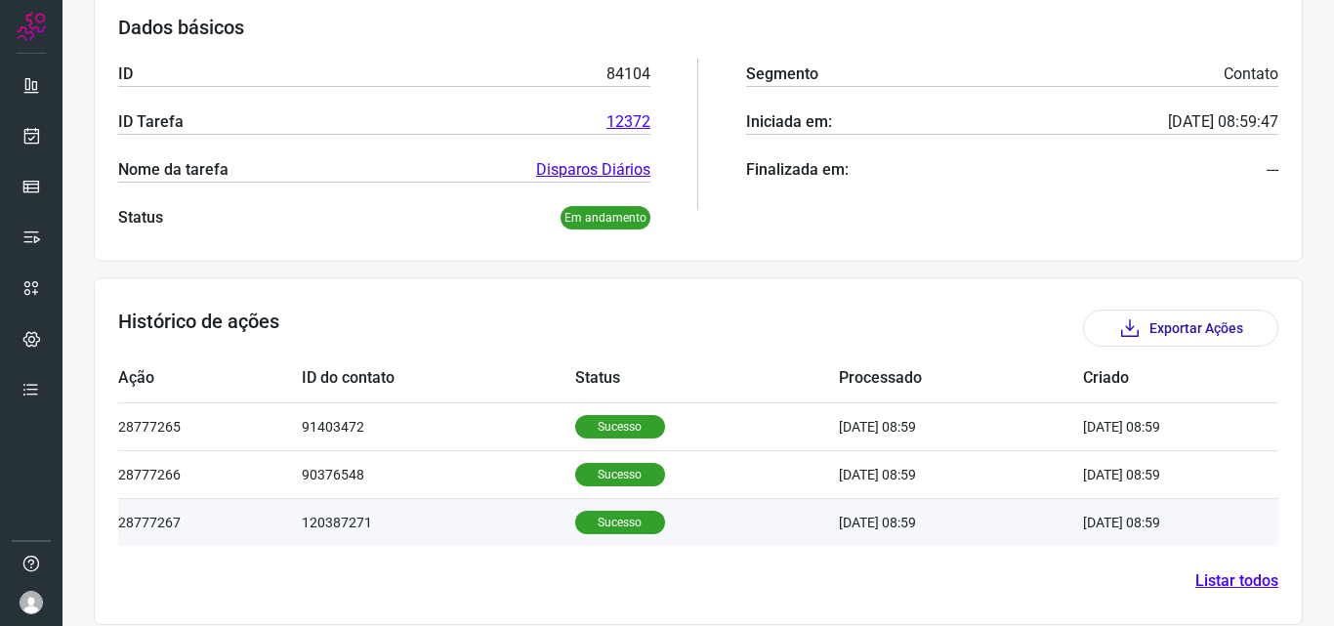
scroll to position [323, 0]
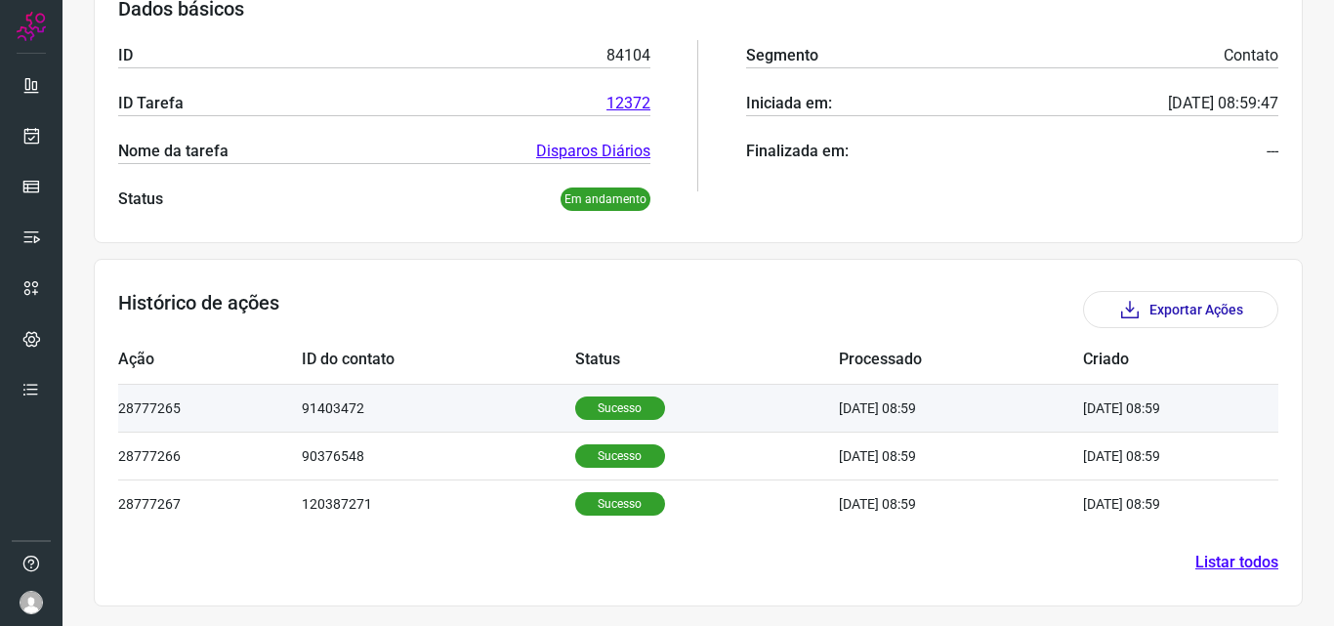
click at [614, 414] on p "Sucesso" at bounding box center [620, 407] width 90 height 23
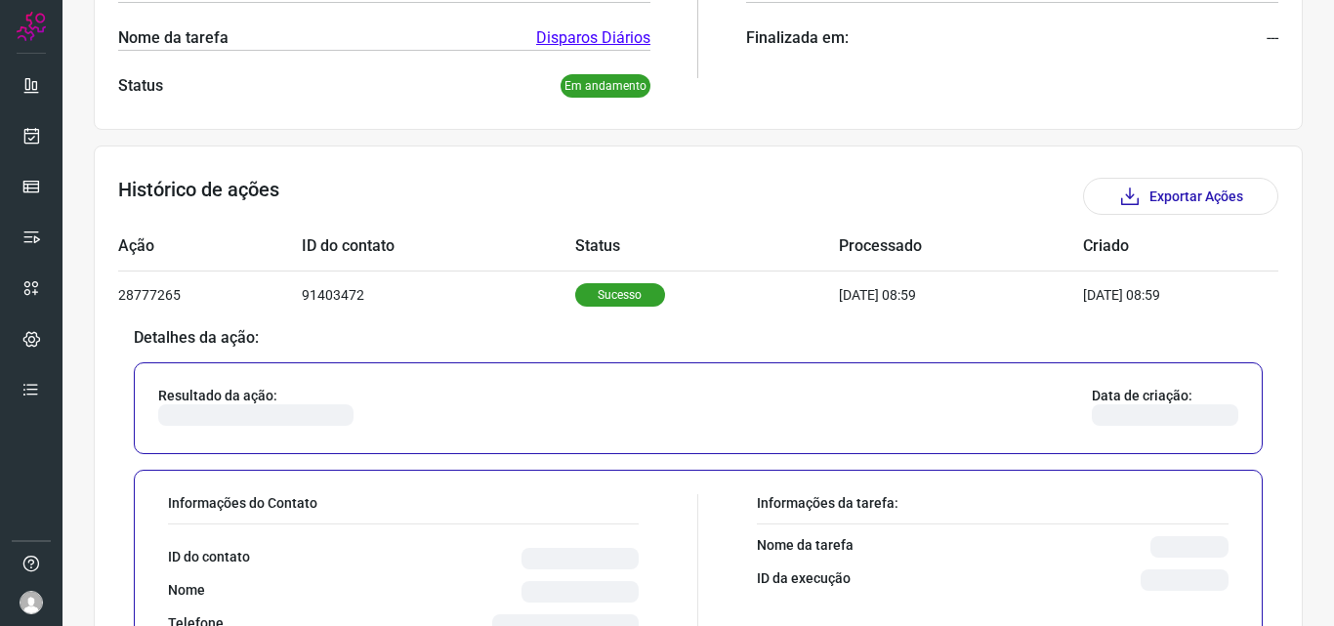
scroll to position [616, 0]
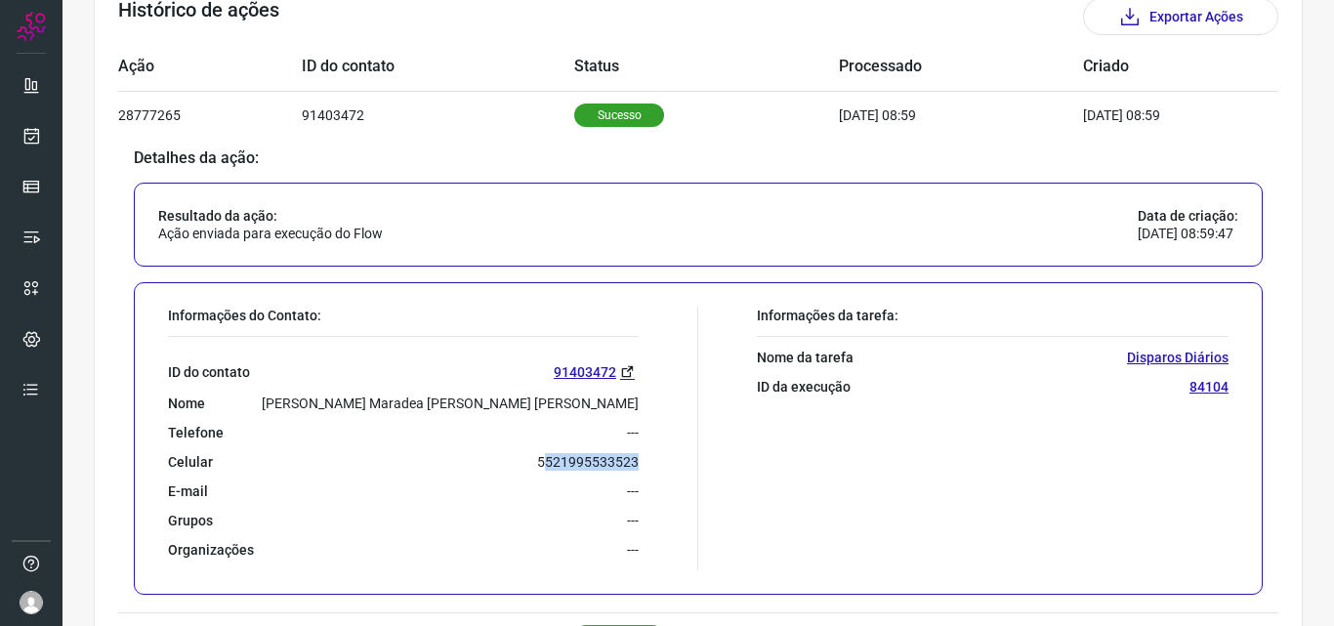
drag, startPoint x: 536, startPoint y: 466, endPoint x: 633, endPoint y: 466, distance: 96.7
click at [633, 466] on div "Informações do Contato: ID do contato 91403472 Nome Adriana Maradea Cunha da Si…" at bounding box center [428, 439] width 540 height 264
click at [722, 416] on div "Informações da tarefa: Nome da tarefa Disparos Diários ID da execução 84104" at bounding box center [968, 439] width 540 height 264
drag, startPoint x: 532, startPoint y: 463, endPoint x: 639, endPoint y: 455, distance: 106.7
click at [639, 455] on div "Informações do Contato: ID do contato 91403472 Nome Adriana Maradea Cunha da Si…" at bounding box center [428, 439] width 540 height 264
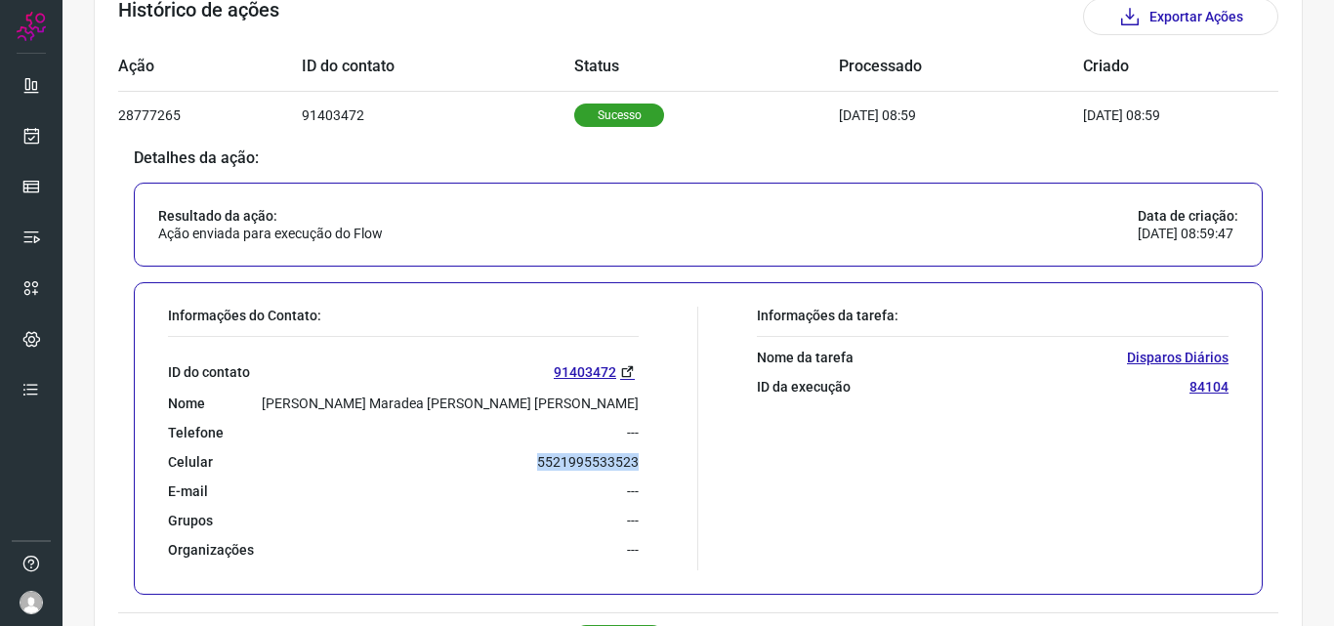
copy p "5521995533523"
click at [35, 145] on icon at bounding box center [31, 136] width 21 height 20
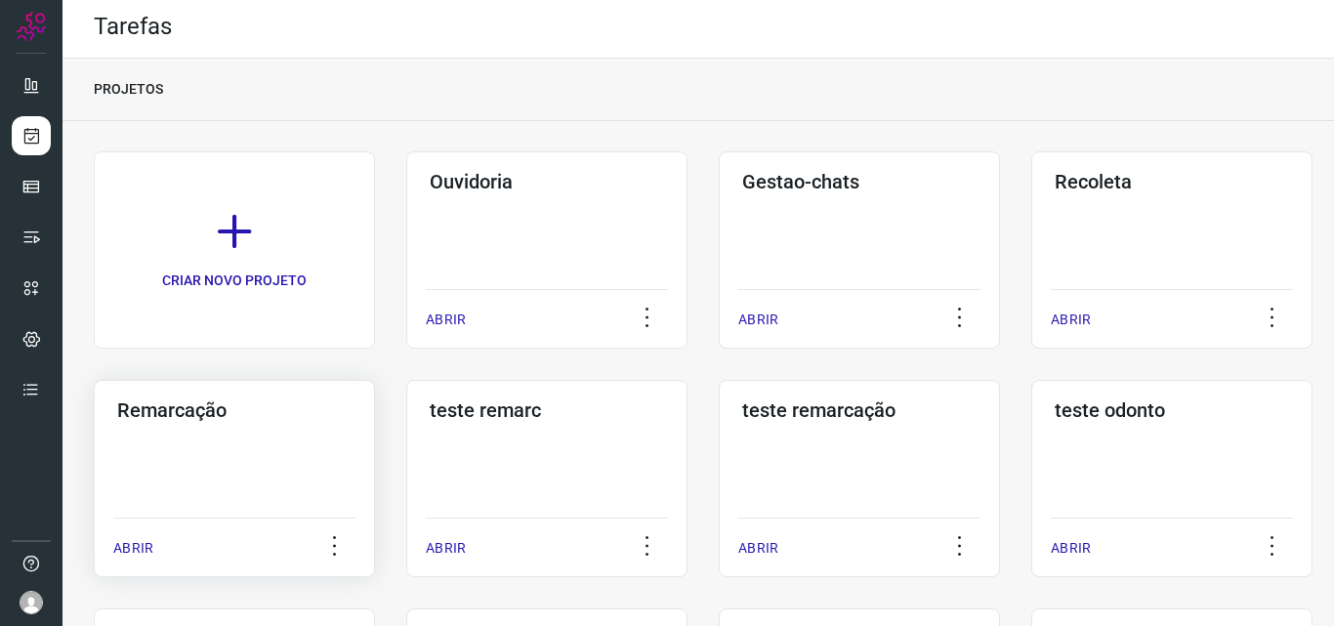
click at [206, 475] on div "Remarcação ABRIR" at bounding box center [234, 478] width 281 height 197
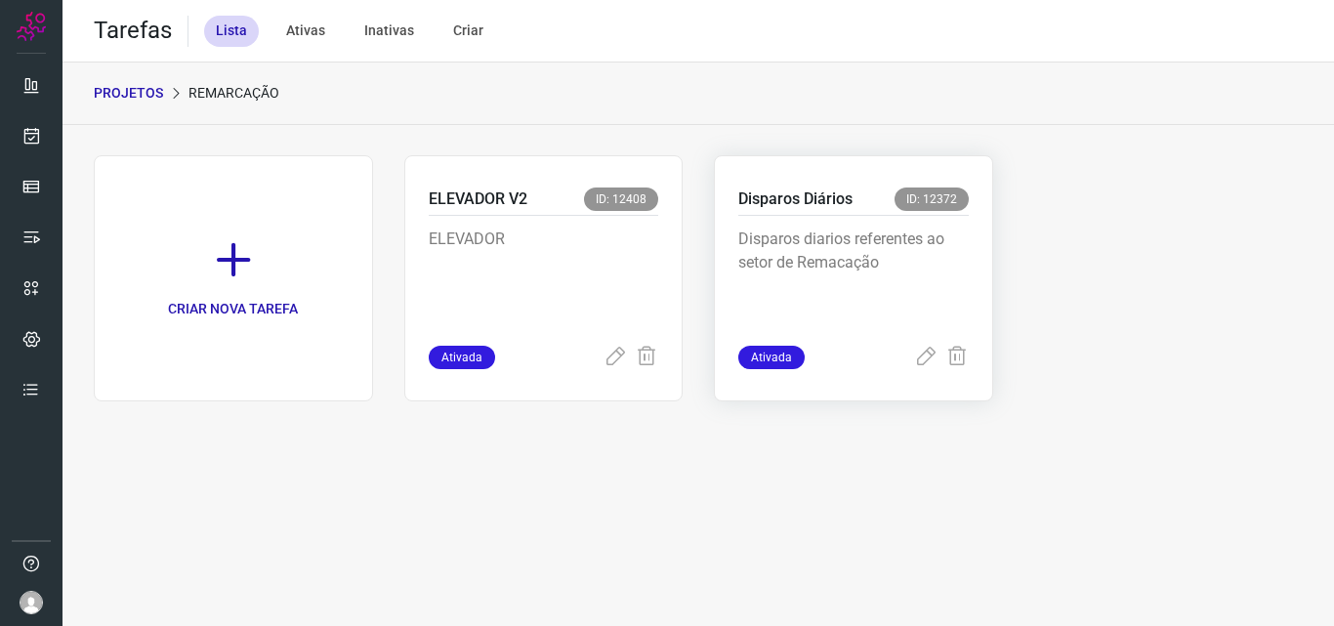
click at [793, 238] on p "Disparos diarios referentes ao setor de Remacação" at bounding box center [853, 276] width 230 height 98
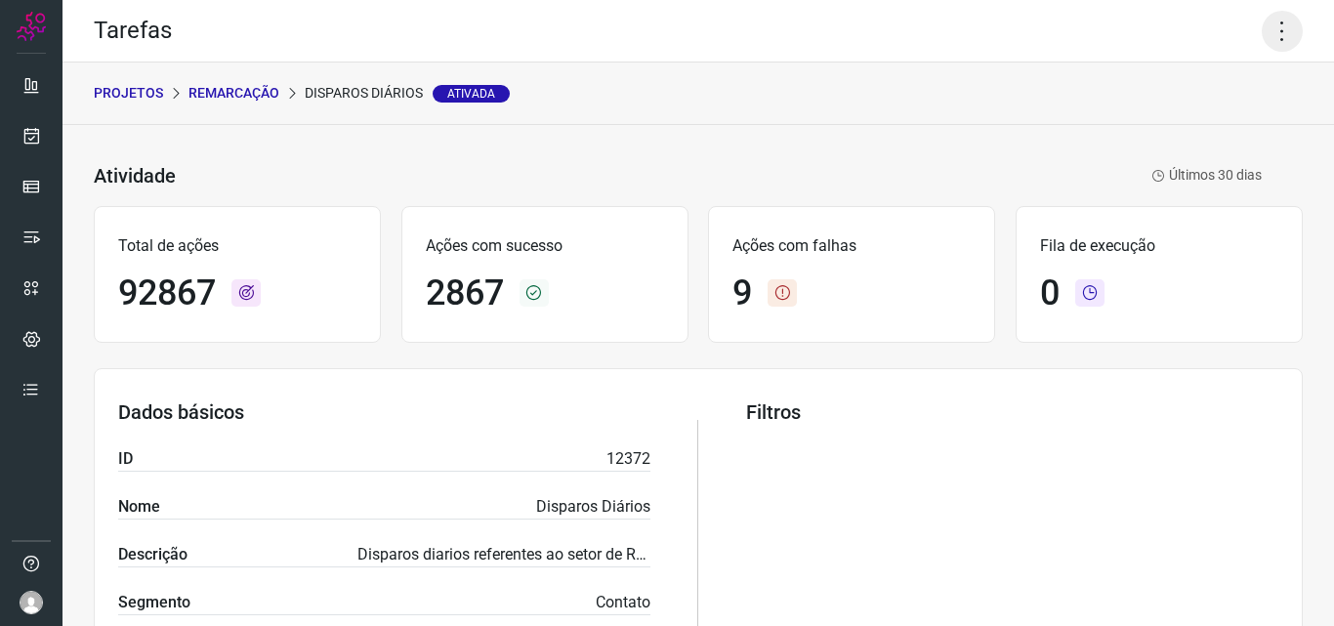
click at [1261, 24] on icon at bounding box center [1281, 31] width 41 height 41
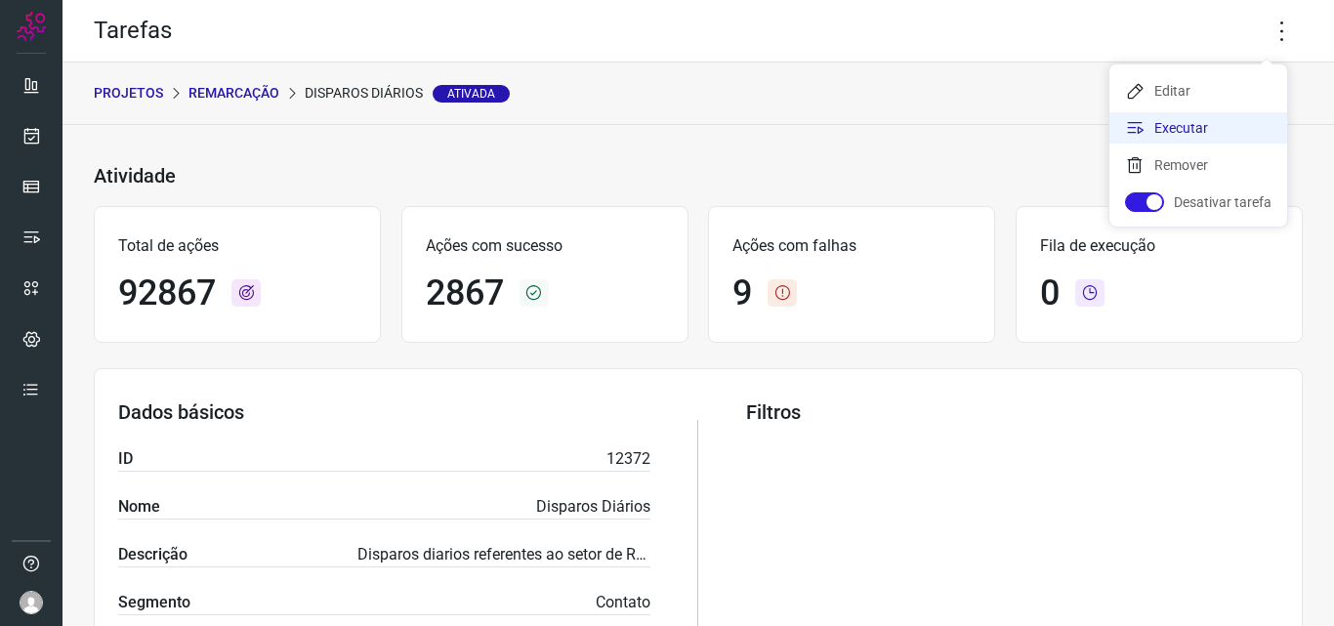
click at [1200, 116] on li "Executar" at bounding box center [1198, 127] width 178 height 31
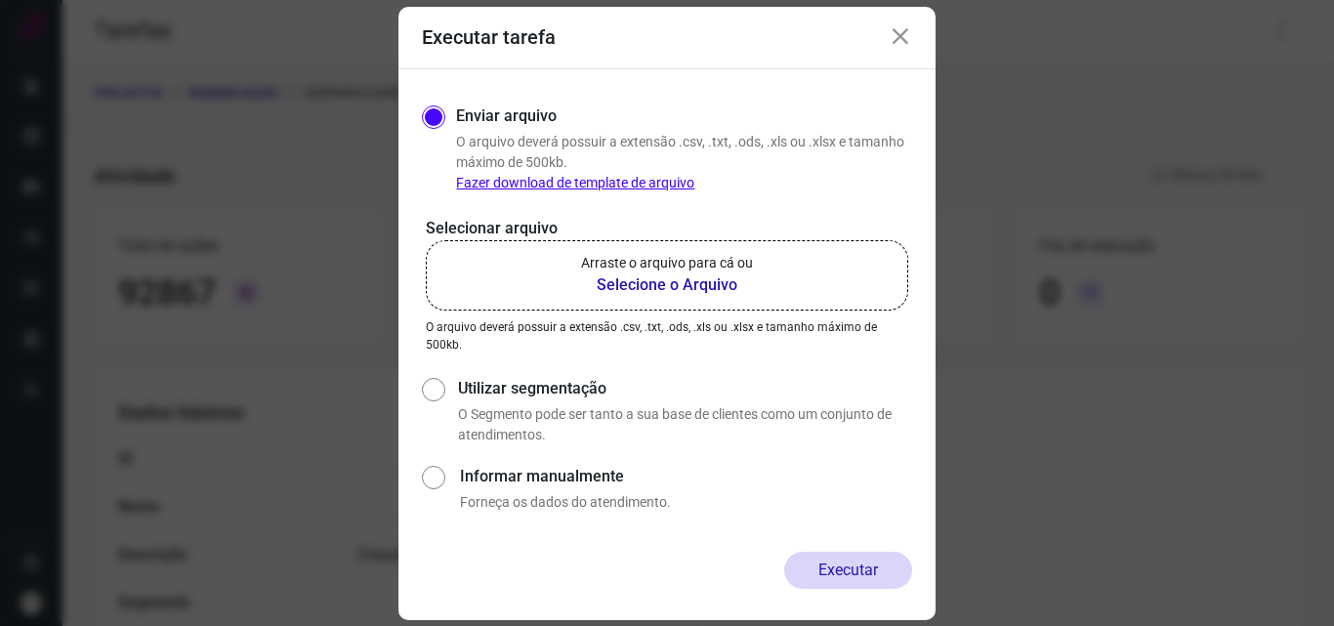
click at [695, 287] on b "Selecione o Arquivo" at bounding box center [667, 284] width 172 height 23
click at [0, 0] on input "Arraste o arquivo para cá ou Selecione o Arquivo" at bounding box center [0, 0] width 0 height 0
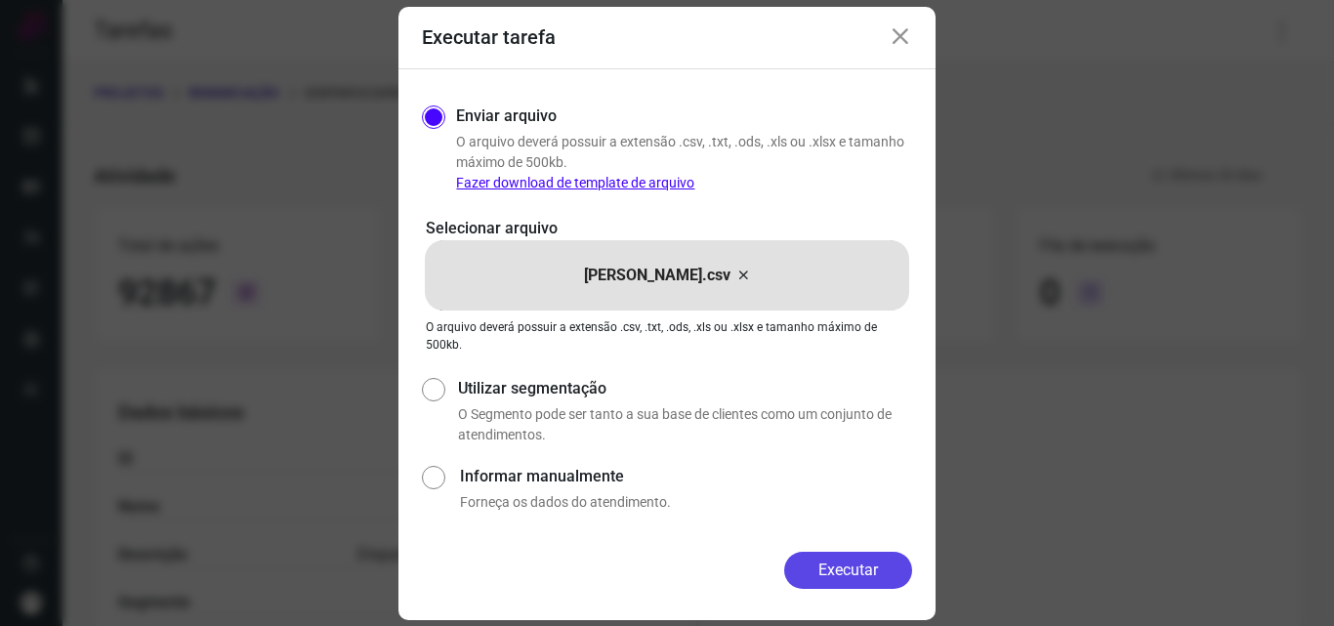
click at [858, 566] on button "Executar" at bounding box center [848, 570] width 128 height 37
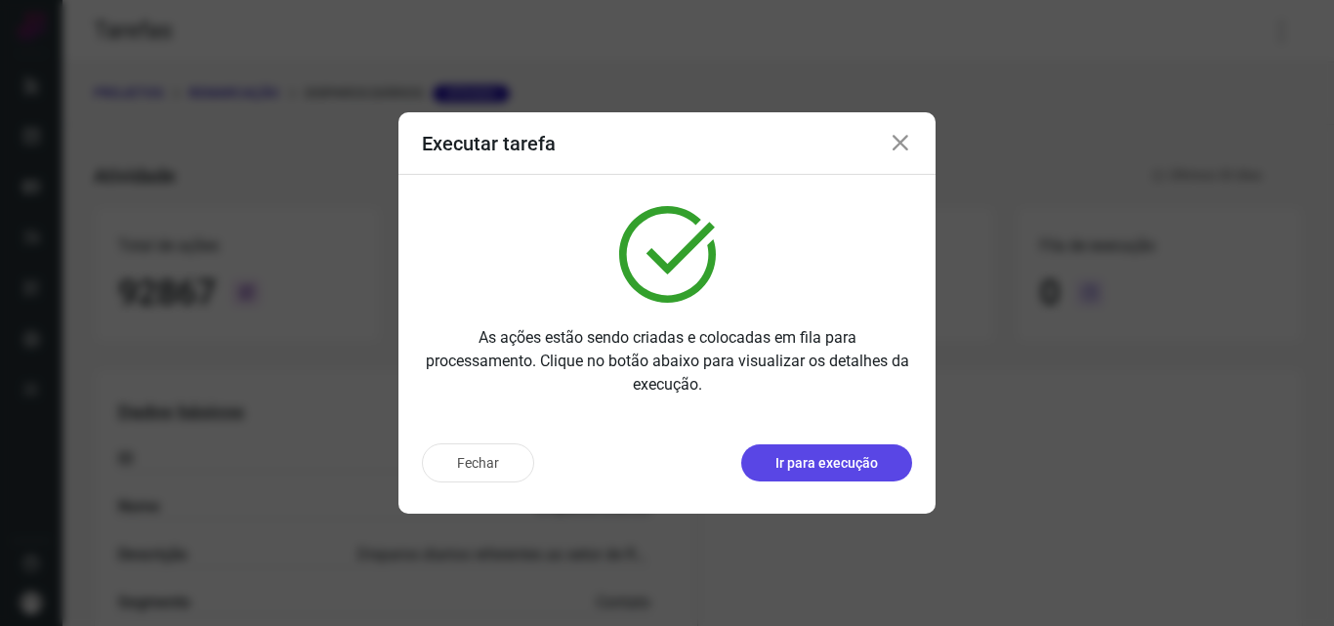
click at [828, 453] on p "Ir para execução" at bounding box center [826, 463] width 103 height 21
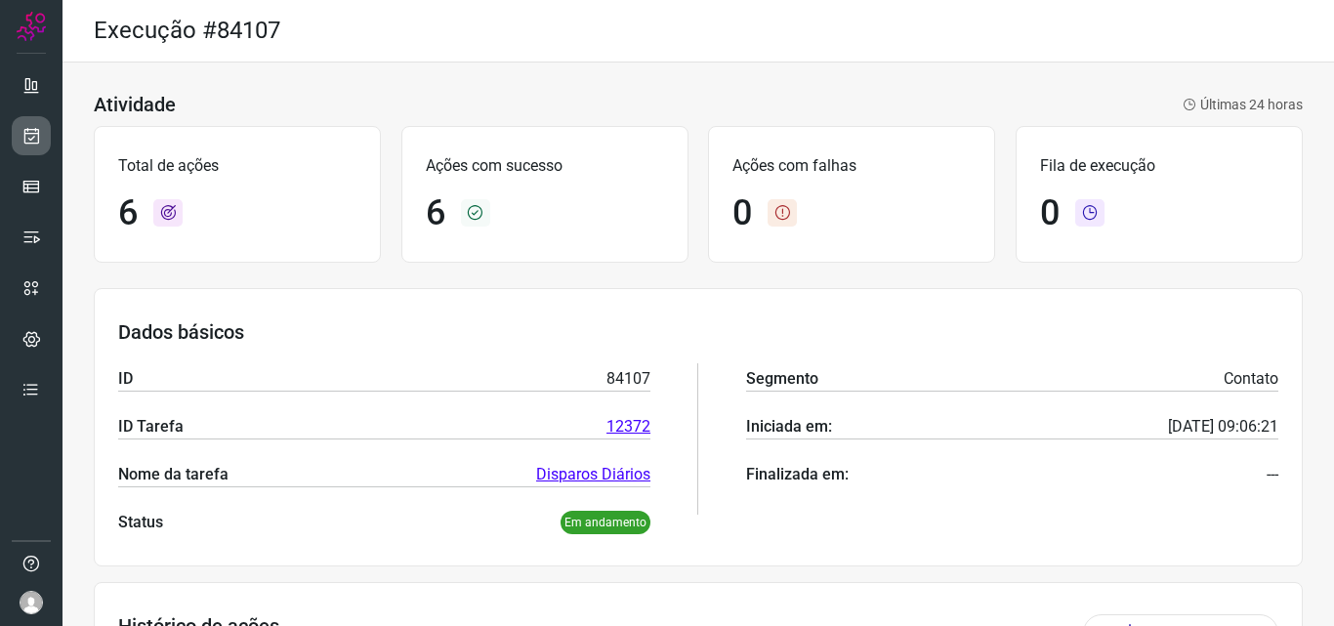
click at [25, 142] on icon at bounding box center [31, 136] width 21 height 20
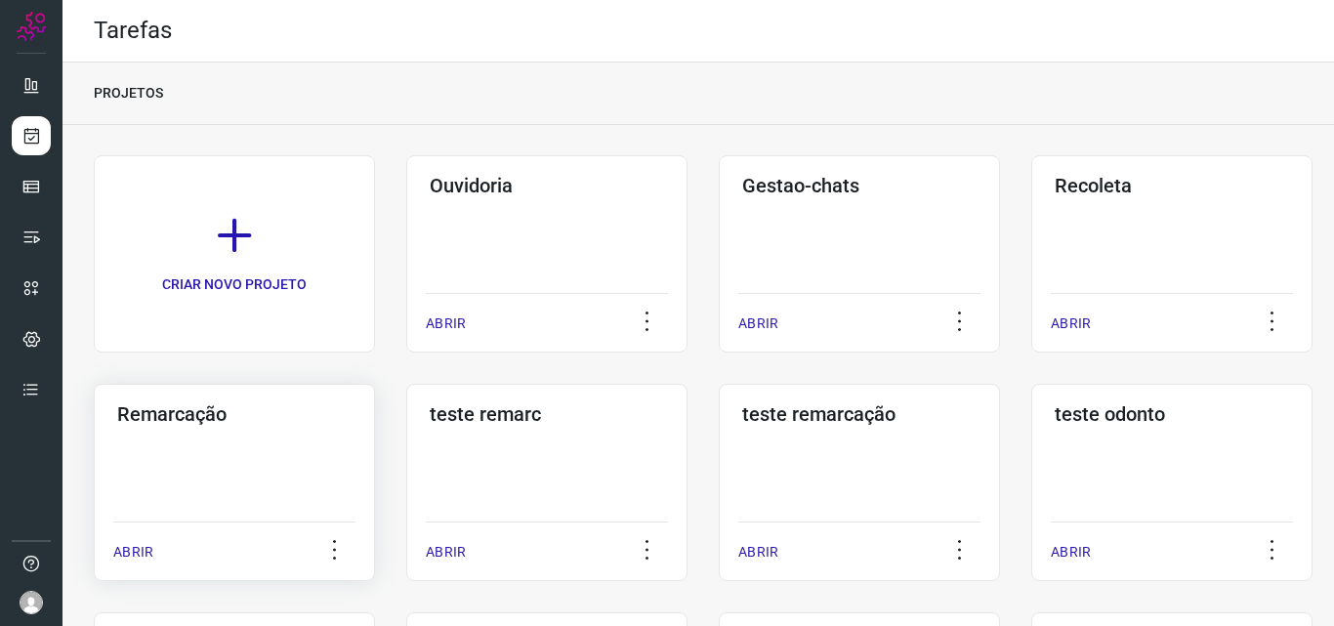
click at [214, 448] on div "Remarcação ABRIR" at bounding box center [234, 482] width 281 height 197
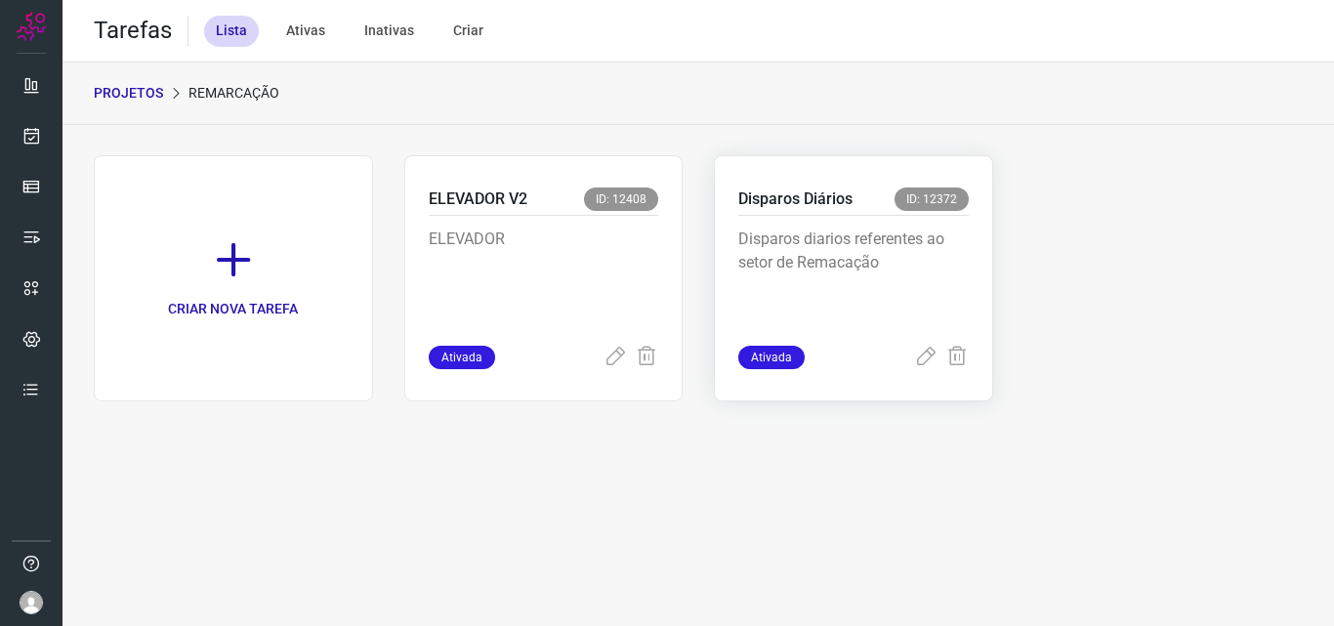
click at [797, 245] on p "Disparos diarios referentes ao setor de Remacação" at bounding box center [853, 276] width 230 height 98
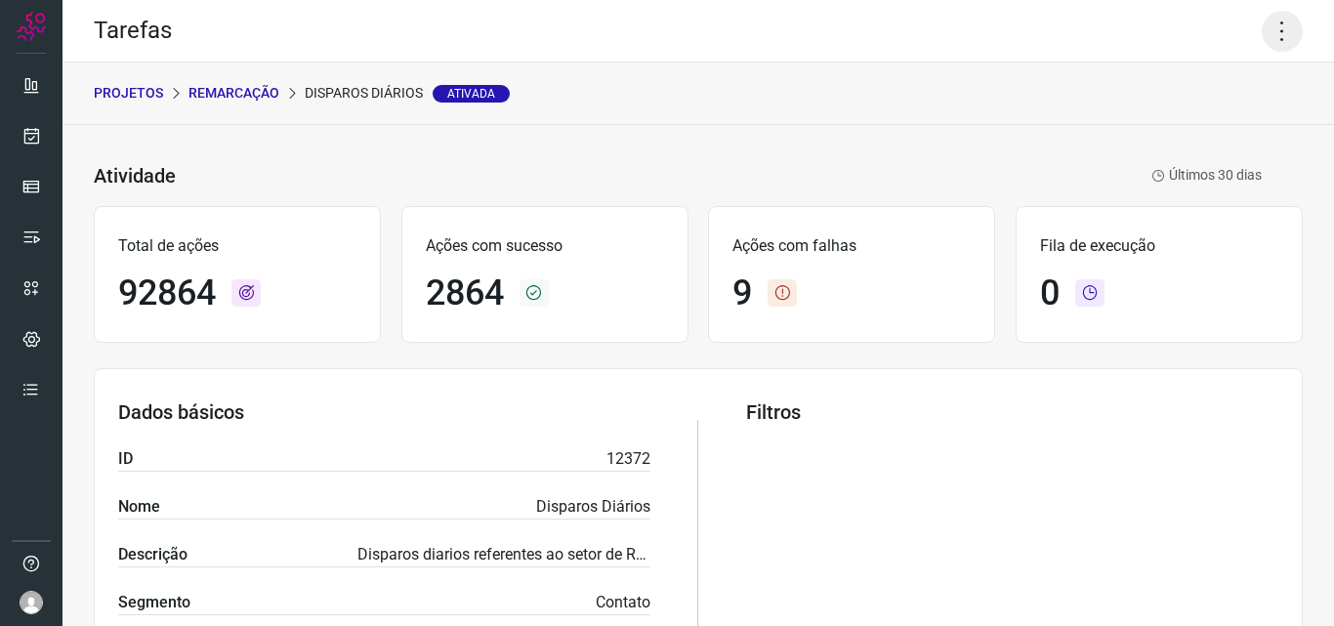
click at [1266, 39] on icon at bounding box center [1281, 31] width 41 height 41
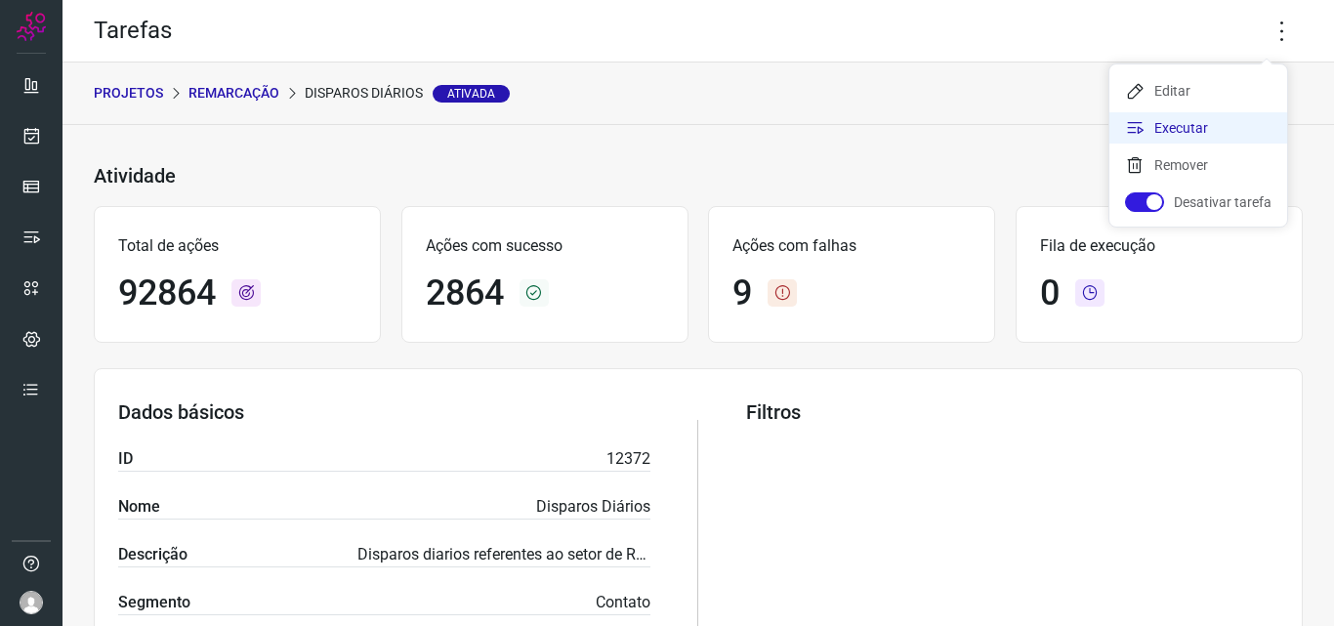
click at [1170, 132] on li "Executar" at bounding box center [1198, 127] width 178 height 31
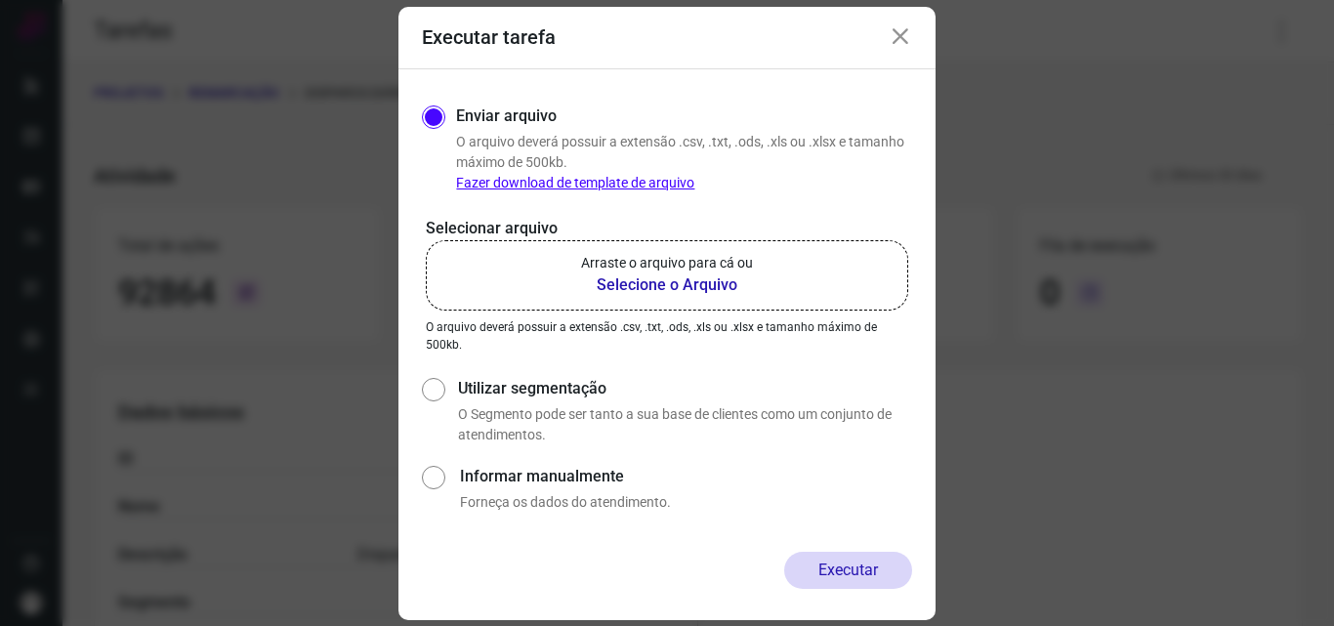
click at [693, 285] on b "Selecione o Arquivo" at bounding box center [667, 284] width 172 height 23
click at [0, 0] on input "Arraste o arquivo para cá ou Selecione o Arquivo" at bounding box center [0, 0] width 0 height 0
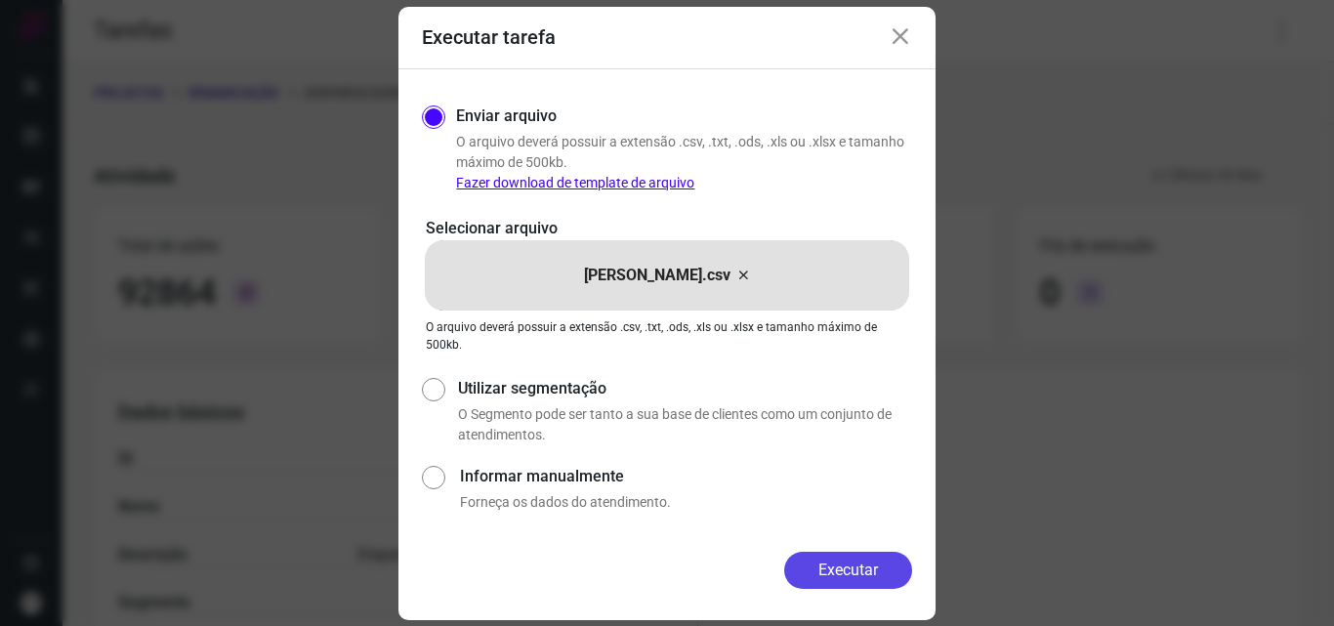
click at [837, 570] on button "Executar" at bounding box center [848, 570] width 128 height 37
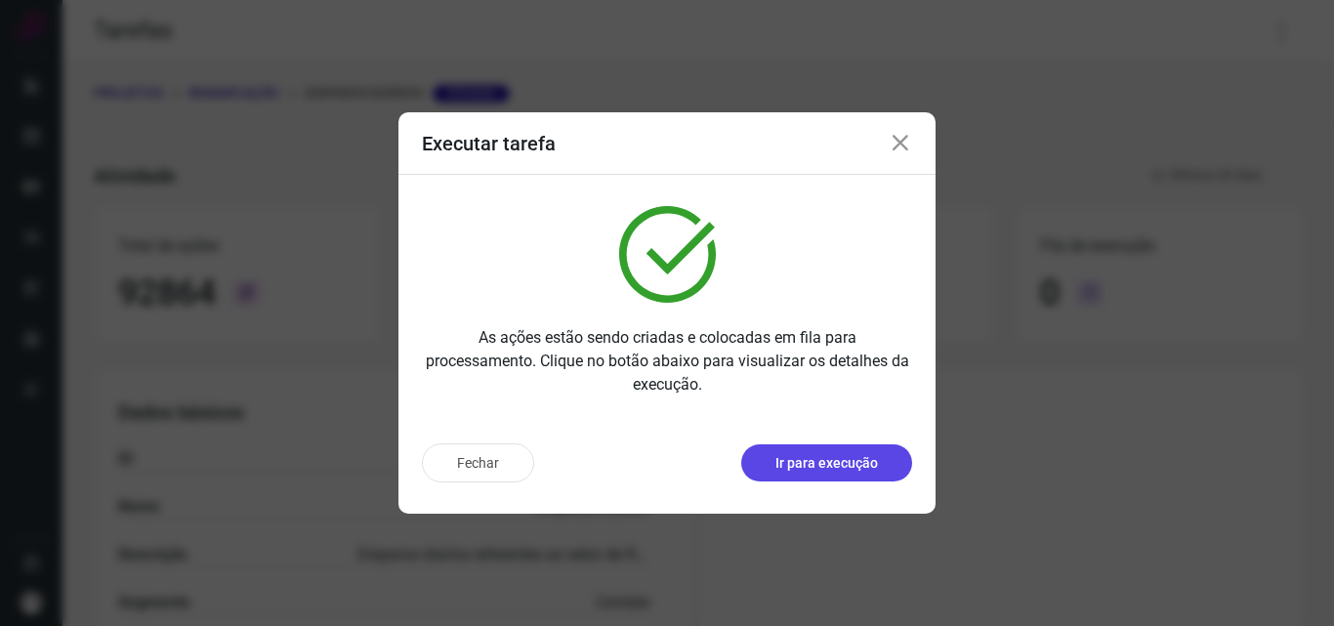
click at [831, 463] on p "Ir para execução" at bounding box center [826, 463] width 103 height 21
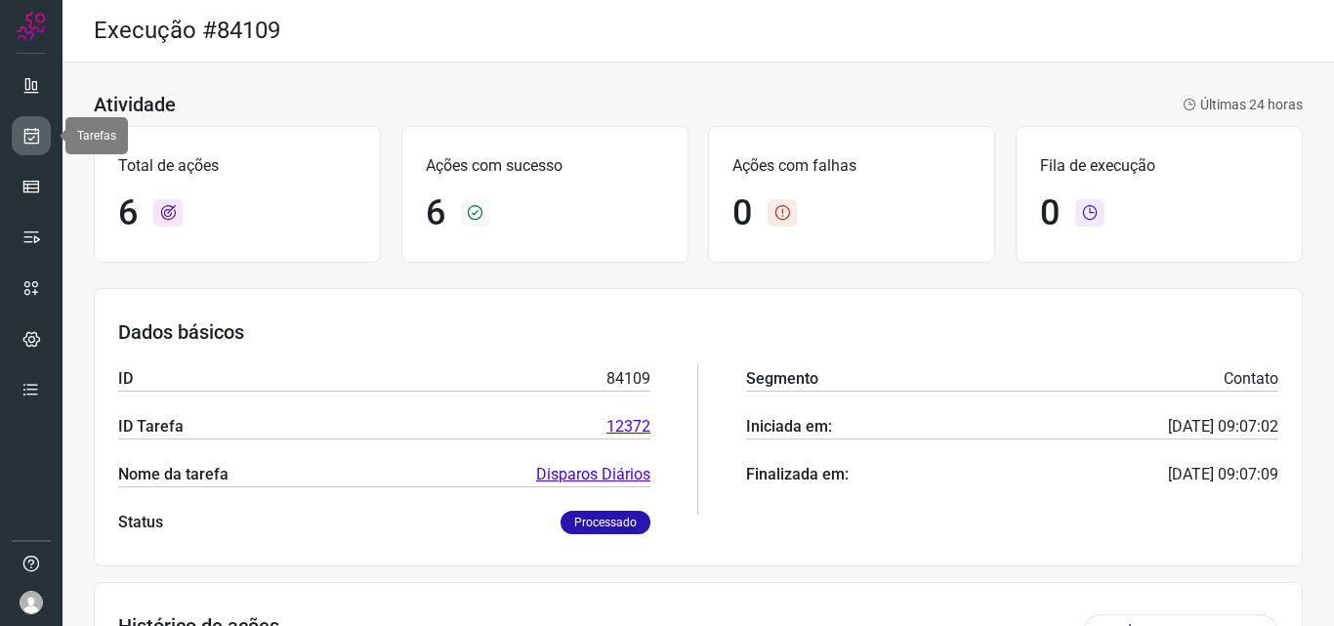
click at [27, 146] on link at bounding box center [31, 135] width 39 height 39
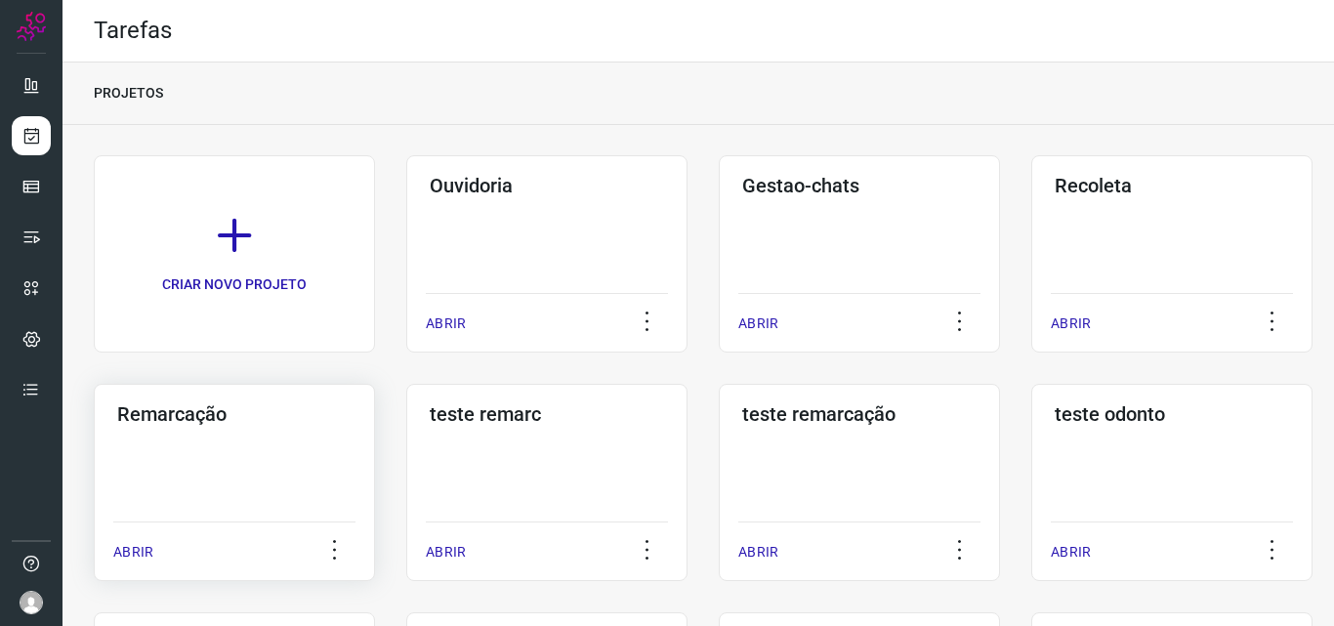
click at [292, 440] on div "Remarcação ABRIR" at bounding box center [234, 482] width 281 height 197
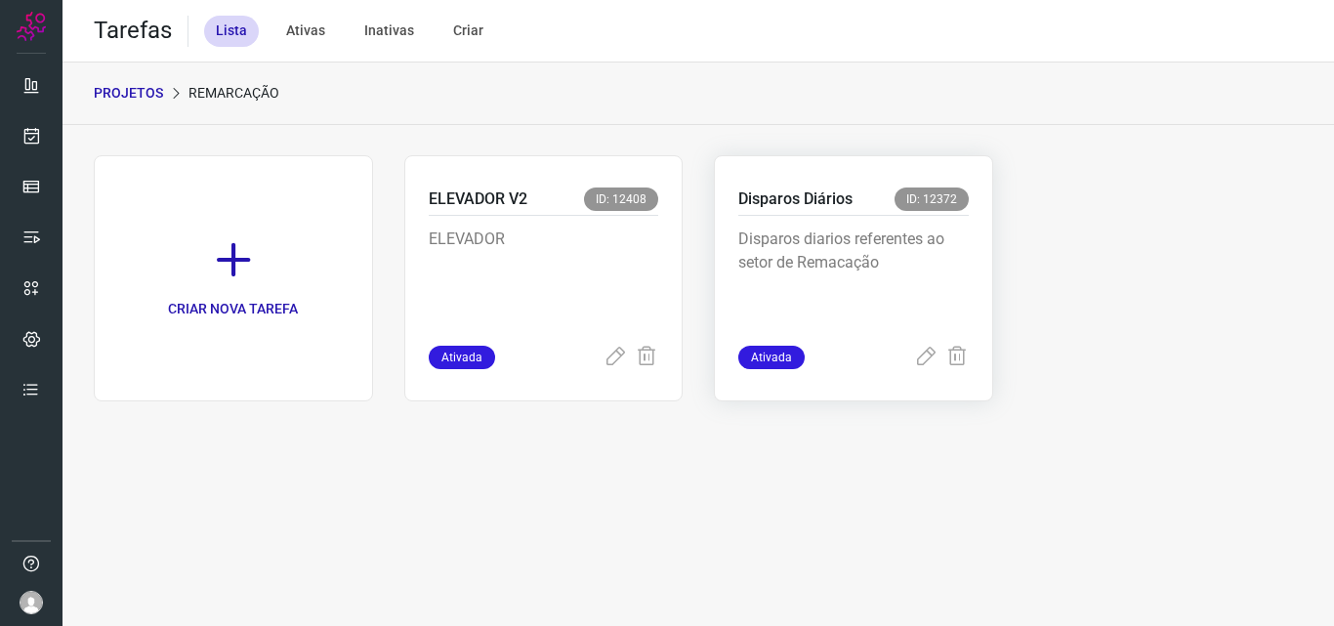
click at [822, 254] on p "Disparos diarios referentes ao setor de Remacação" at bounding box center [853, 276] width 230 height 98
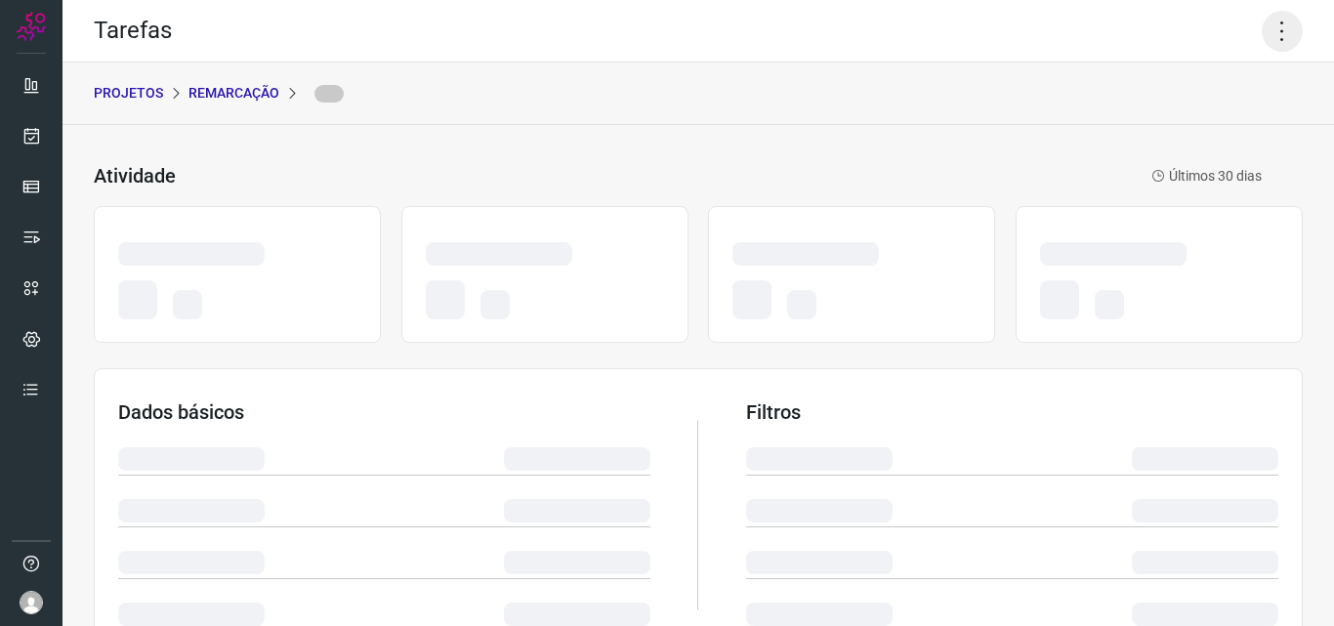
click at [1270, 31] on icon at bounding box center [1281, 31] width 41 height 41
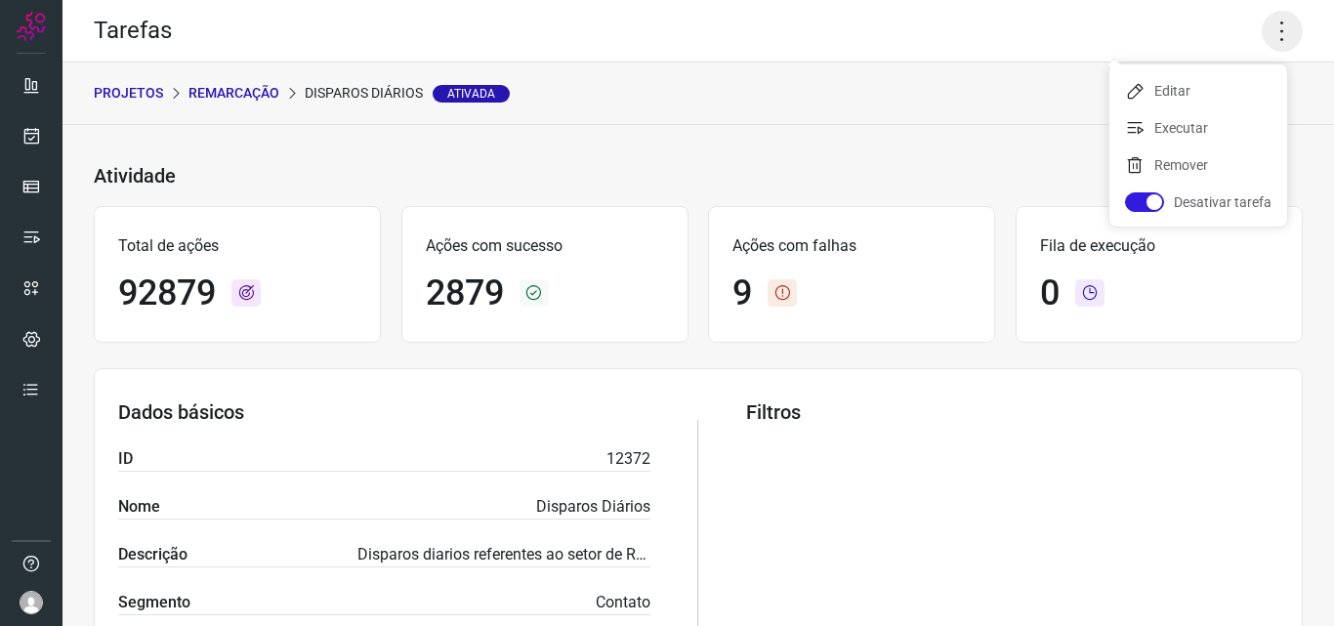
click at [1269, 36] on icon at bounding box center [1281, 31] width 41 height 41
click at [1262, 35] on icon at bounding box center [1281, 31] width 41 height 41
click at [1177, 137] on li "Executar" at bounding box center [1198, 127] width 178 height 31
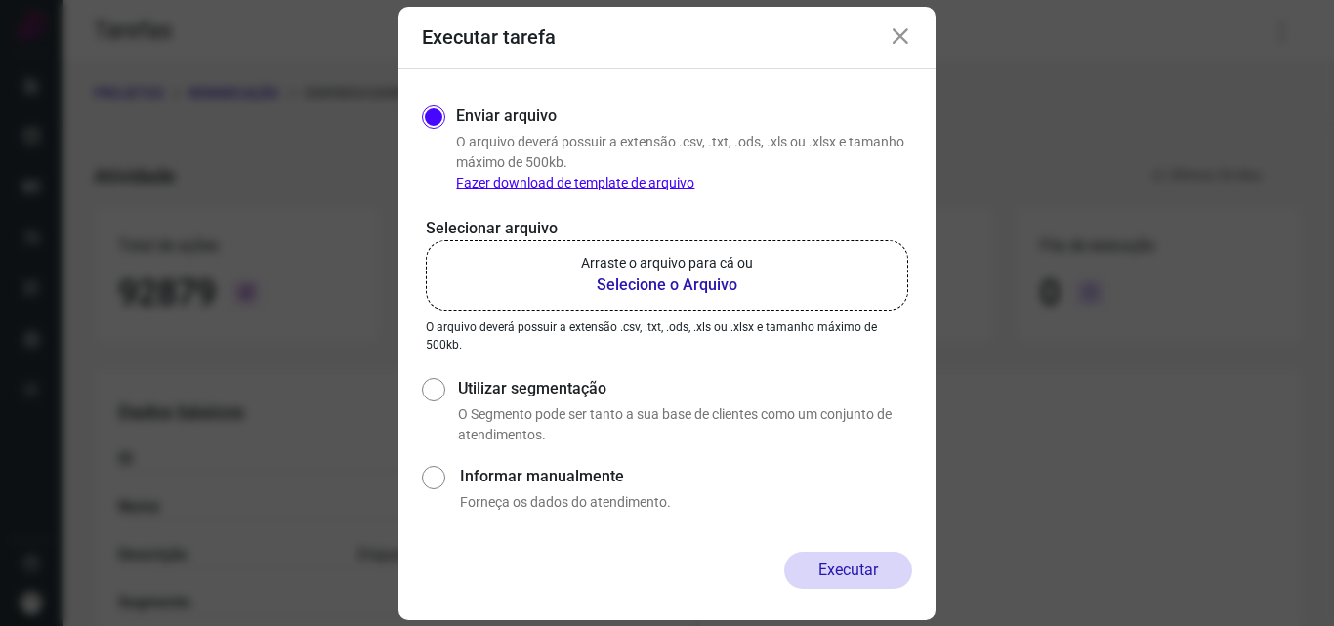
click at [689, 285] on b "Selecione o Arquivo" at bounding box center [667, 284] width 172 height 23
click at [0, 0] on input "Arraste o arquivo para cá ou Selecione o Arquivo" at bounding box center [0, 0] width 0 height 0
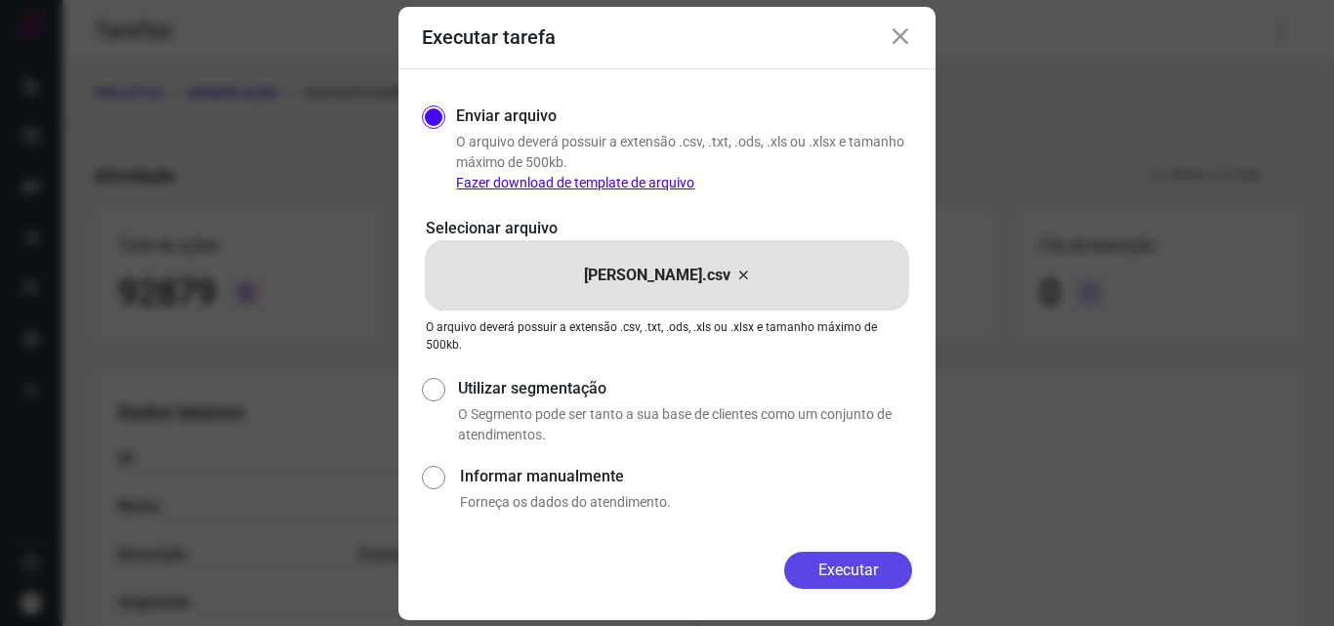
click at [851, 571] on button "Executar" at bounding box center [848, 570] width 128 height 37
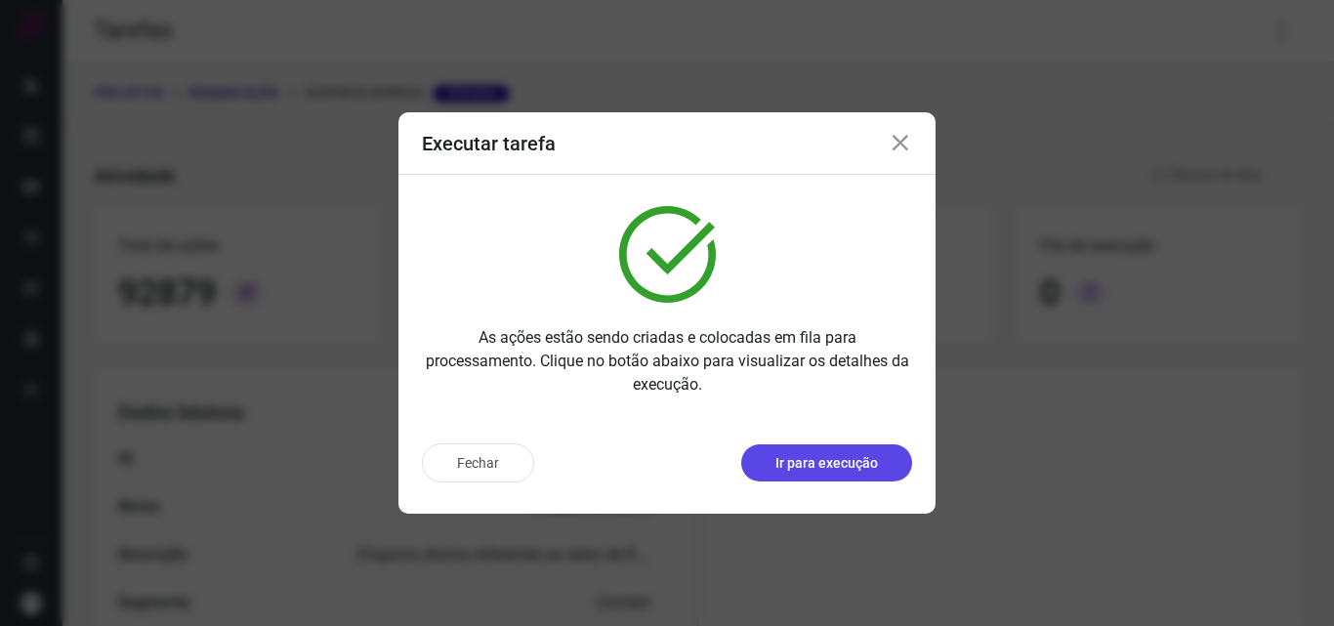
click at [827, 461] on p "Ir para execução" at bounding box center [826, 463] width 103 height 21
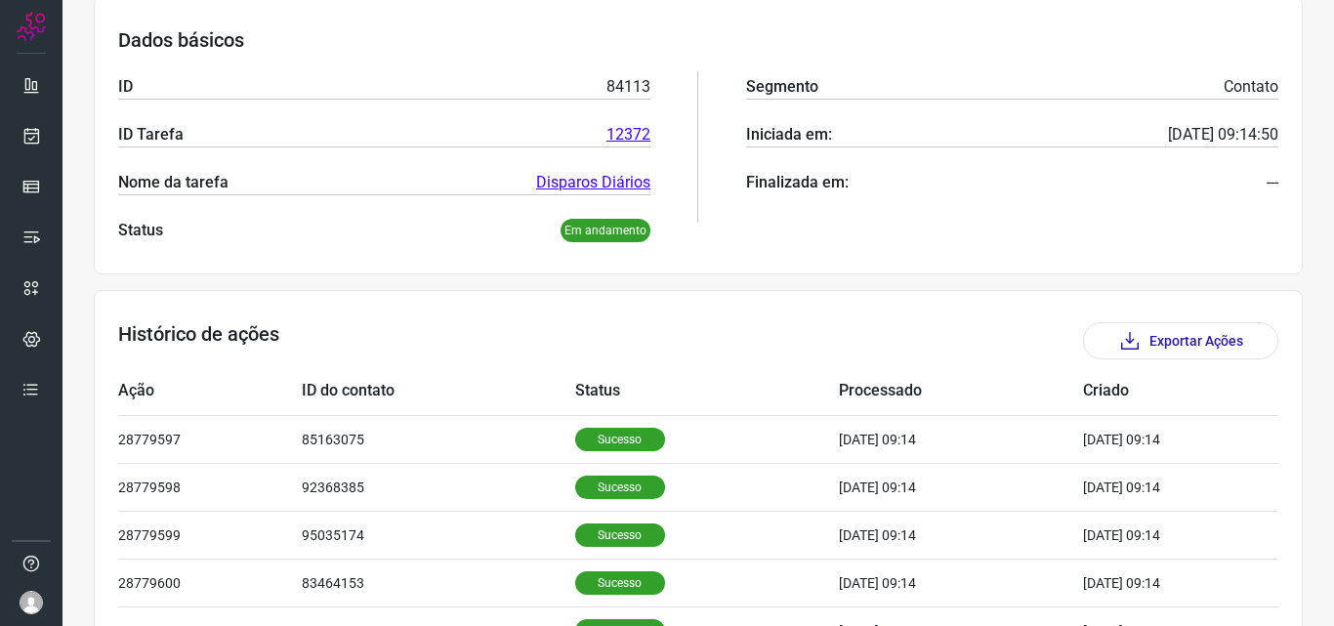
scroll to position [293, 0]
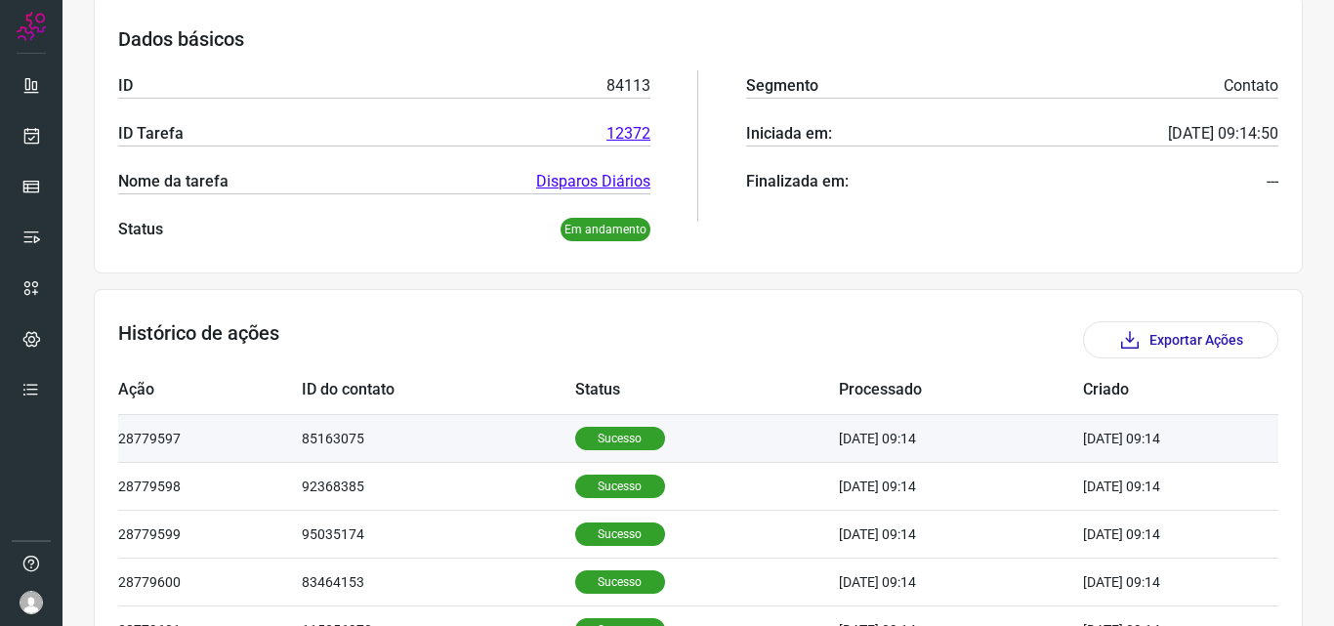
click at [612, 434] on p "Sucesso" at bounding box center [620, 438] width 90 height 23
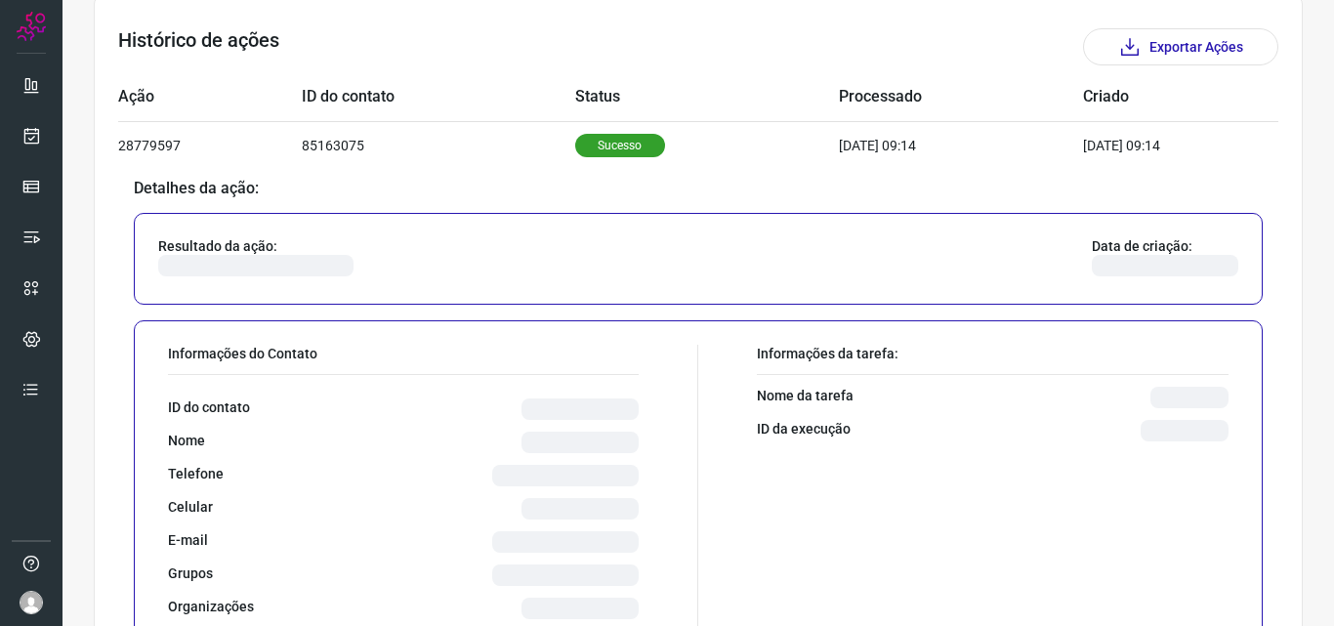
scroll to position [683, 0]
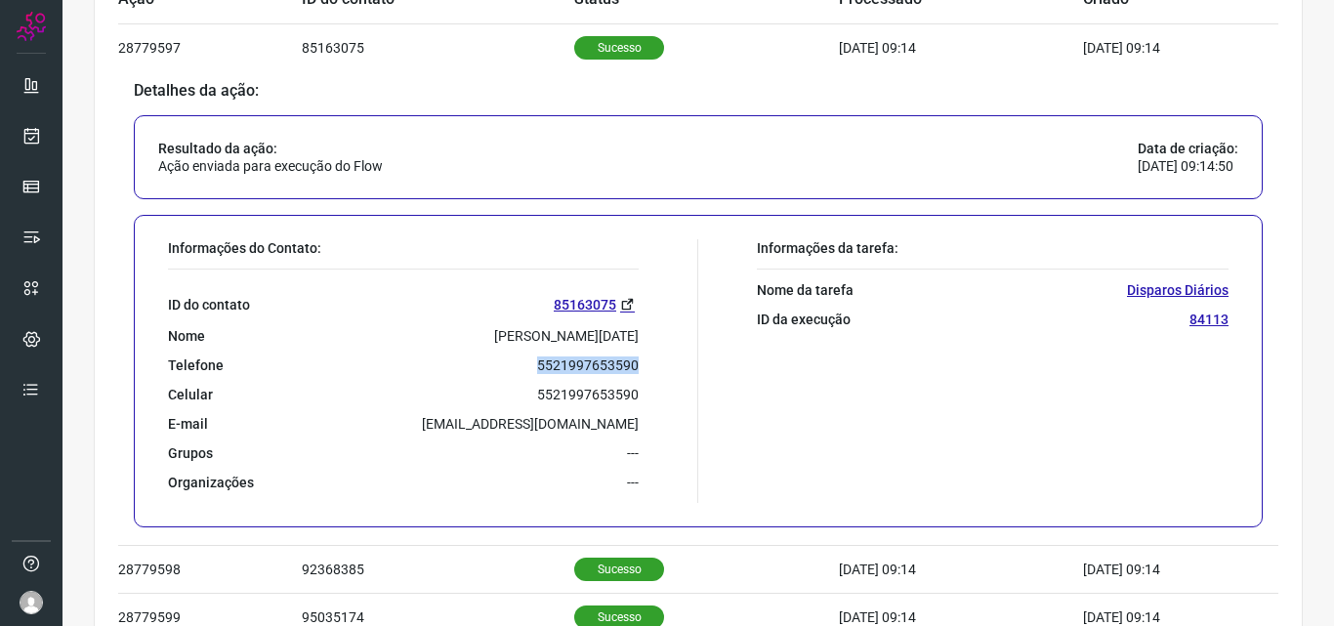
drag, startPoint x: 531, startPoint y: 363, endPoint x: 629, endPoint y: 366, distance: 97.7
click at [629, 366] on p "5521997653590" at bounding box center [588, 365] width 102 height 18
copy p "5521997653590"
click at [35, 143] on icon at bounding box center [31, 136] width 21 height 20
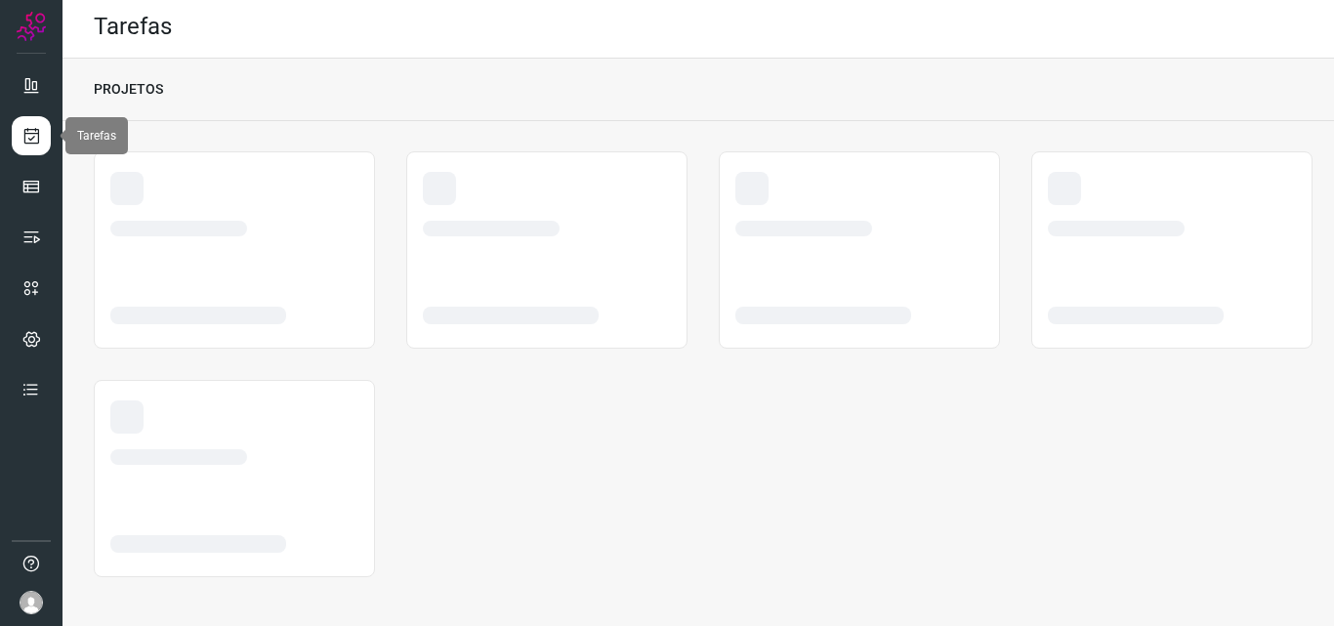
scroll to position [4, 0]
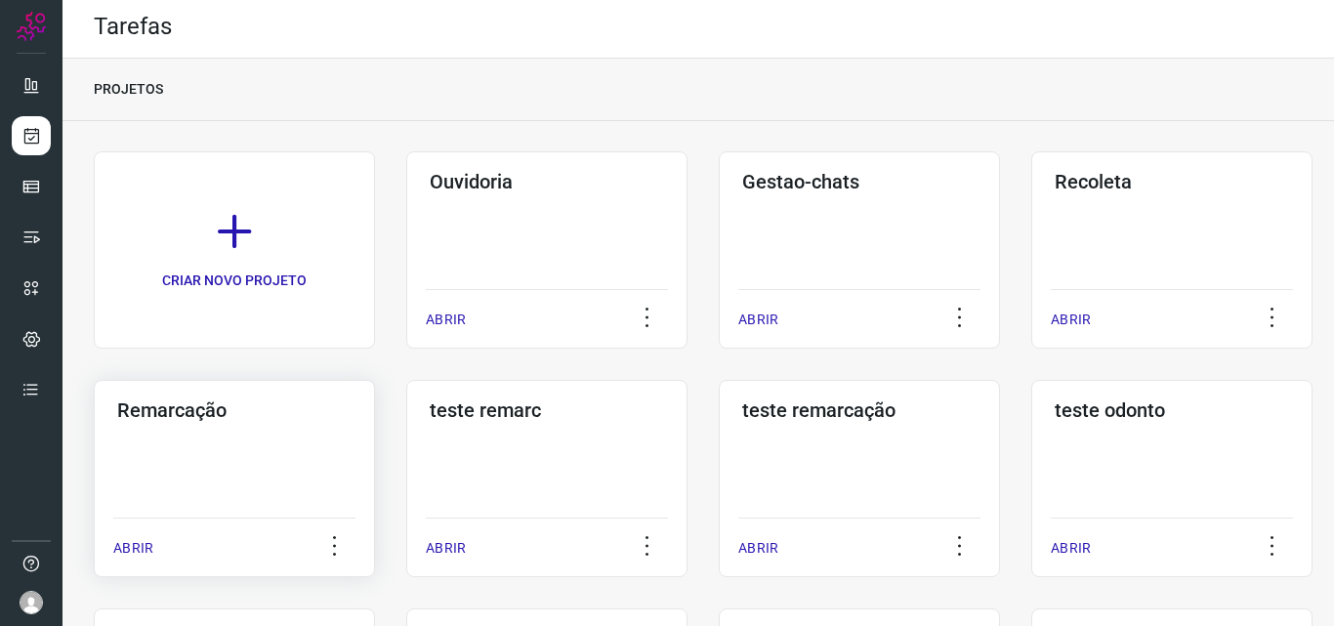
click at [243, 419] on h3 "Remarcação" at bounding box center [234, 409] width 234 height 23
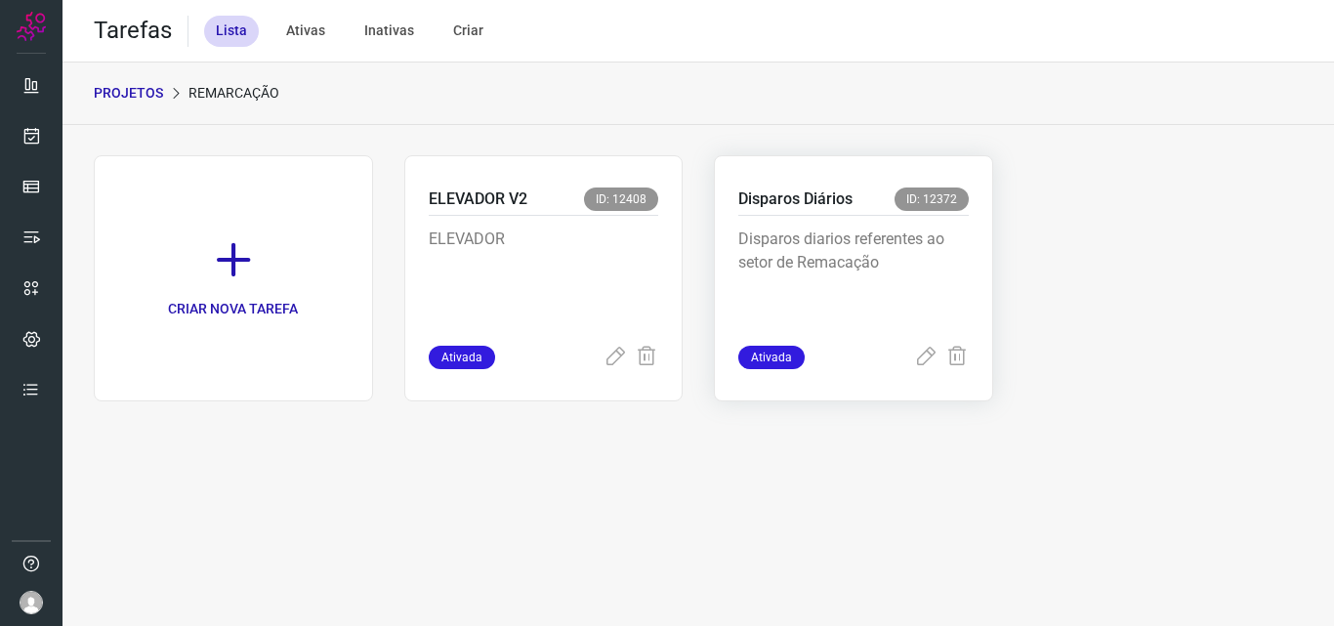
click at [740, 231] on p "Disparos diarios referentes ao setor de Remacação" at bounding box center [853, 276] width 230 height 98
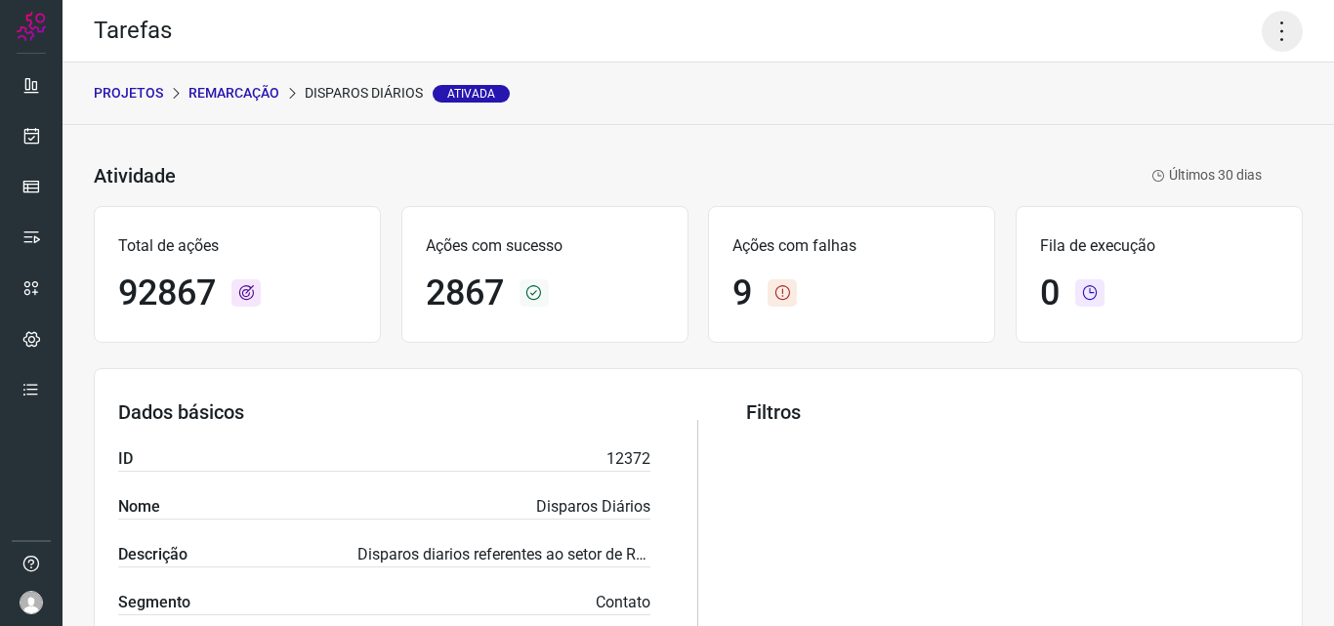
click at [1268, 38] on icon at bounding box center [1281, 31] width 41 height 41
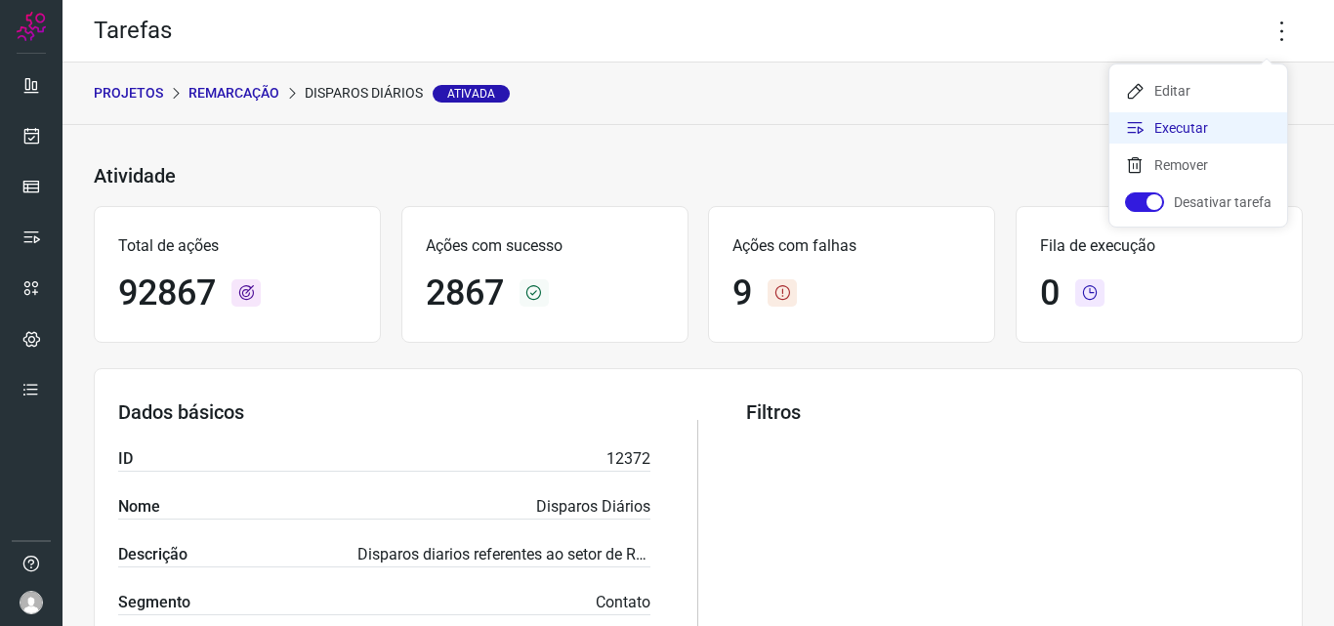
click at [1193, 120] on li "Executar" at bounding box center [1198, 127] width 178 height 31
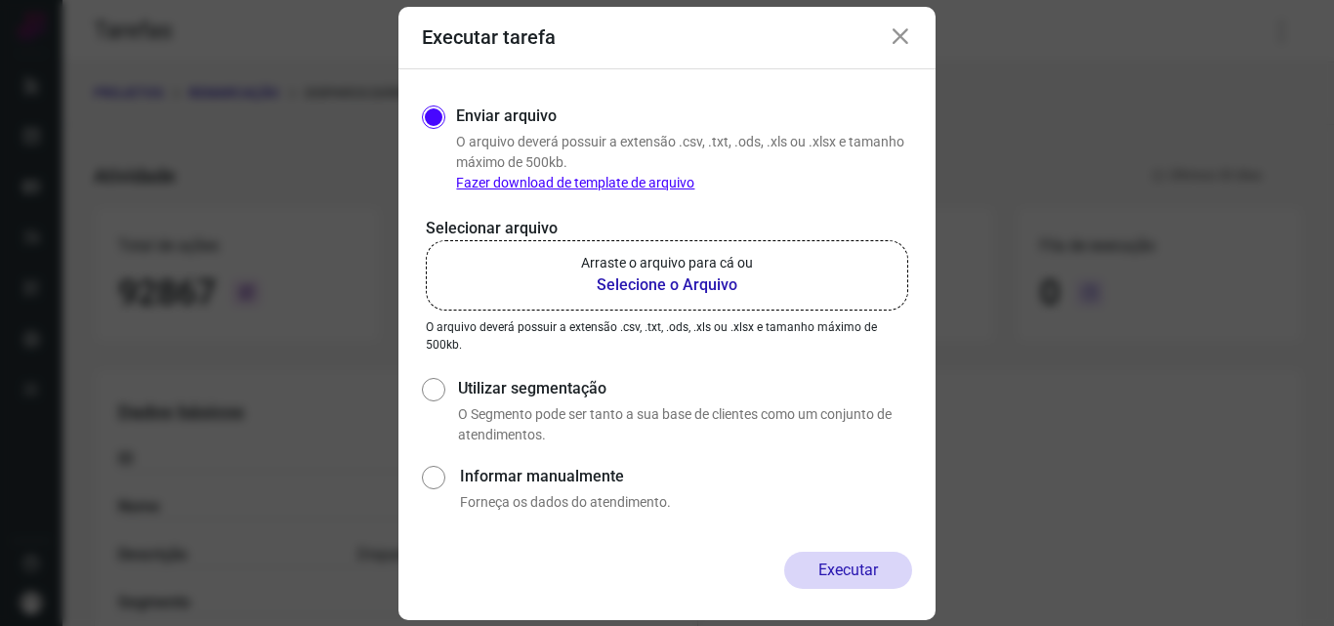
click at [689, 283] on b "Selecione o Arquivo" at bounding box center [667, 284] width 172 height 23
click at [0, 0] on input "Arraste o arquivo para cá ou Selecione o Arquivo" at bounding box center [0, 0] width 0 height 0
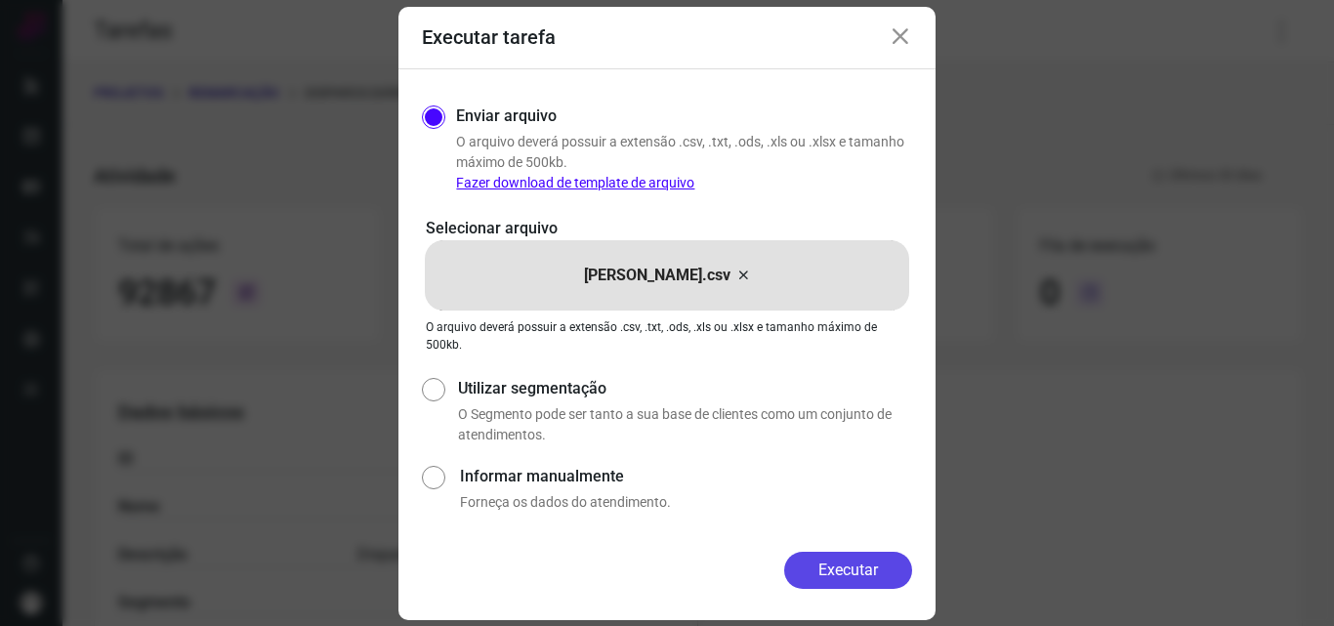
click at [877, 579] on button "Executar" at bounding box center [848, 570] width 128 height 37
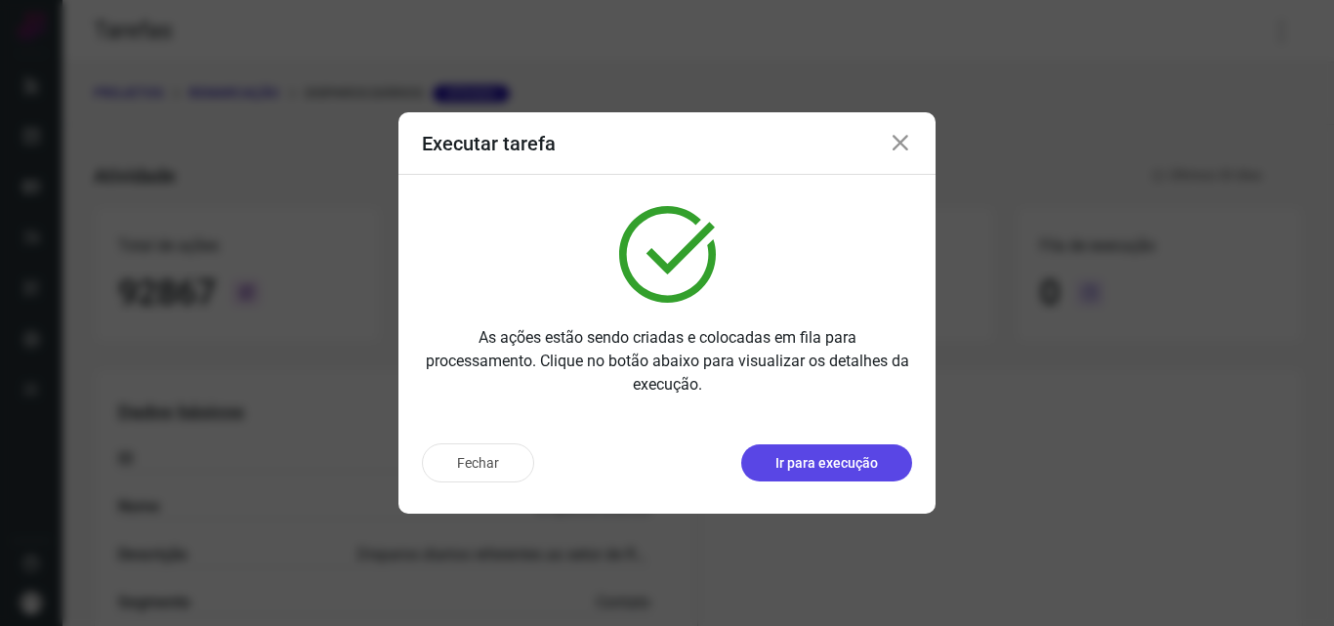
click at [799, 450] on button "Ir para execução" at bounding box center [826, 462] width 171 height 37
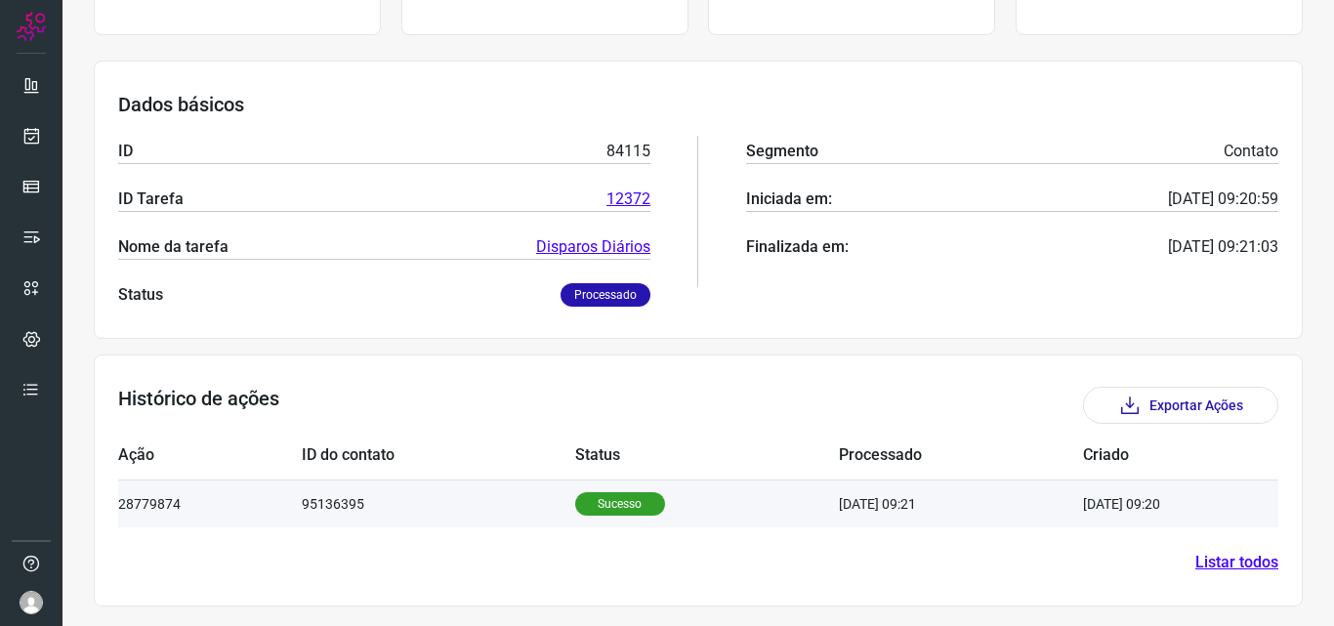
click at [589, 514] on p "Sucesso" at bounding box center [620, 503] width 90 height 23
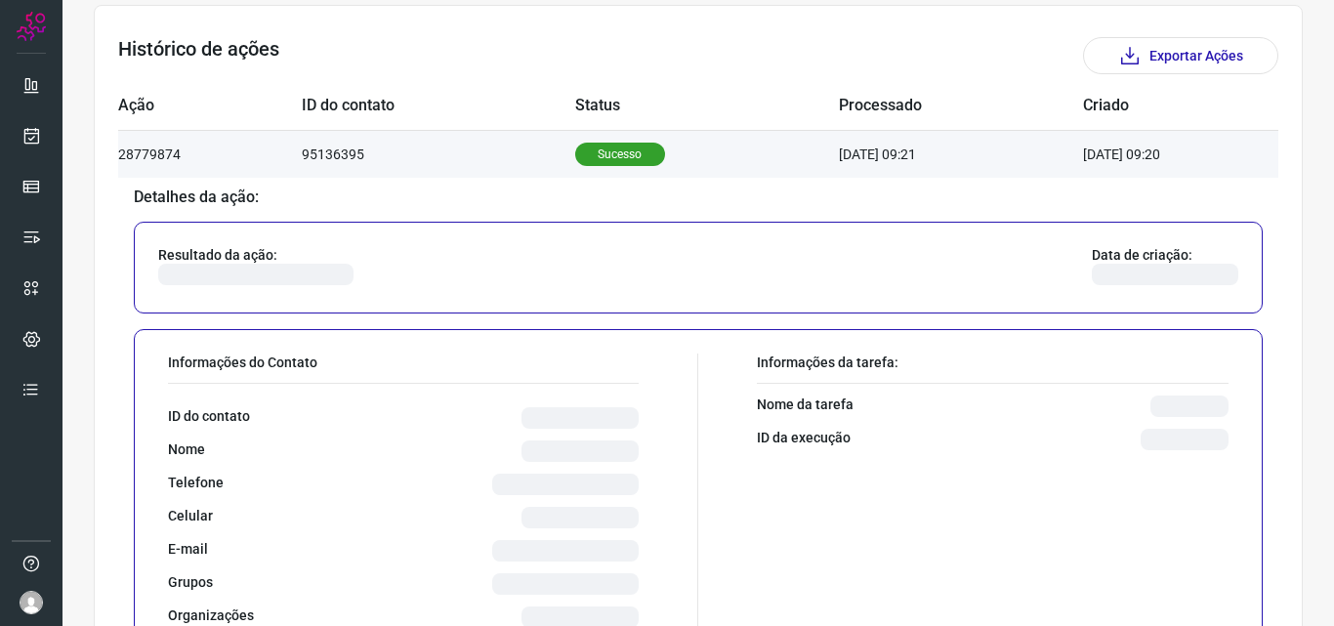
scroll to position [618, 0]
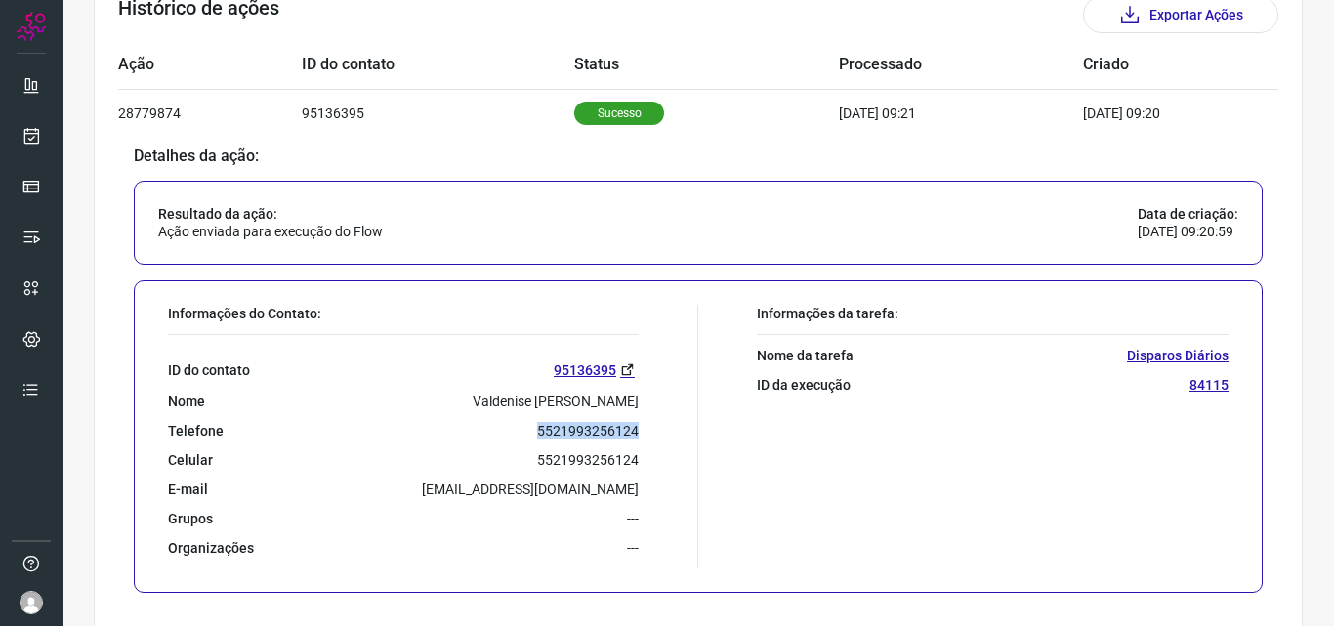
drag, startPoint x: 532, startPoint y: 427, endPoint x: 630, endPoint y: 434, distance: 97.9
click at [630, 434] on p "5521993256124" at bounding box center [588, 431] width 102 height 18
copy p "5521993256124"
click at [36, 136] on icon at bounding box center [31, 136] width 21 height 20
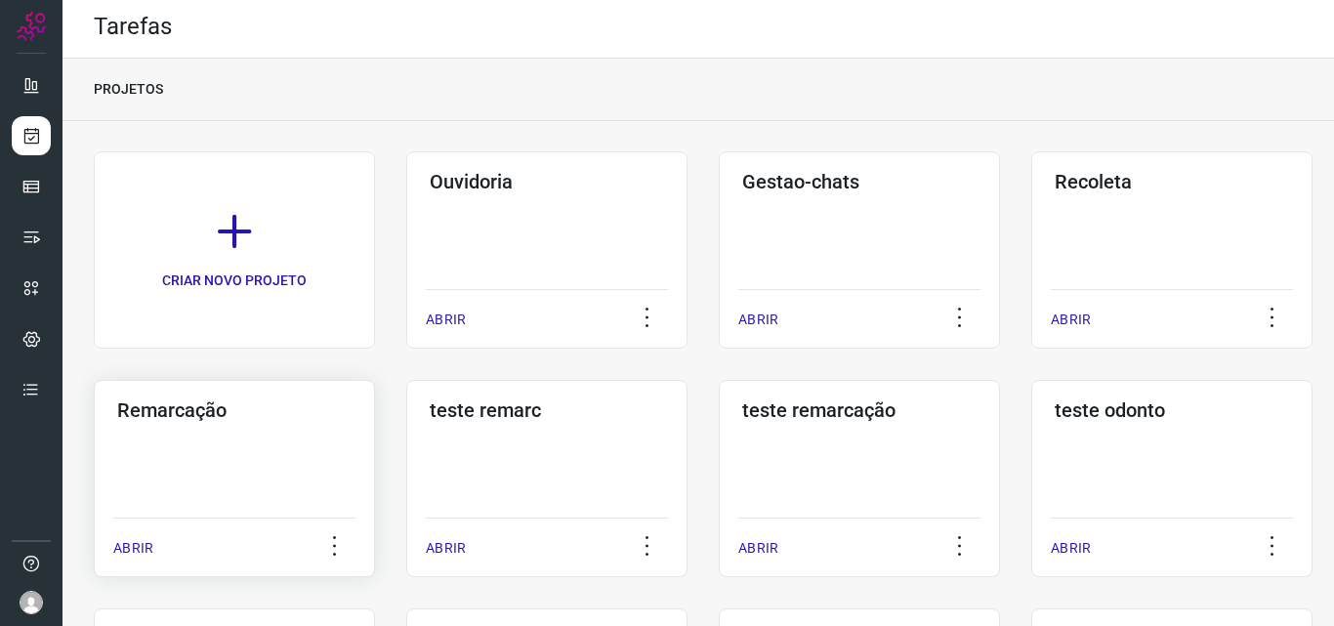
click at [265, 475] on div "Remarcação ABRIR" at bounding box center [234, 478] width 281 height 197
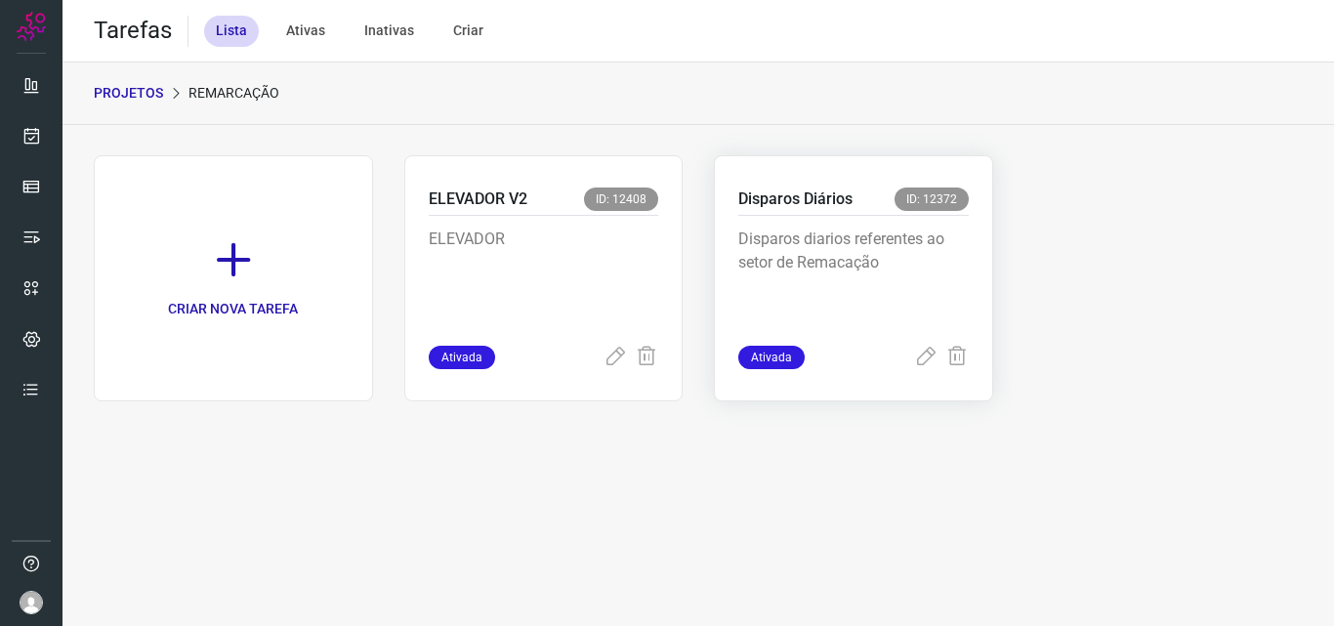
click at [834, 210] on p "Disparos Diários" at bounding box center [795, 198] width 114 height 23
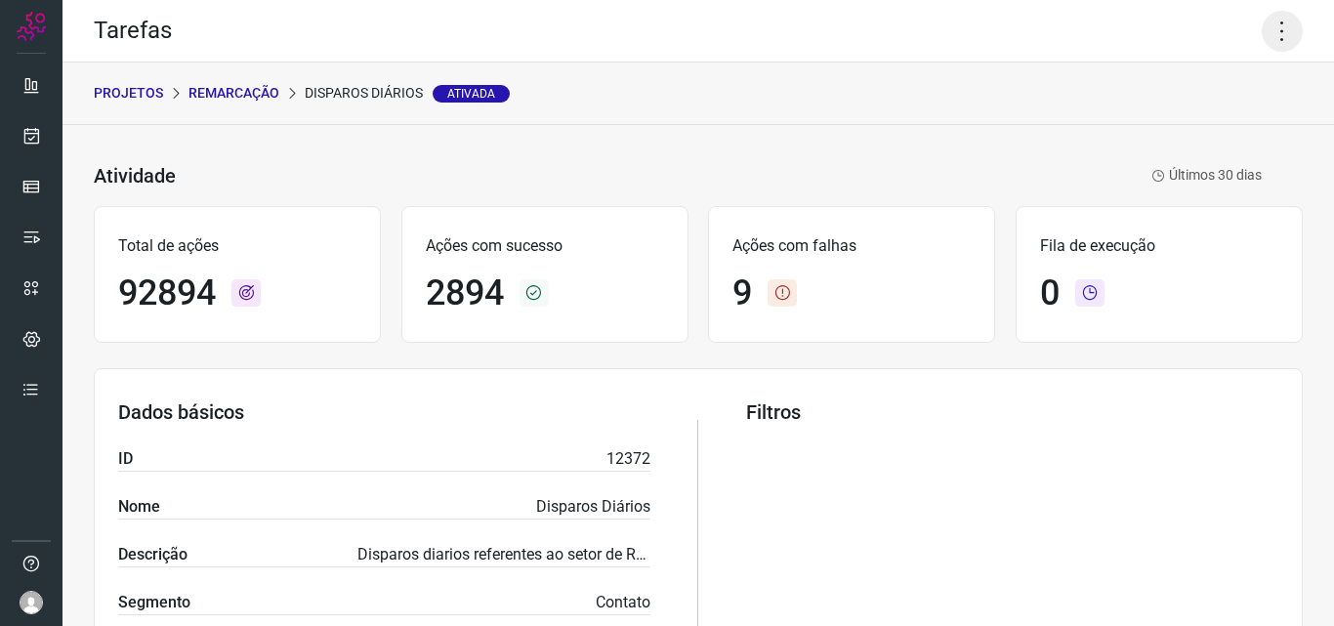
click at [1274, 28] on icon at bounding box center [1281, 31] width 41 height 41
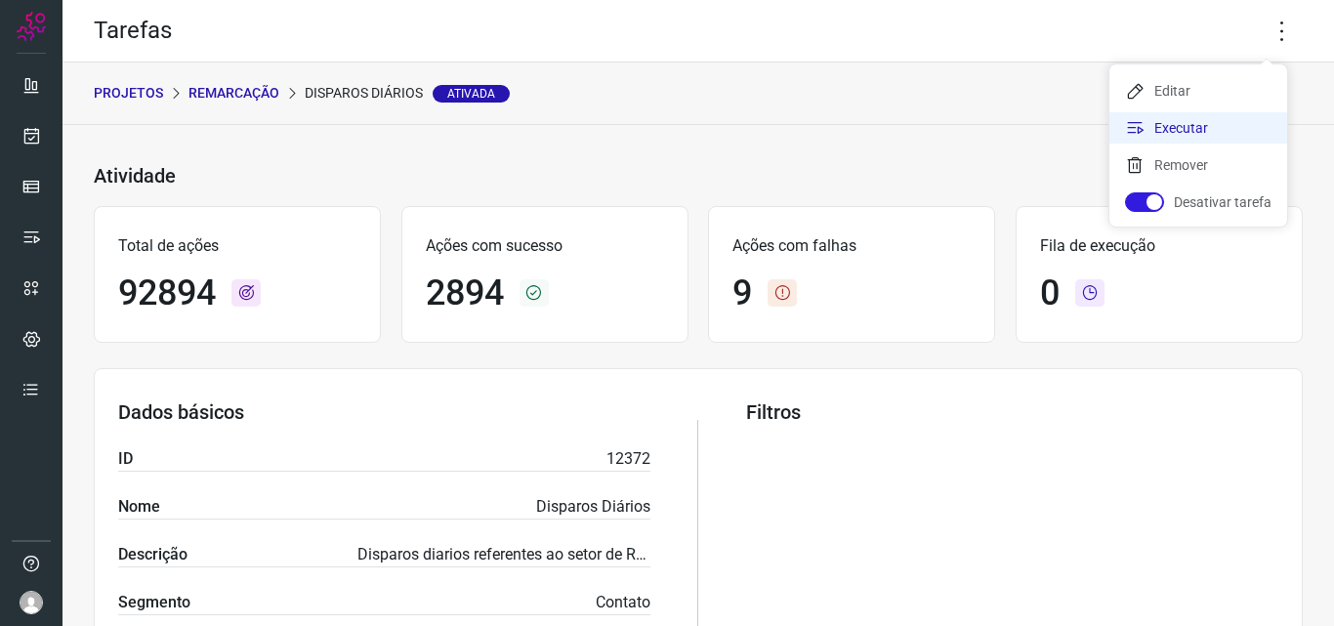
click at [1213, 128] on li "Executar" at bounding box center [1198, 127] width 178 height 31
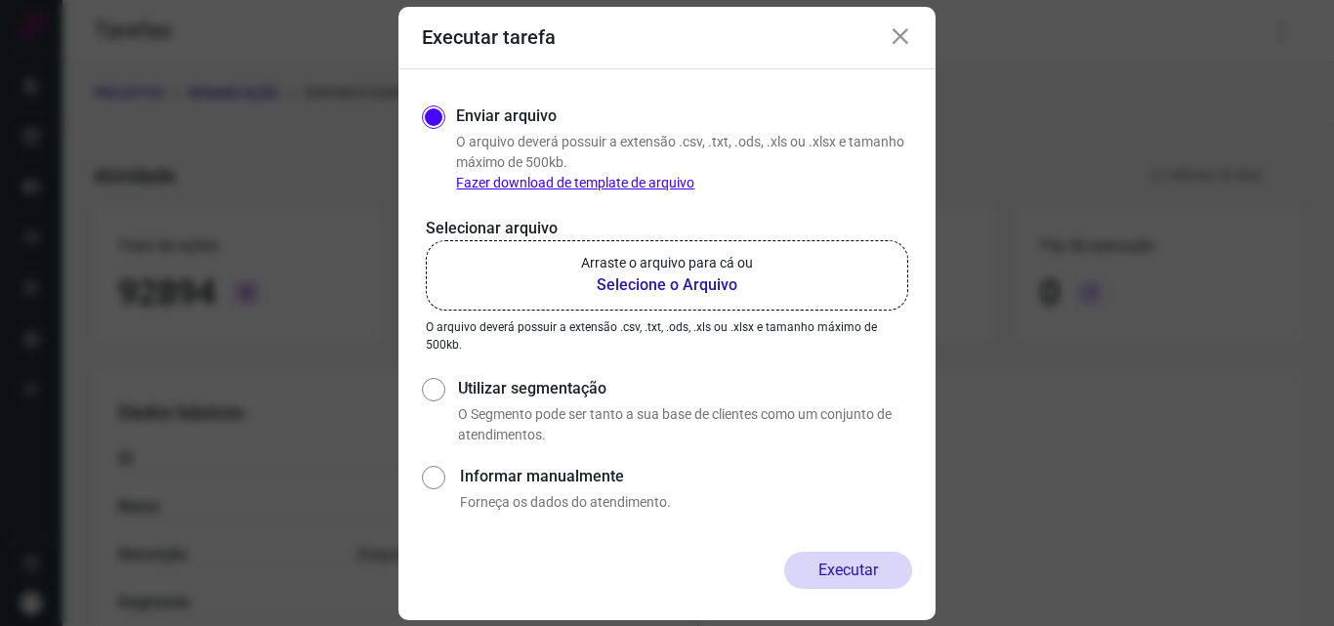
click at [665, 279] on b "Selecione o Arquivo" at bounding box center [667, 284] width 172 height 23
click at [0, 0] on input "Arraste o arquivo para cá ou Selecione o Arquivo" at bounding box center [0, 0] width 0 height 0
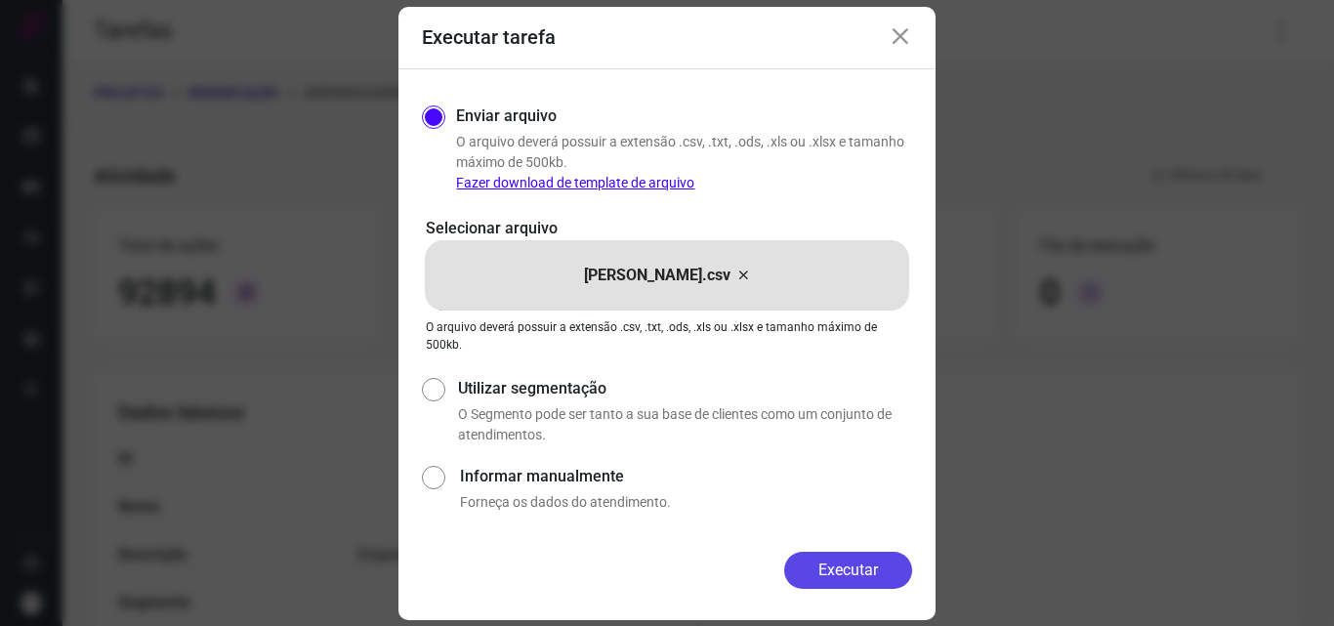
click at [855, 568] on button "Executar" at bounding box center [848, 570] width 128 height 37
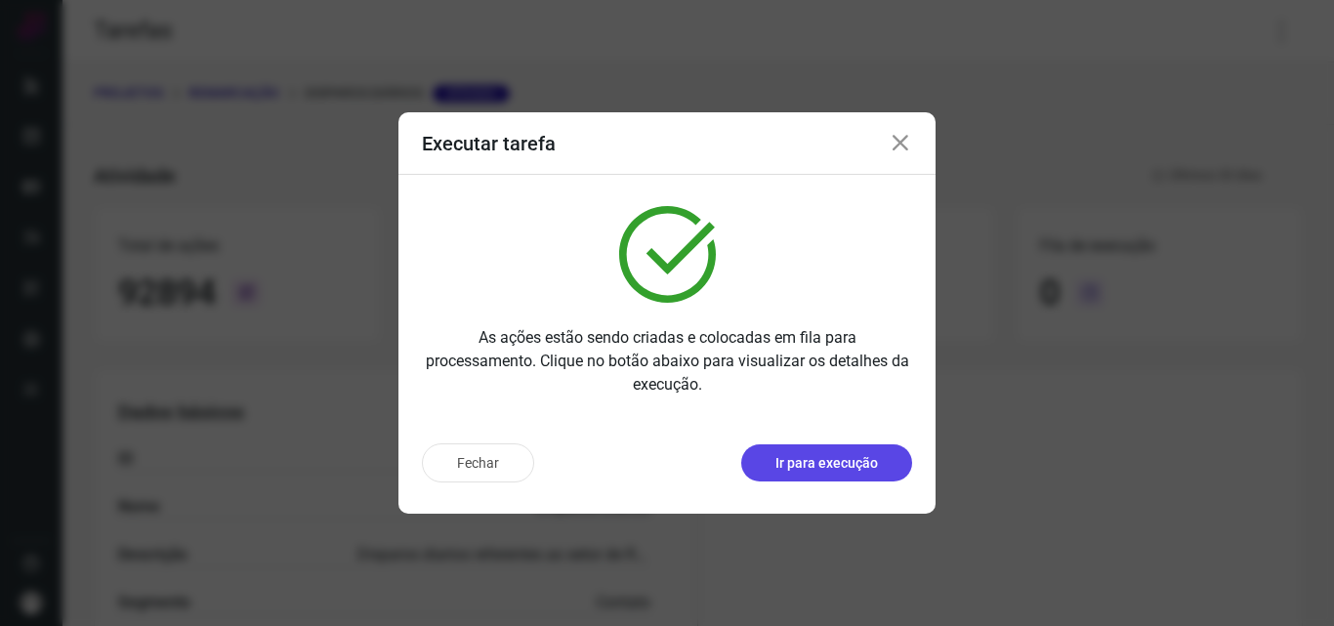
click at [848, 460] on p "Ir para execução" at bounding box center [826, 463] width 103 height 21
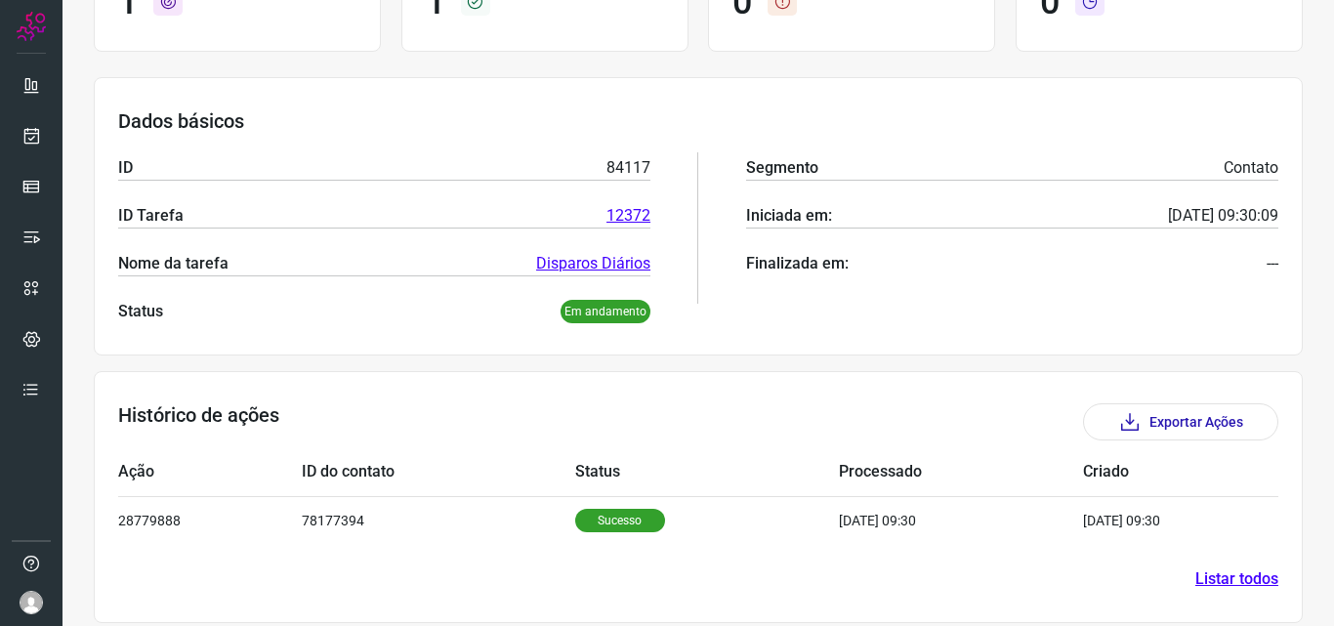
scroll to position [227, 0]
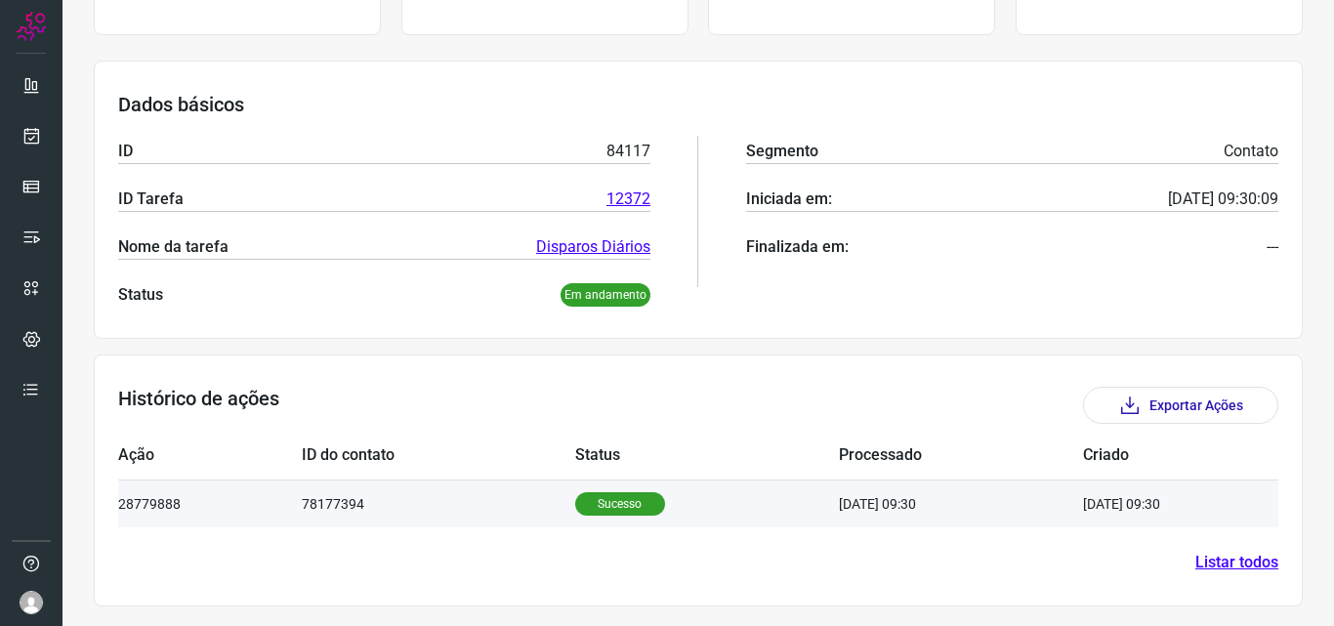
click at [595, 506] on p "Sucesso" at bounding box center [620, 503] width 90 height 23
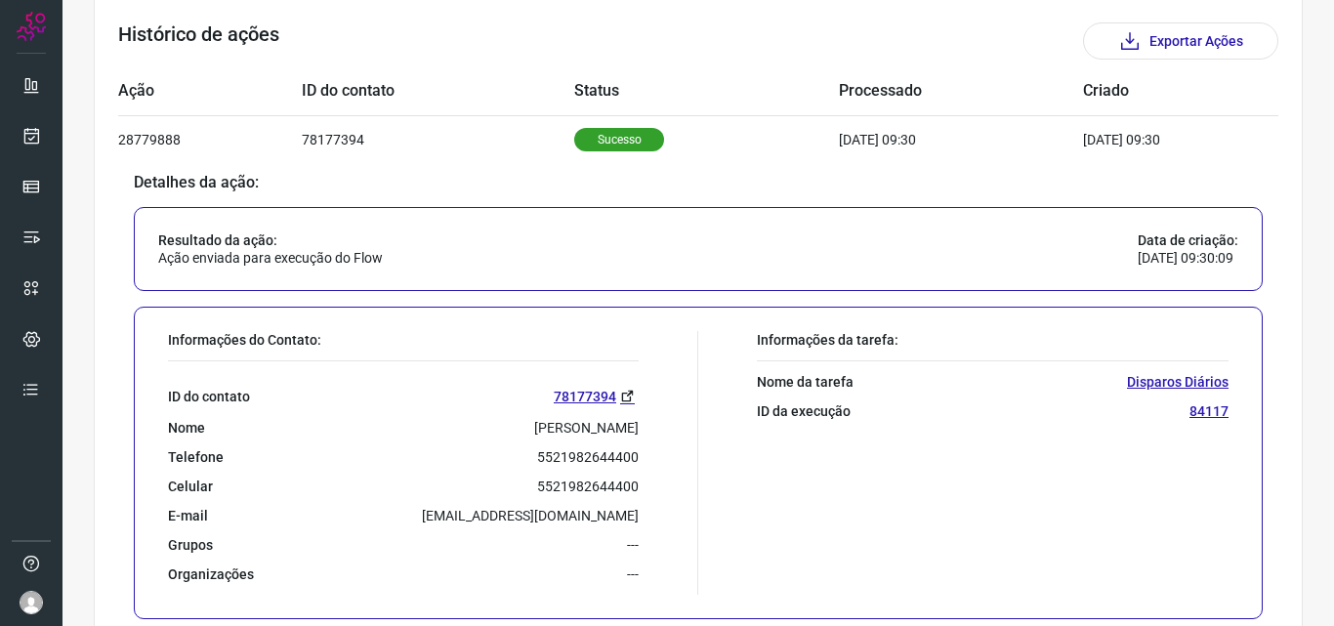
scroll to position [701, 0]
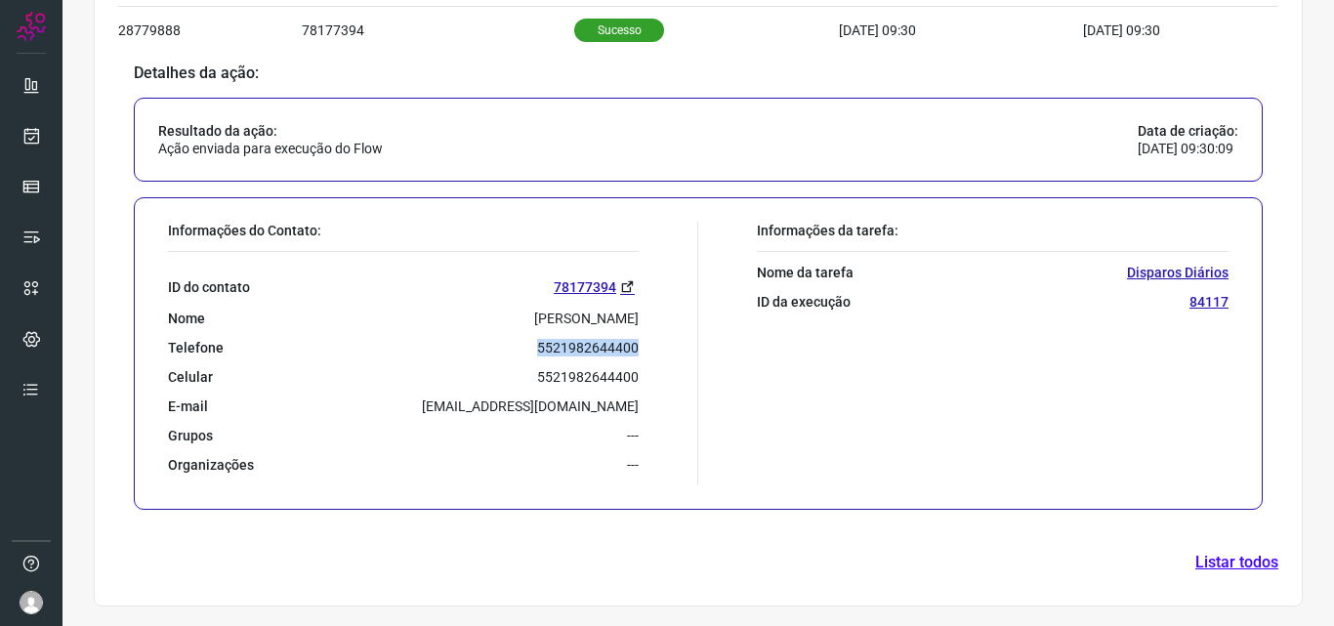
drag, startPoint x: 529, startPoint y: 344, endPoint x: 631, endPoint y: 350, distance: 101.7
click at [631, 350] on div "Telefone [PHONE_NUMBER]" at bounding box center [403, 348] width 471 height 18
copy p "5521982644400"
